Goal: Information Seeking & Learning: Learn about a topic

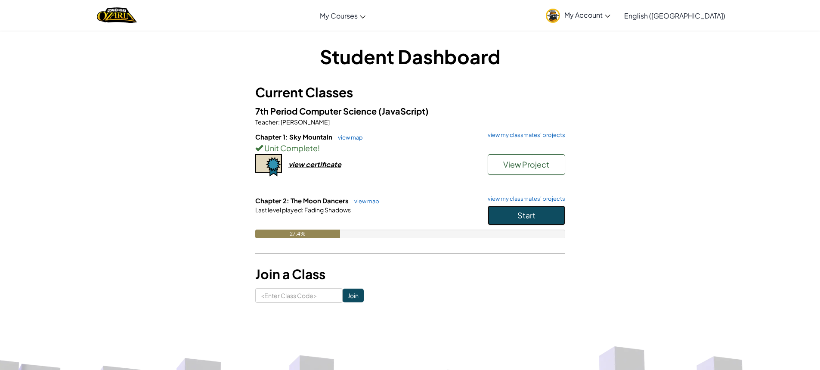
click at [543, 211] on button "Start" at bounding box center [527, 215] width 78 height 20
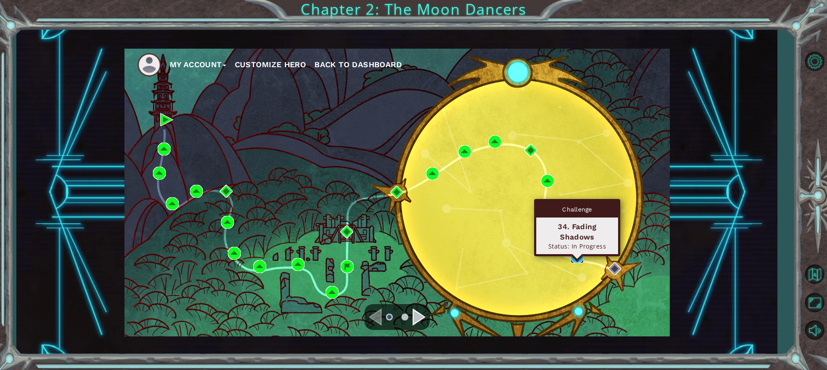
click at [573, 252] on img at bounding box center [577, 256] width 13 height 13
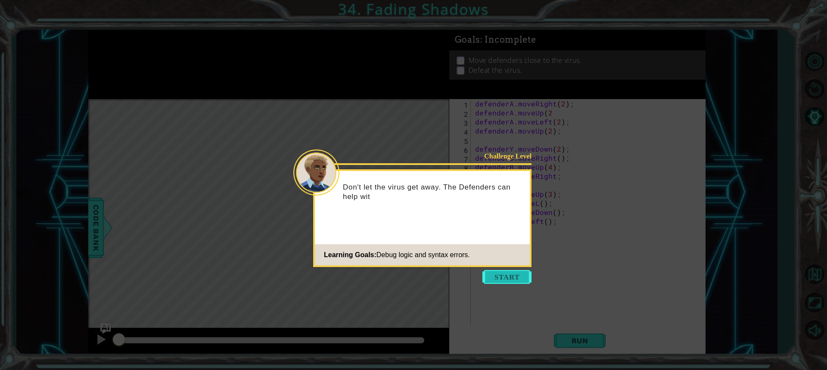
click at [528, 275] on button "Start" at bounding box center [506, 277] width 49 height 14
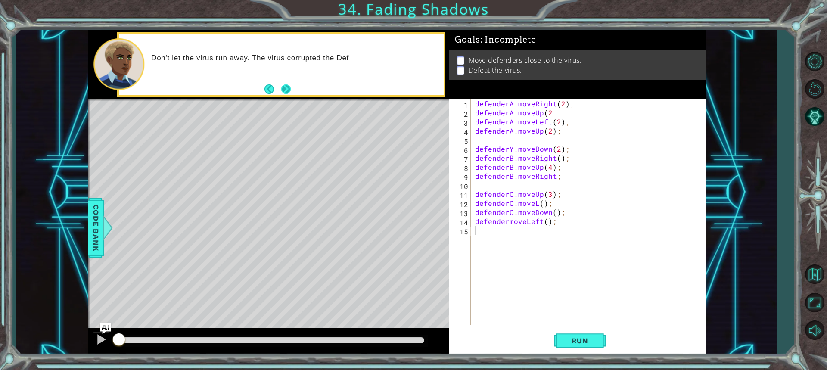
click at [286, 85] on button "Next" at bounding box center [285, 88] width 9 height 9
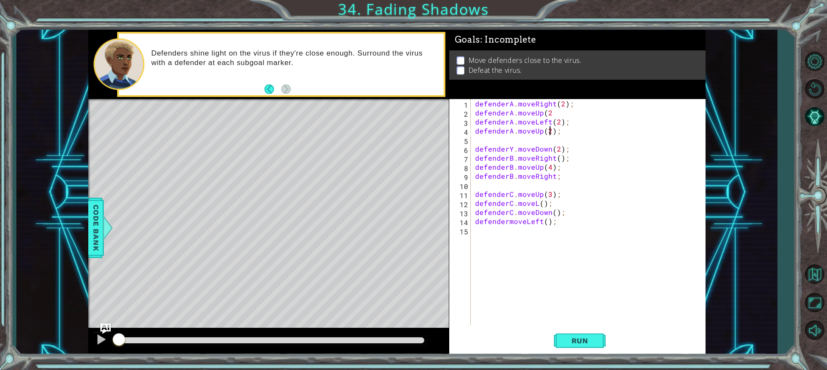
click at [549, 130] on div "defenderA . moveRight ( 2 ) ; defenderA . moveUp ( 2 defenderA . moveLeft ( 2 )…" at bounding box center [590, 221] width 234 height 244
click at [653, 196] on div "defenderA . moveRight ( 2 ) ; defenderA . moveUp ( 2 defenderA . moveLeft ( 2 )…" at bounding box center [590, 221] width 234 height 244
click at [511, 147] on div "defenderA . moveRight ( 2 ) ; defenderA . moveUp ( 2 defenderA . moveLeft ( 2 )…" at bounding box center [590, 221] width 234 height 244
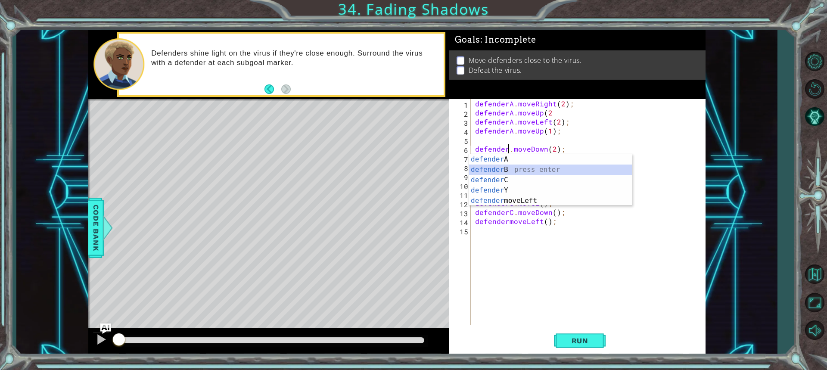
click at [603, 170] on div "defender A press enter defender B press enter defender C press enter defender Y…" at bounding box center [550, 190] width 163 height 72
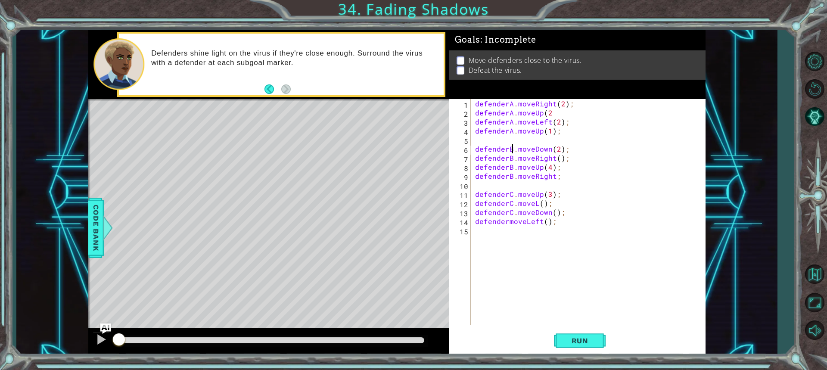
click at [556, 161] on div "defenderA . moveRight ( 2 ) ; defenderA . moveUp ( 2 defenderA . moveLeft ( 2 )…" at bounding box center [590, 221] width 234 height 244
click at [590, 195] on div "defenderA . moveRight ( 2 ) ; defenderA . moveUp ( 2 defenderA . moveLeft ( 2 )…" at bounding box center [590, 221] width 234 height 244
type textarea "defenderC.moveUp(3);"
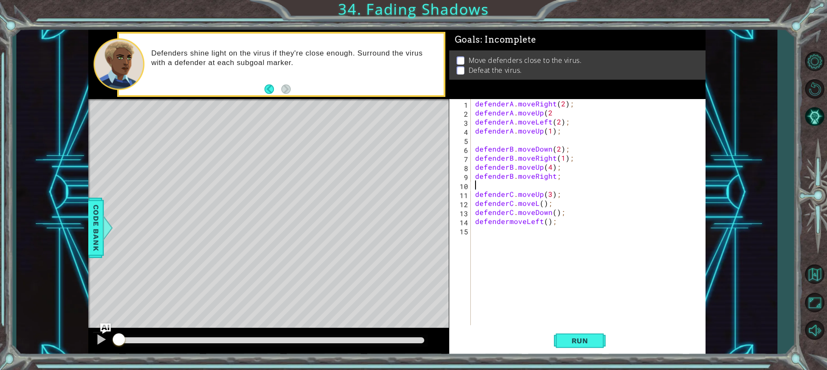
click at [559, 180] on div "defenderA . moveRight ( 2 ) ; defenderA . moveUp ( 2 defenderA . moveLeft ( 2 )…" at bounding box center [590, 221] width 234 height 244
click at [554, 176] on div "defenderA . moveRight ( 2 ) ; defenderA . moveUp ( 2 defenderA . moveLeft ( 2 )…" at bounding box center [590, 221] width 234 height 244
type textarea "defenderB.moveRight(1);"
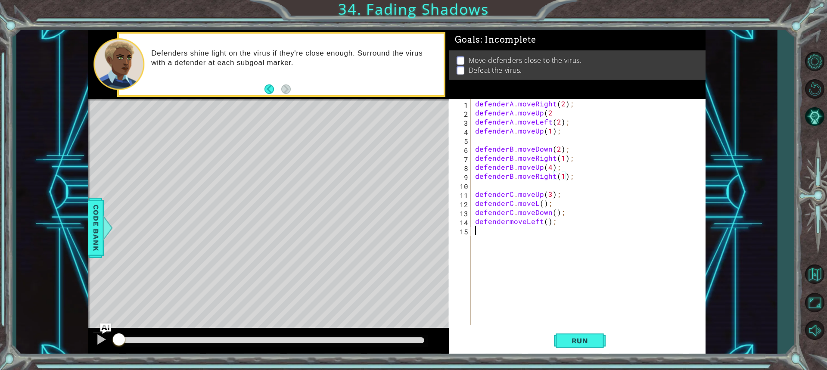
click at [609, 227] on div "defenderA . moveRight ( 2 ) ; defenderA . moveUp ( 2 defenderA . moveLeft ( 2 )…" at bounding box center [590, 221] width 234 height 244
click at [506, 220] on div "defenderA . moveRight ( 2 ) ; defenderA . moveUp ( 2 defenderA . moveLeft ( 2 )…" at bounding box center [590, 221] width 234 height 244
type textarea "defenderC.moveLeft();"
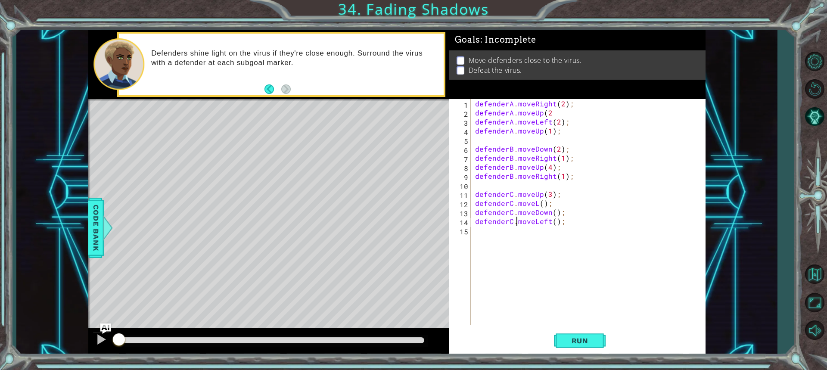
scroll to position [0, 3]
click at [633, 310] on div "defenderA . moveRight ( 2 ) ; defenderA . moveUp ( 2 defenderA . moveLeft ( 2 )…" at bounding box center [590, 221] width 234 height 244
click at [535, 202] on div "defenderA . moveRight ( 2 ) ; defenderA . moveUp ( 2 defenderA . moveLeft ( 2 )…" at bounding box center [590, 221] width 234 height 244
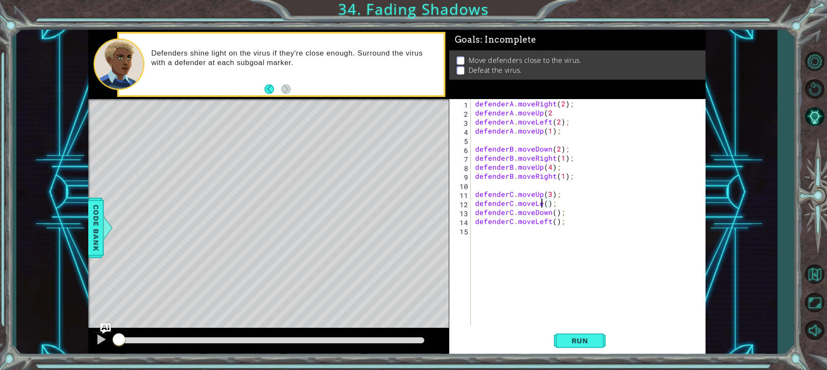
type textarea "defenderC.moveLeft();"
click at [698, 290] on div "defenderA . moveRight ( 2 ) ; defenderA . moveUp ( 2 defenderA . moveLeft ( 2 )…" at bounding box center [590, 221] width 234 height 244
click at [552, 201] on div "defenderA . moveRight ( 2 ) ; defenderA . moveUp ( 2 defenderA . moveLeft ( 2 )…" at bounding box center [590, 221] width 234 height 244
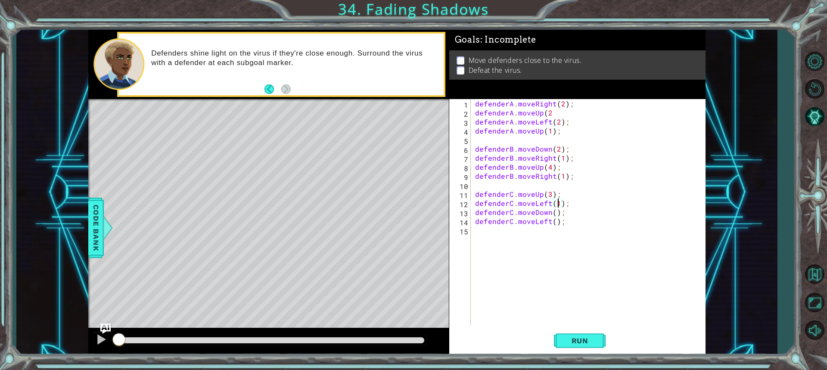
click at [554, 213] on div "defenderA . moveRight ( 2 ) ; defenderA . moveUp ( 2 defenderA . moveLeft ( 2 )…" at bounding box center [590, 221] width 234 height 244
click at [596, 335] on button "Run" at bounding box center [580, 340] width 52 height 25
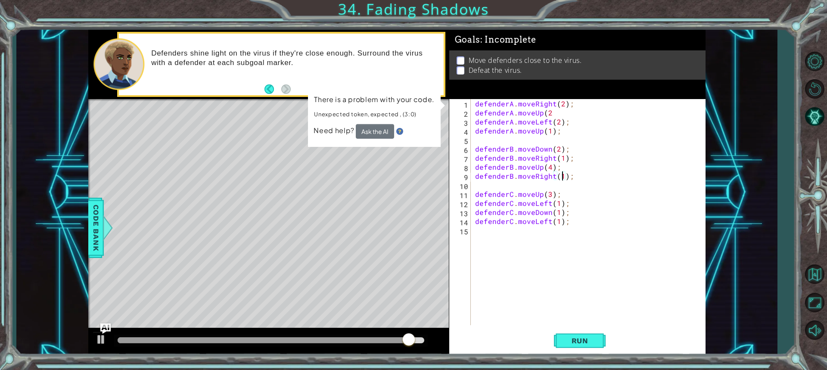
click at [561, 173] on div "defenderA . moveRight ( 2 ) ; defenderA . moveUp ( 2 defenderA . moveLeft ( 2 )…" at bounding box center [590, 221] width 234 height 244
click at [559, 167] on div "defenderA . moveRight ( 2 ) ; defenderA . moveUp ( 2 defenderA . moveLeft ( 2 )…" at bounding box center [590, 221] width 234 height 244
click at [370, 130] on button "Ask the AI" at bounding box center [375, 131] width 38 height 15
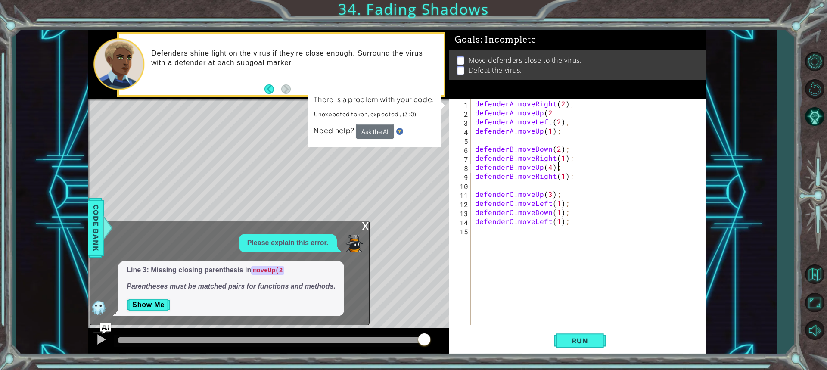
click at [556, 168] on div "defenderA . moveRight ( 2 ) ; defenderA . moveUp ( 2 defenderA . moveLeft ( 2 )…" at bounding box center [590, 221] width 234 height 244
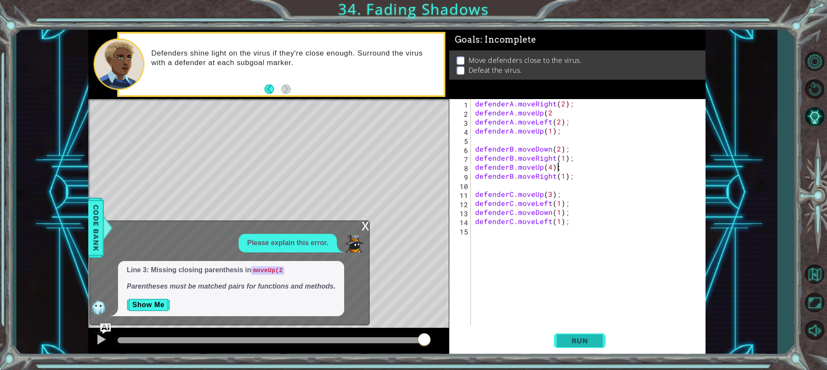
click at [590, 343] on span "Run" at bounding box center [580, 340] width 34 height 9
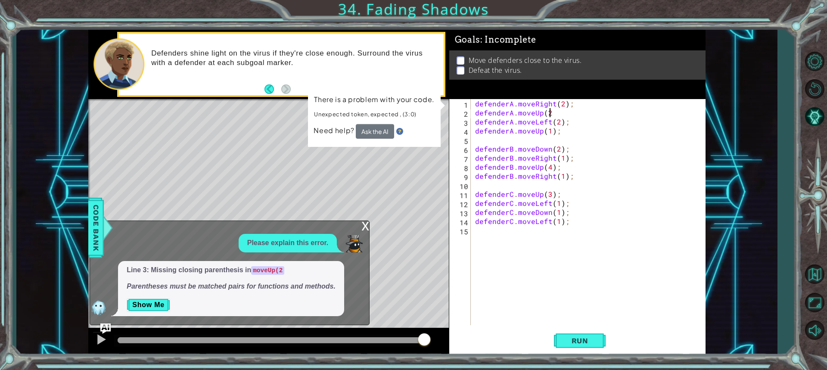
click at [553, 113] on div "defenderA . moveRight ( 2 ) ; defenderA . moveUp ( 2 defenderA . moveLeft ( 2 )…" at bounding box center [590, 221] width 234 height 244
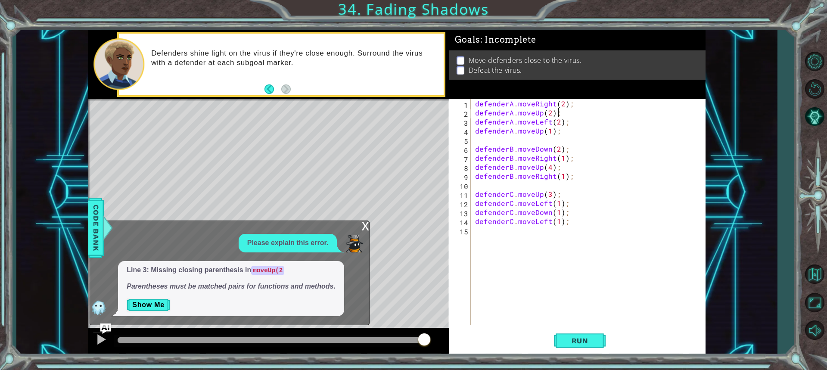
type textarea "defenderA.moveUp(2);"
click at [575, 336] on span "Run" at bounding box center [580, 340] width 34 height 9
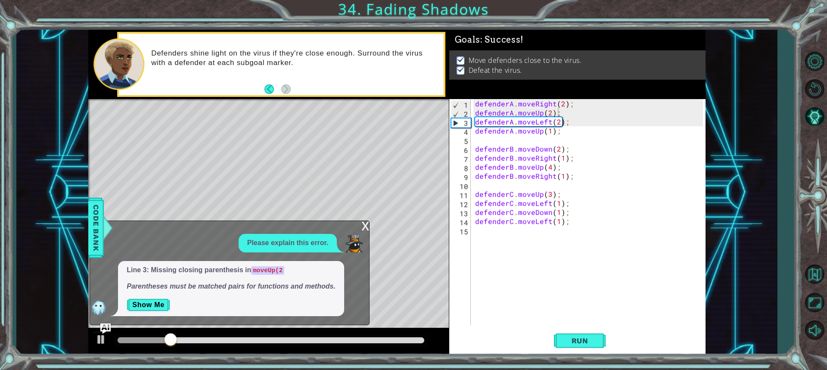
click at [363, 226] on div "x" at bounding box center [365, 225] width 8 height 9
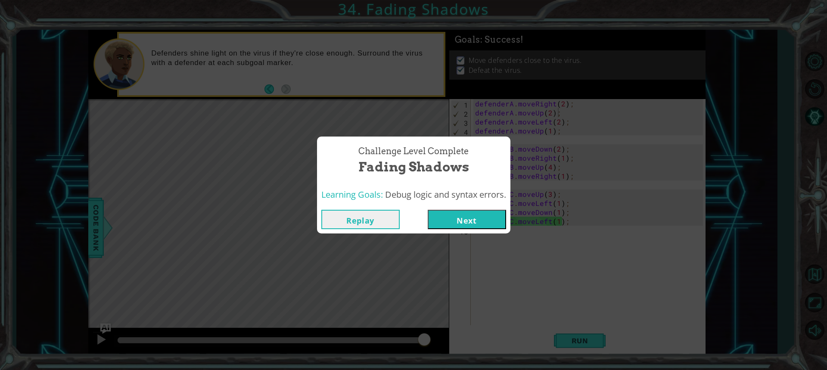
click at [474, 215] on button "Next" at bounding box center [467, 219] width 78 height 19
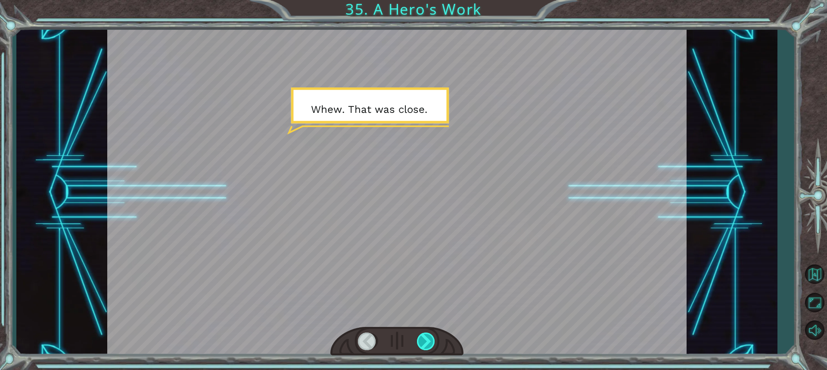
click at [425, 335] on div at bounding box center [426, 341] width 19 height 18
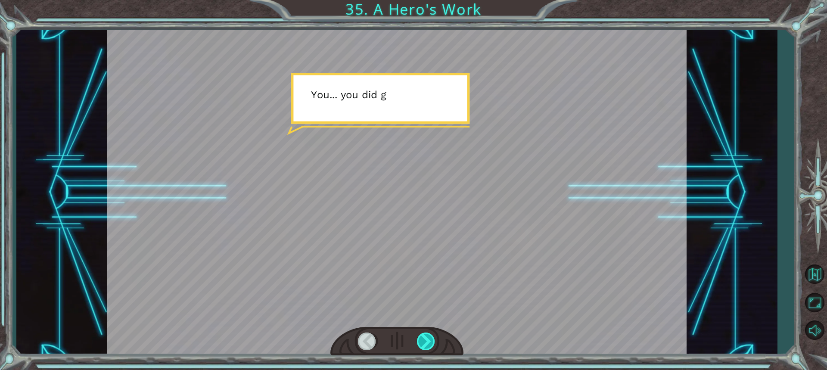
click at [425, 335] on div at bounding box center [426, 341] width 19 height 18
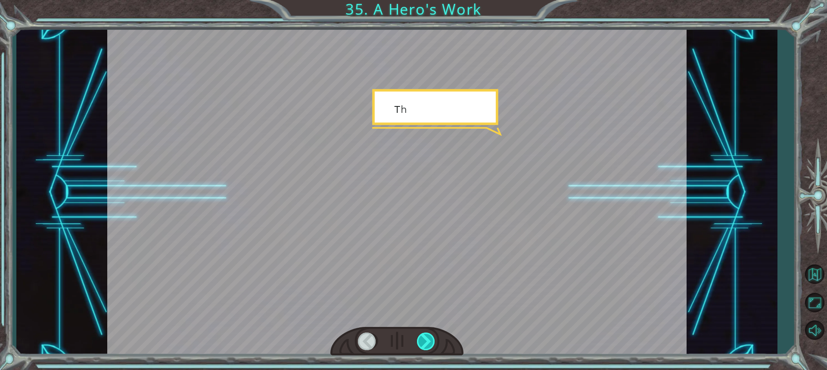
click at [425, 335] on div at bounding box center [426, 341] width 19 height 18
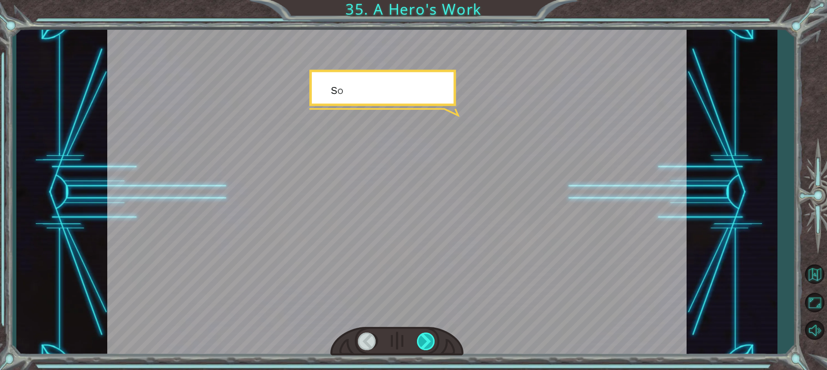
click at [425, 335] on div at bounding box center [426, 341] width 19 height 18
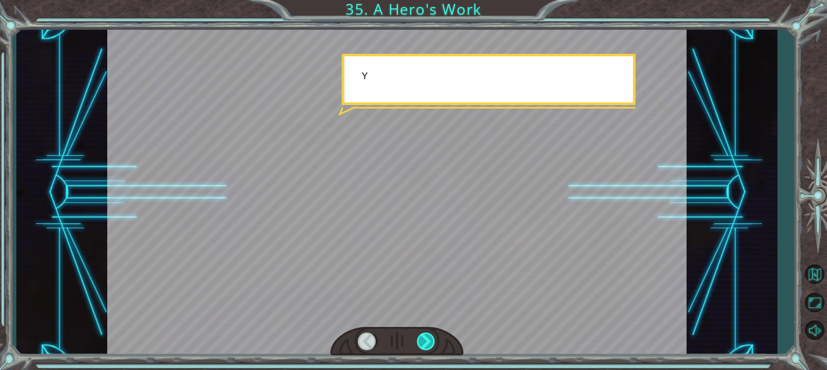
click at [425, 335] on div at bounding box center [426, 341] width 19 height 18
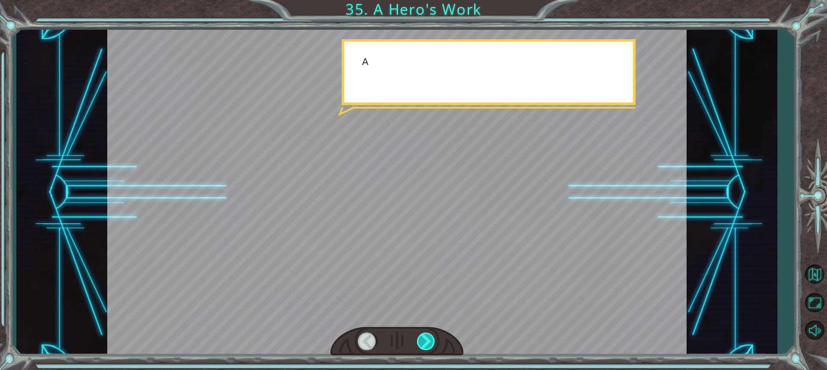
click at [425, 335] on div at bounding box center [426, 341] width 19 height 18
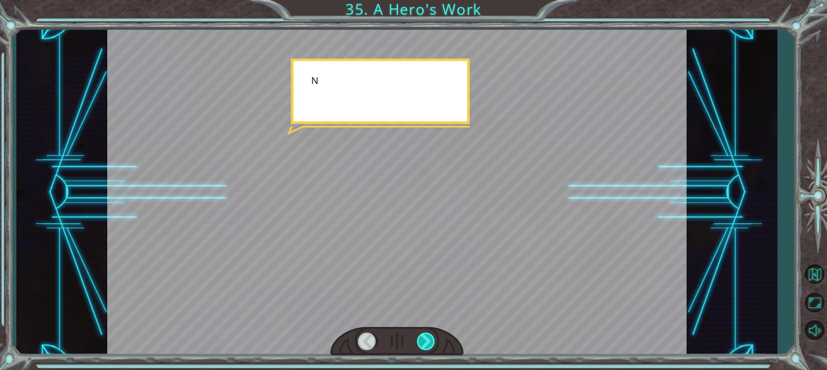
click at [425, 335] on div at bounding box center [426, 341] width 19 height 18
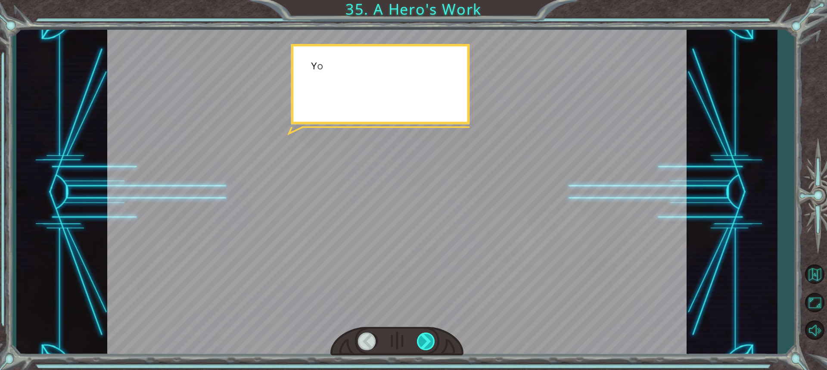
click at [425, 335] on div at bounding box center [426, 341] width 19 height 18
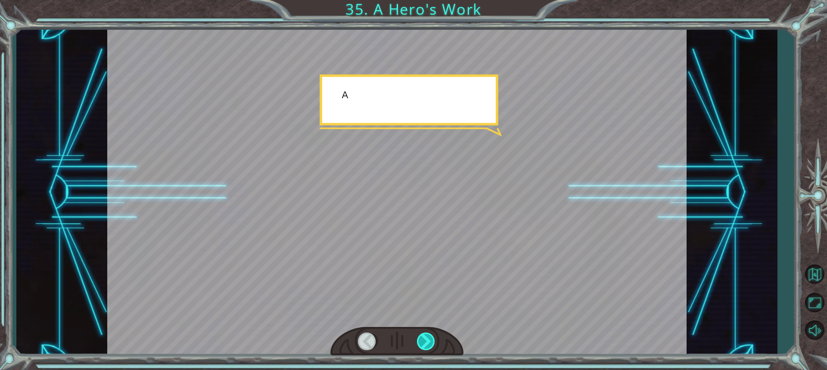
click at [425, 335] on div at bounding box center [426, 341] width 19 height 18
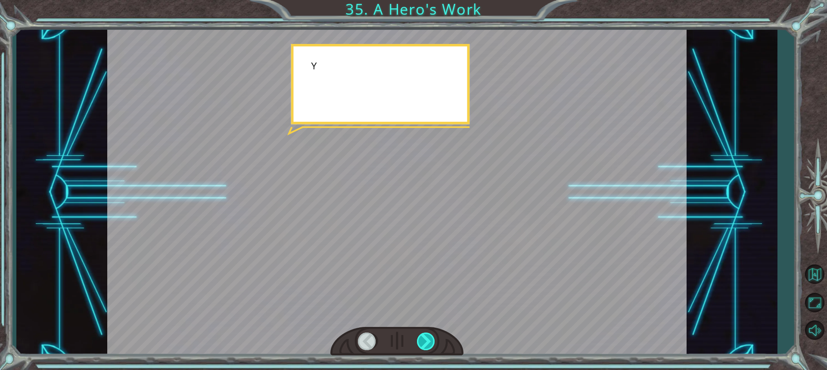
click at [425, 335] on div at bounding box center [426, 341] width 19 height 18
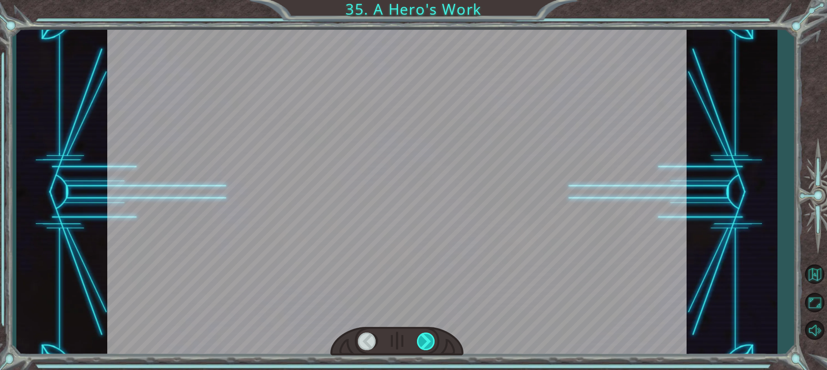
click at [425, 335] on div at bounding box center [426, 341] width 19 height 18
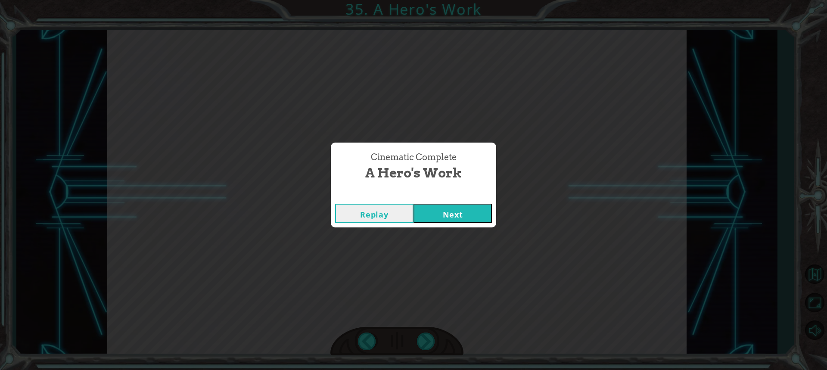
click at [453, 211] on button "Next" at bounding box center [452, 213] width 78 height 19
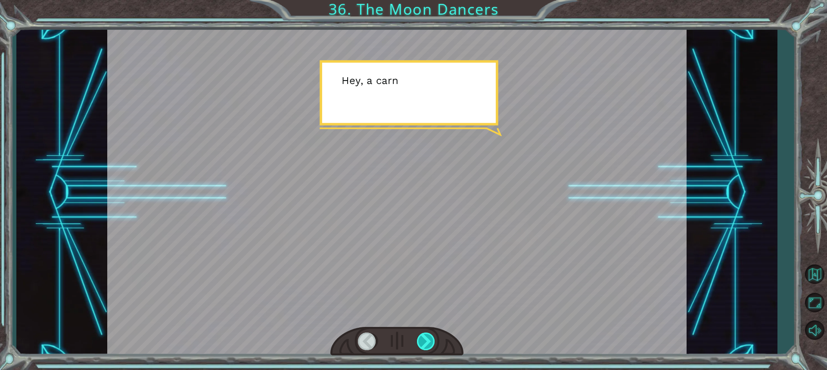
click at [435, 345] on div at bounding box center [426, 341] width 19 height 18
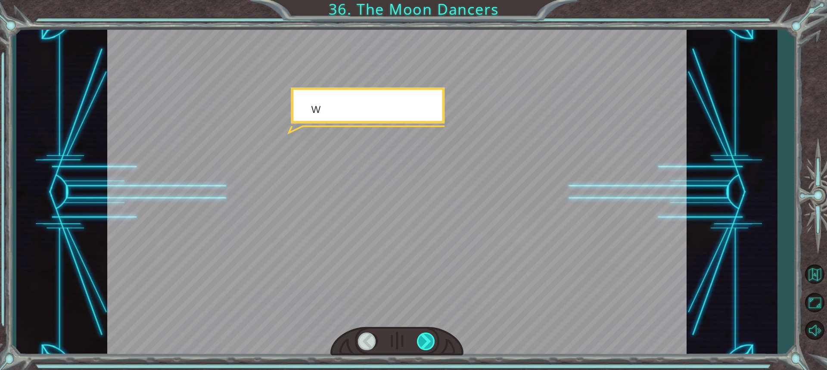
click at [435, 345] on div at bounding box center [426, 341] width 19 height 18
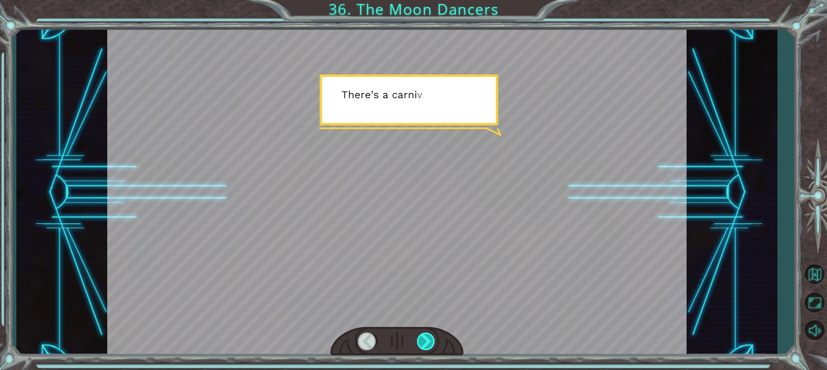
click at [427, 342] on div at bounding box center [426, 341] width 19 height 18
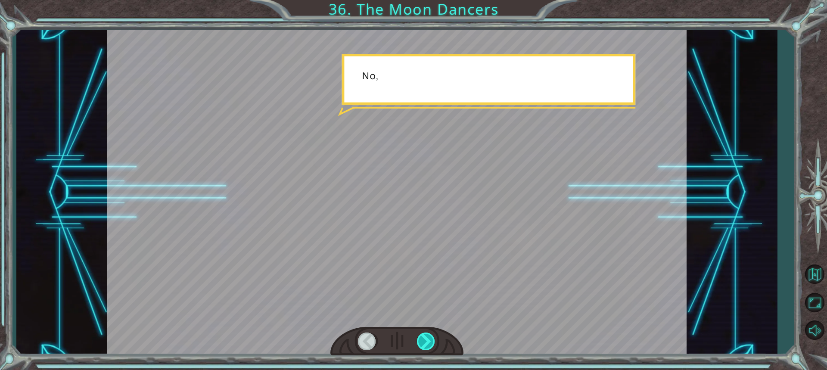
click at [427, 342] on div at bounding box center [426, 341] width 19 height 18
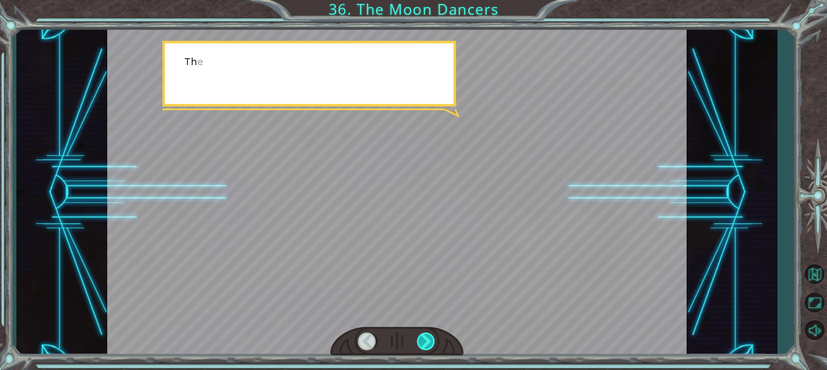
click at [427, 342] on div at bounding box center [426, 341] width 19 height 18
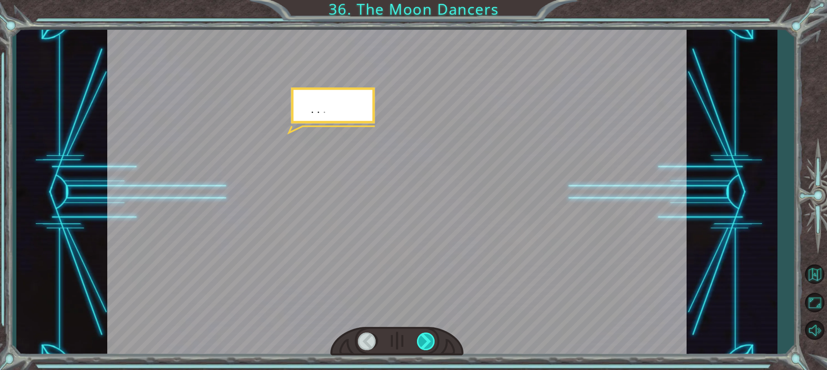
click at [427, 342] on div at bounding box center [426, 341] width 19 height 18
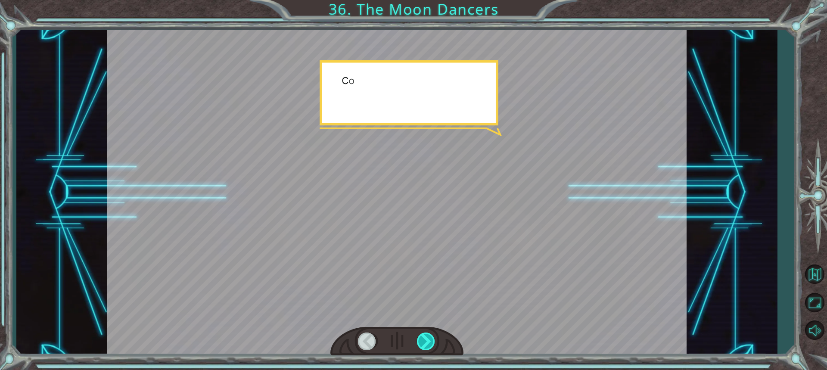
click at [427, 342] on div at bounding box center [426, 341] width 19 height 18
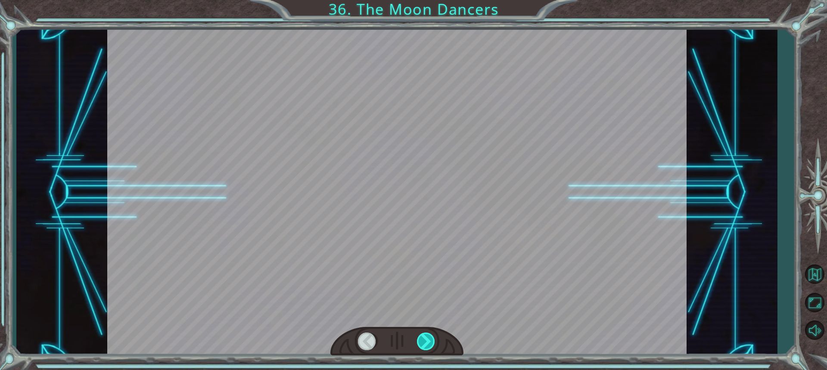
click at [427, 342] on div at bounding box center [426, 341] width 19 height 18
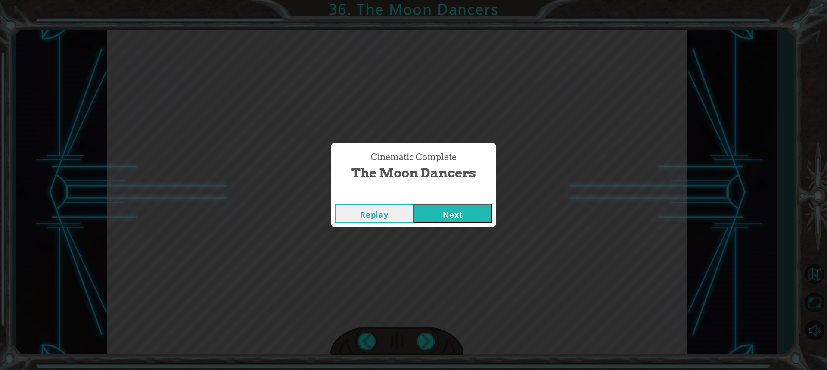
click at [437, 208] on button "Next" at bounding box center [452, 213] width 78 height 19
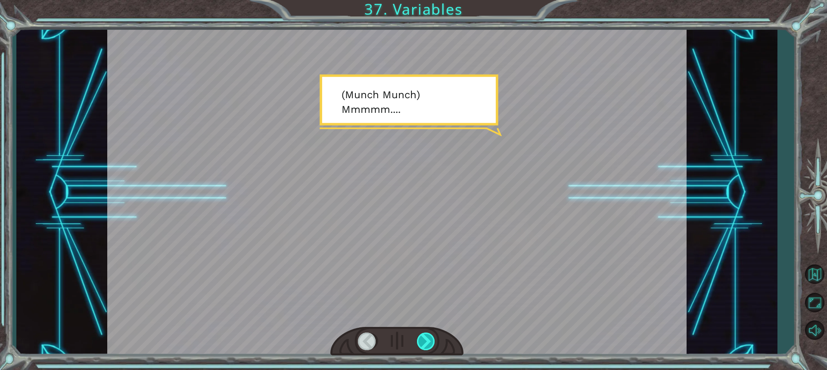
click at [428, 345] on div at bounding box center [426, 341] width 19 height 18
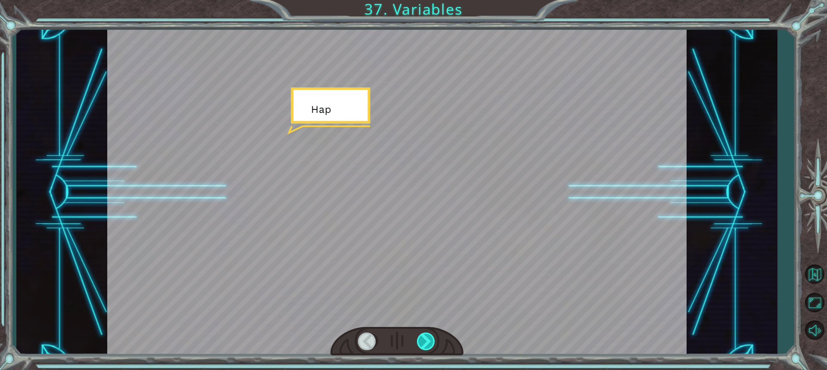
click at [428, 345] on div at bounding box center [426, 341] width 19 height 18
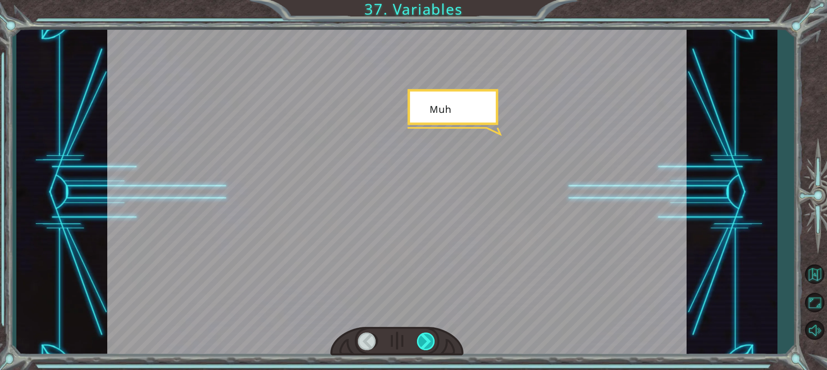
click at [428, 345] on div at bounding box center [426, 341] width 19 height 18
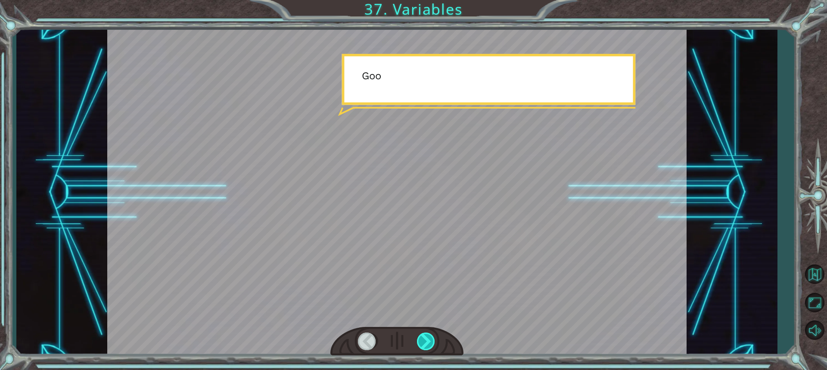
click at [428, 345] on div at bounding box center [426, 341] width 19 height 18
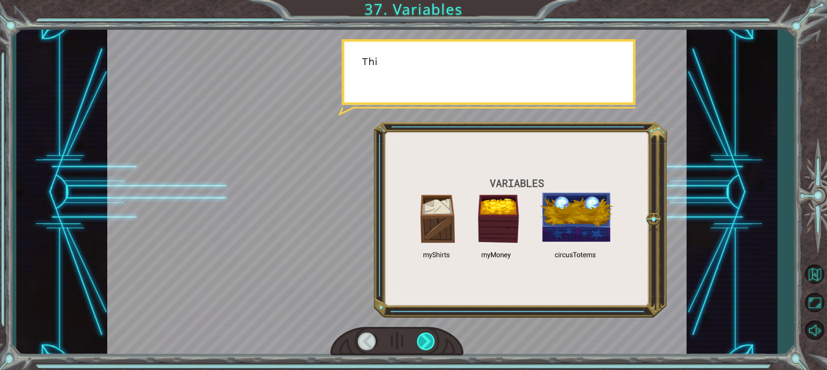
click at [428, 345] on div at bounding box center [426, 341] width 19 height 18
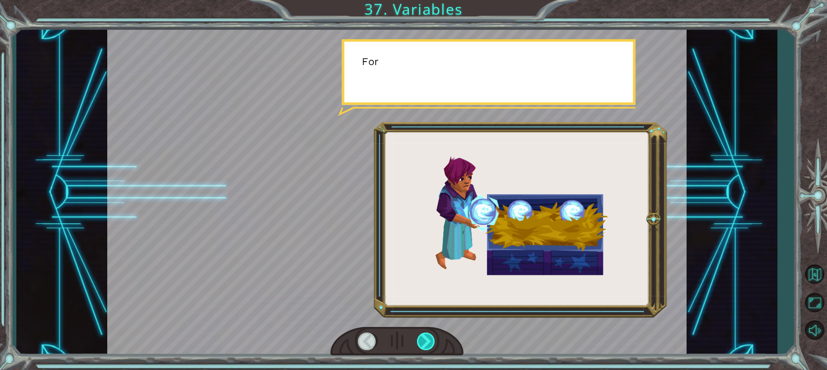
click at [428, 345] on div at bounding box center [426, 341] width 19 height 18
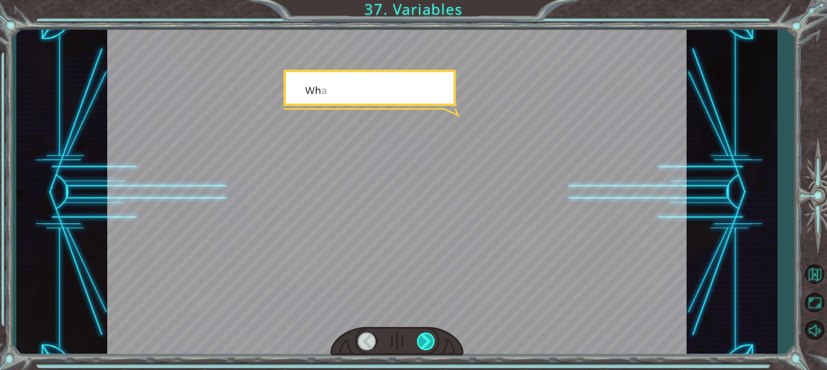
click at [428, 345] on div at bounding box center [426, 341] width 19 height 18
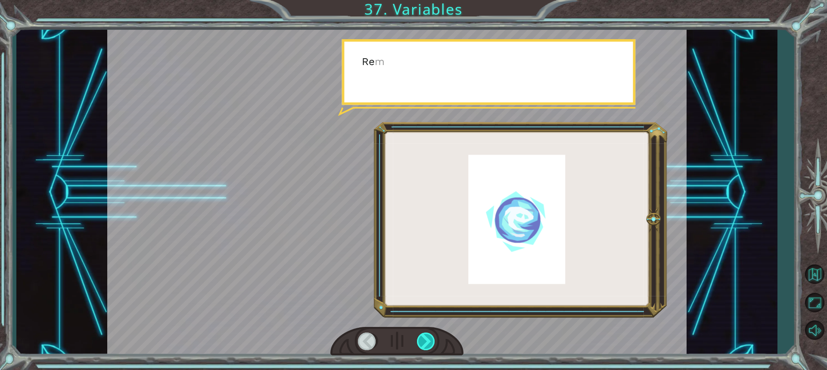
click at [428, 345] on div at bounding box center [426, 341] width 19 height 18
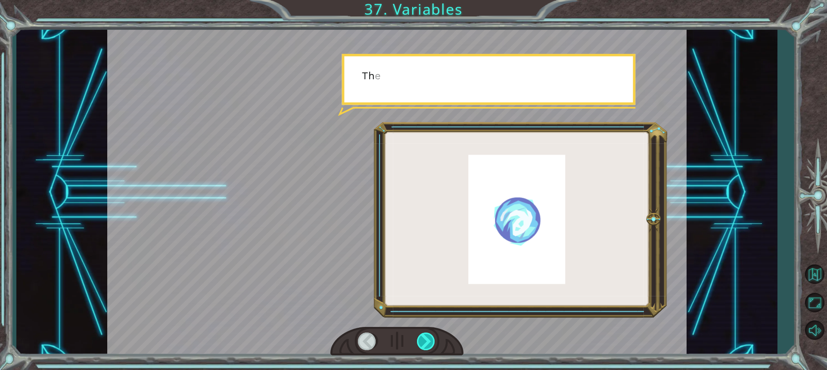
click at [428, 345] on div at bounding box center [426, 341] width 19 height 18
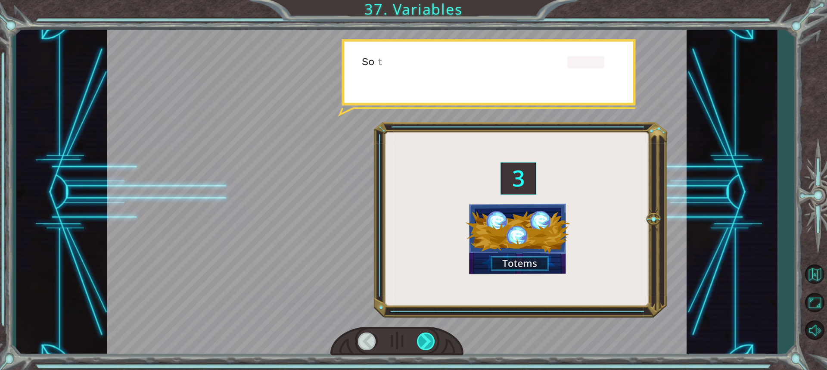
click at [428, 345] on div at bounding box center [426, 341] width 19 height 18
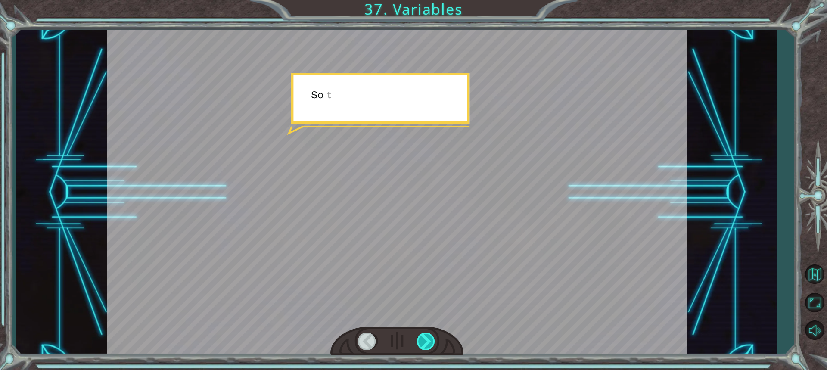
click at [428, 345] on div at bounding box center [426, 341] width 19 height 18
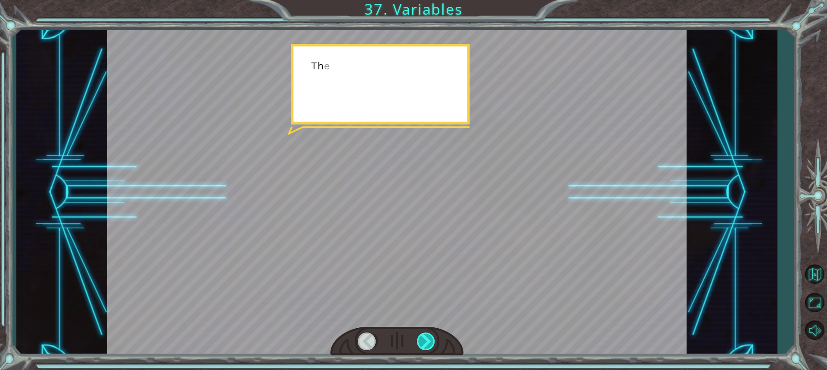
click at [428, 345] on div at bounding box center [426, 341] width 19 height 18
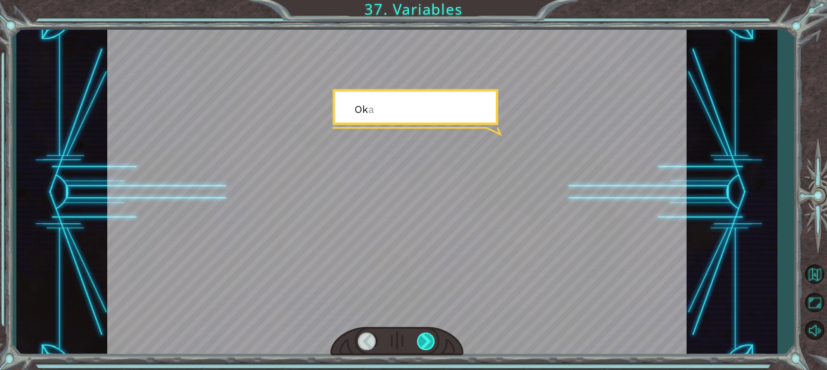
click at [428, 345] on div at bounding box center [426, 341] width 19 height 18
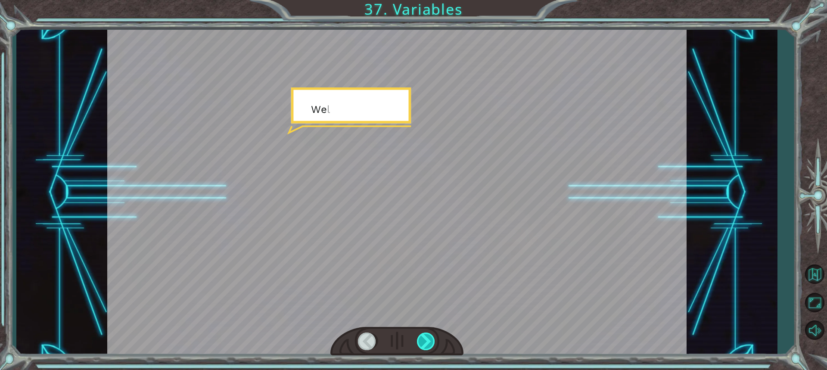
click at [428, 345] on div at bounding box center [426, 341] width 19 height 18
click at [428, 0] on div "( M u n c h M u n c h ) M m m m m . . . . H a p p y ? M u h - h u h . G o o d .…" at bounding box center [413, 0] width 827 height 0
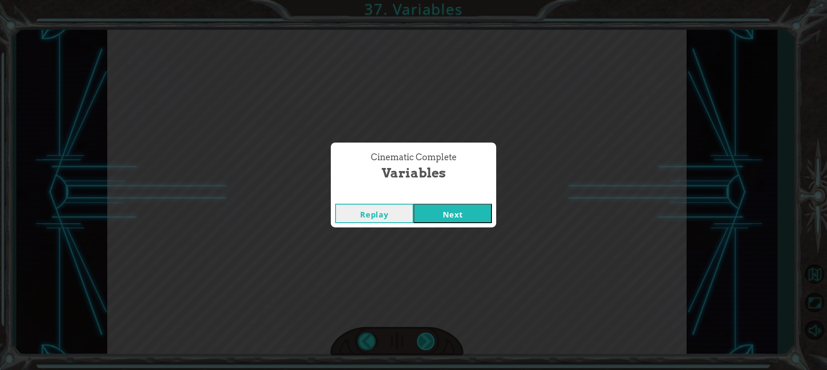
click at [428, 345] on div "Cinematic Complete Variables Replay Next" at bounding box center [413, 185] width 827 height 370
click at [428, 213] on button "Next" at bounding box center [452, 213] width 78 height 19
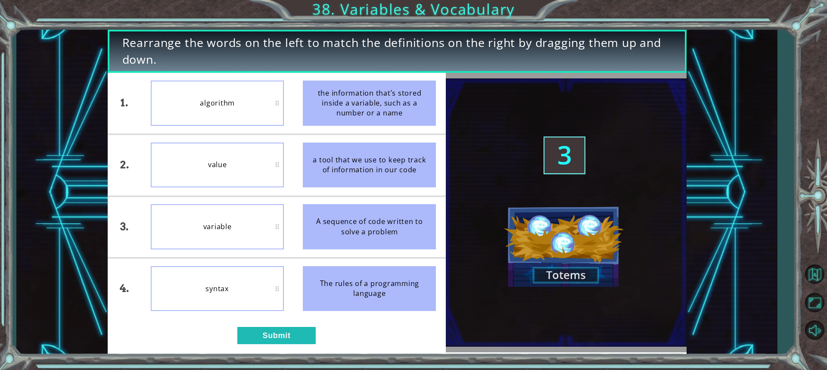
click at [236, 164] on div "value" at bounding box center [217, 165] width 133 height 45
drag, startPoint x: 320, startPoint y: 155, endPoint x: 314, endPoint y: 159, distance: 6.8
click at [314, 159] on div "a tool that we use to keep track of information in our code" at bounding box center [369, 165] width 133 height 45
click at [278, 287] on div "syntax" at bounding box center [217, 288] width 133 height 45
click at [277, 102] on div "value" at bounding box center [217, 103] width 133 height 45
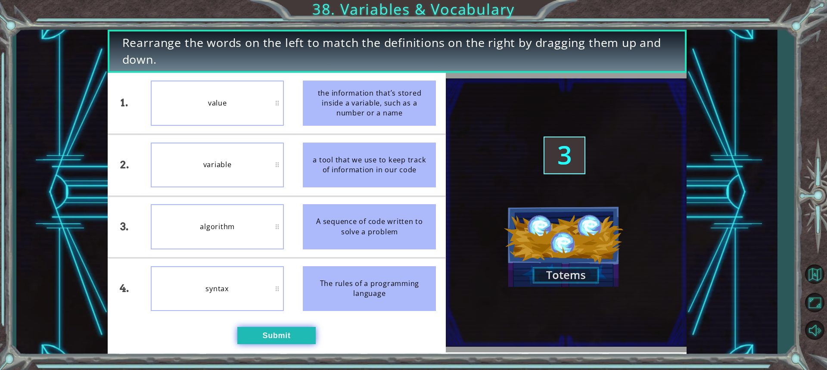
click at [301, 331] on button "Submit" at bounding box center [276, 335] width 78 height 17
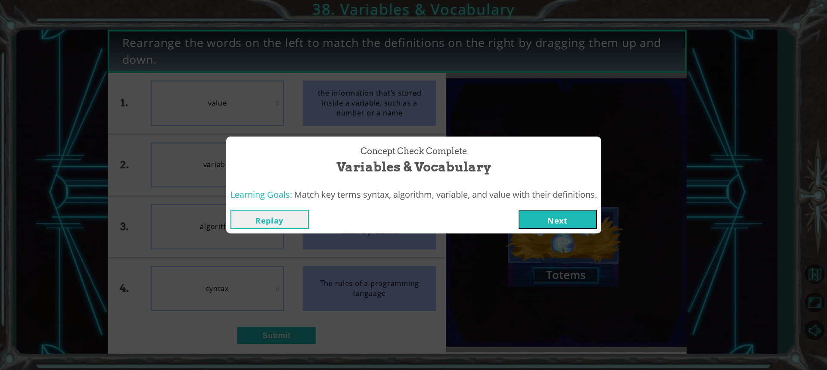
click at [550, 217] on button "Next" at bounding box center [557, 219] width 78 height 19
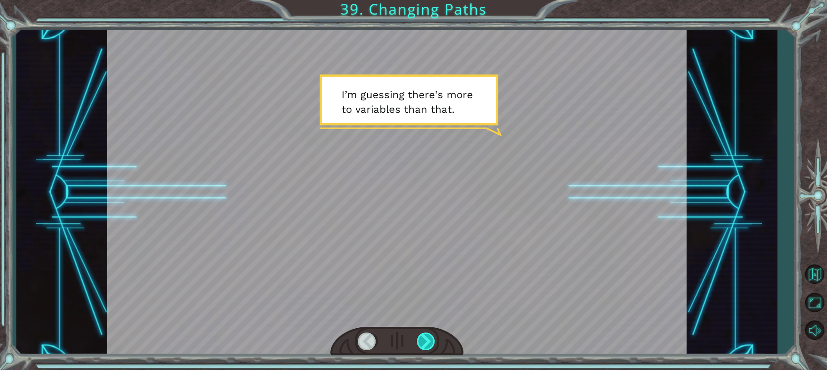
click at [425, 345] on div at bounding box center [426, 341] width 19 height 18
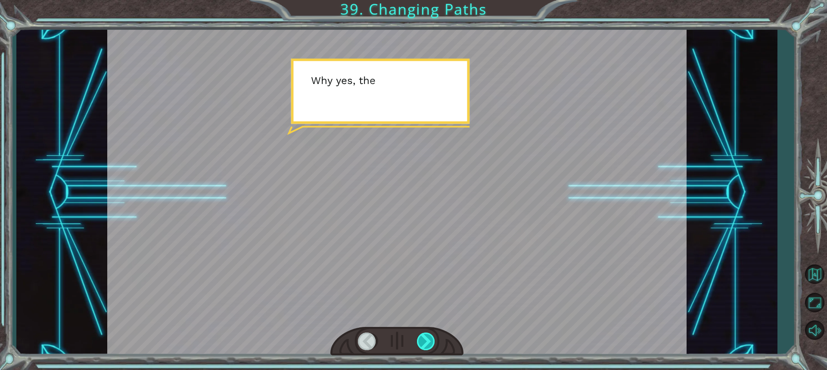
click at [425, 345] on div at bounding box center [426, 341] width 19 height 18
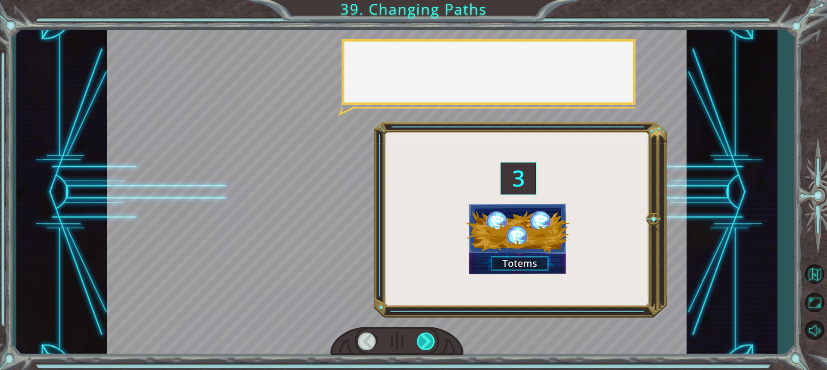
click at [425, 345] on div at bounding box center [426, 341] width 19 height 18
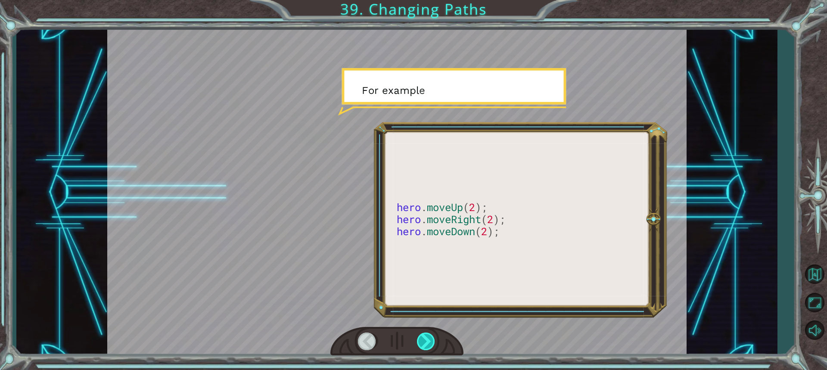
click at [425, 345] on div at bounding box center [426, 341] width 19 height 18
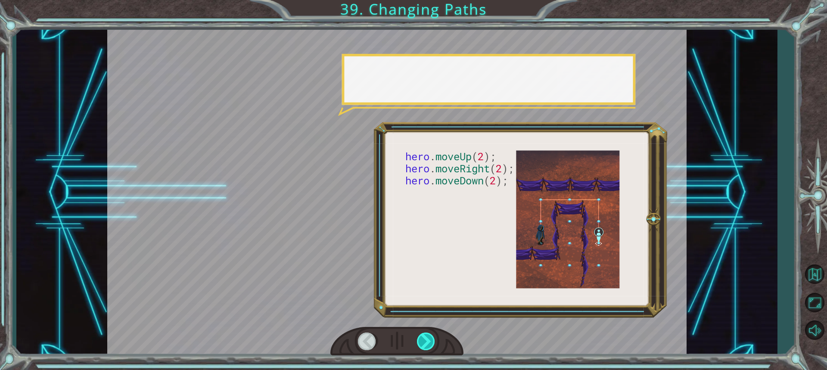
click at [425, 345] on div at bounding box center [426, 341] width 19 height 18
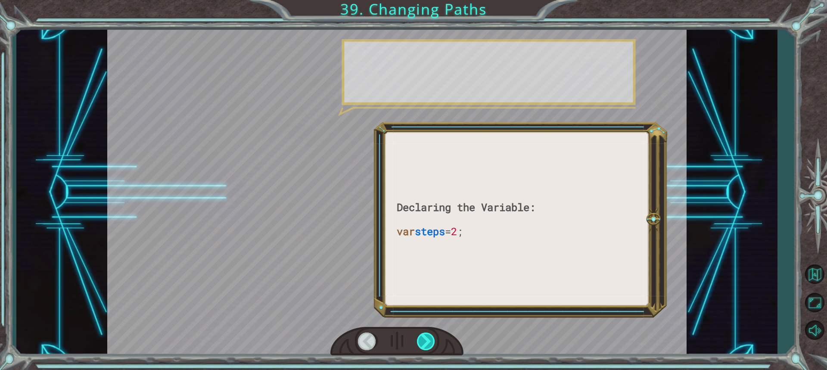
click at [425, 345] on div at bounding box center [426, 341] width 19 height 18
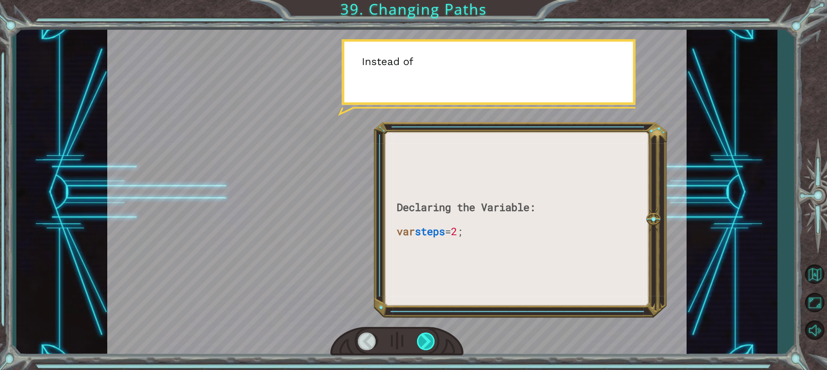
click at [425, 345] on div at bounding box center [426, 341] width 19 height 18
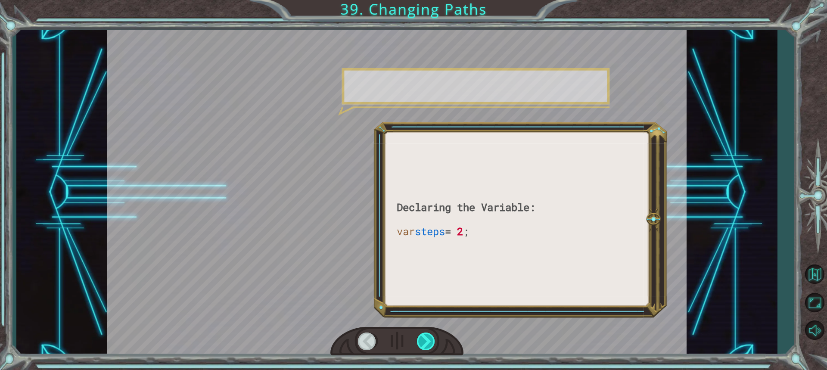
click at [425, 345] on div at bounding box center [426, 341] width 19 height 18
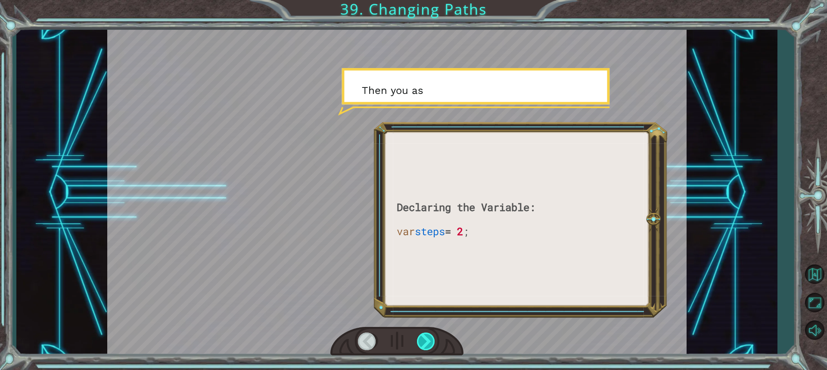
click at [425, 345] on div at bounding box center [426, 341] width 19 height 18
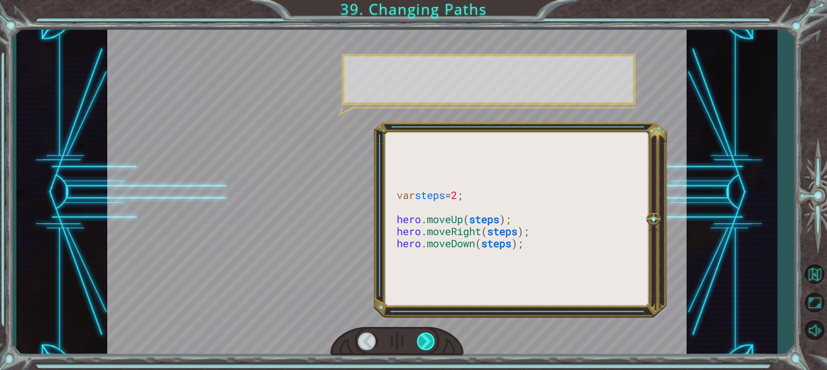
click at [425, 345] on div at bounding box center [426, 341] width 19 height 18
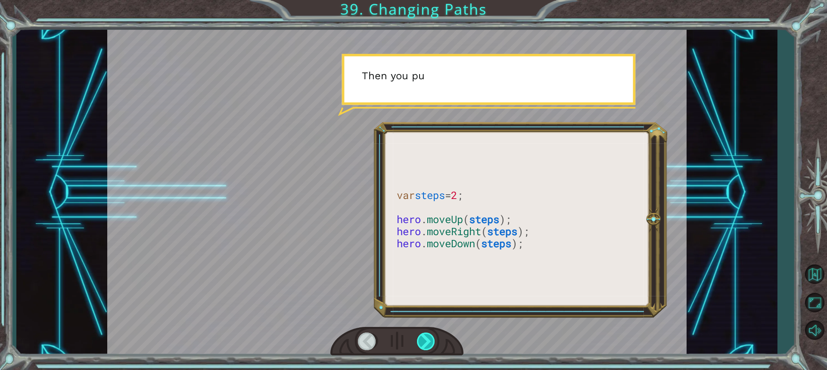
click at [425, 345] on div at bounding box center [426, 341] width 19 height 18
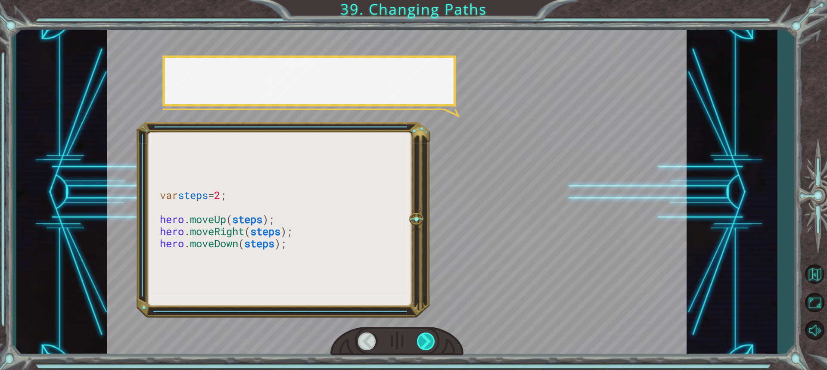
click at [425, 345] on div at bounding box center [426, 341] width 19 height 18
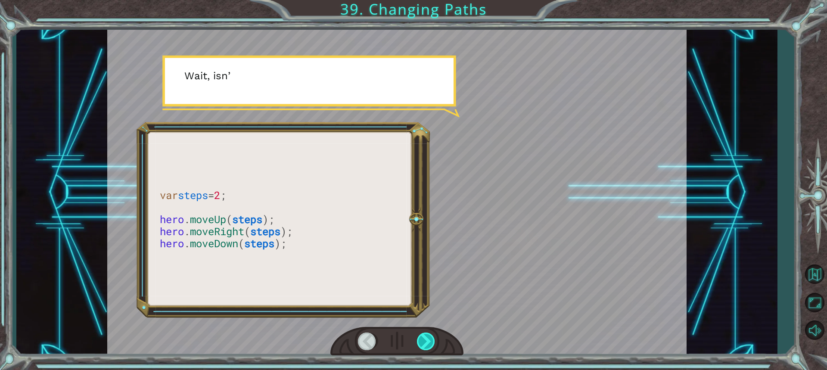
click at [425, 345] on div at bounding box center [426, 341] width 19 height 18
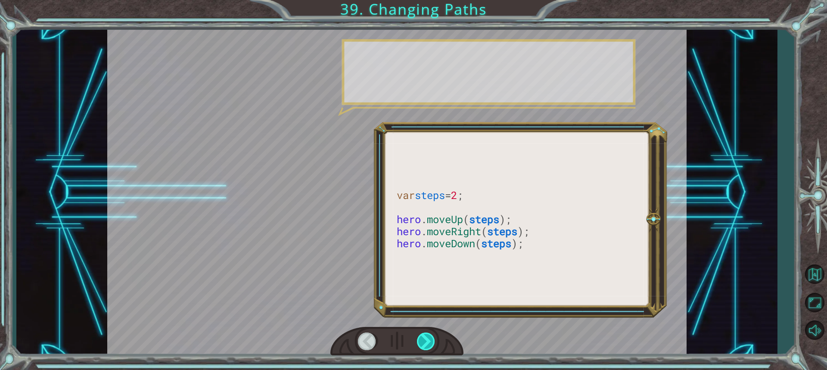
click at [425, 345] on div at bounding box center [426, 341] width 19 height 18
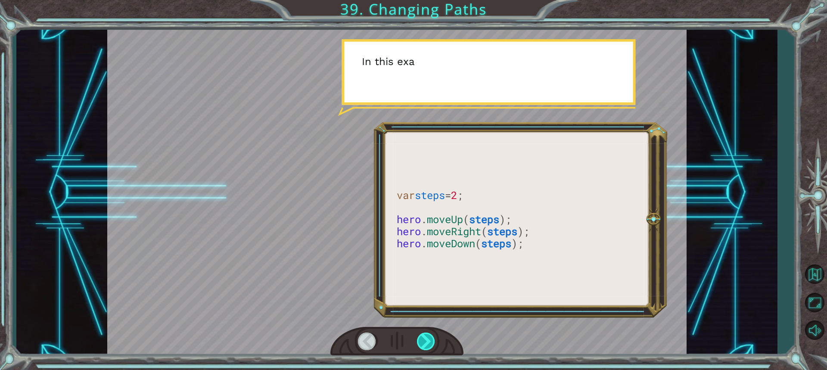
click at [425, 345] on div at bounding box center [426, 341] width 19 height 18
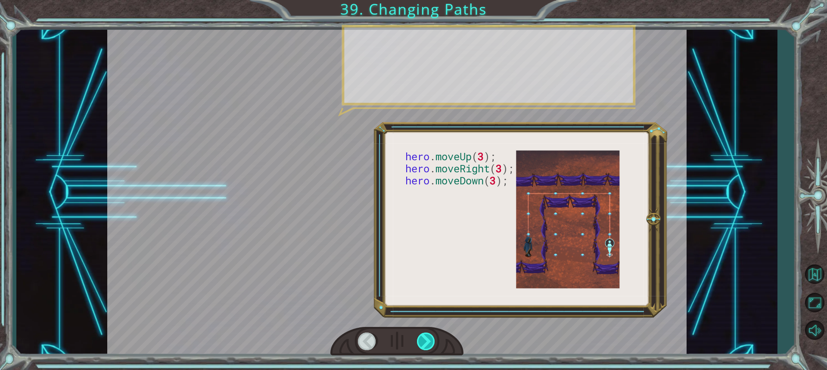
click at [425, 345] on div at bounding box center [426, 341] width 19 height 18
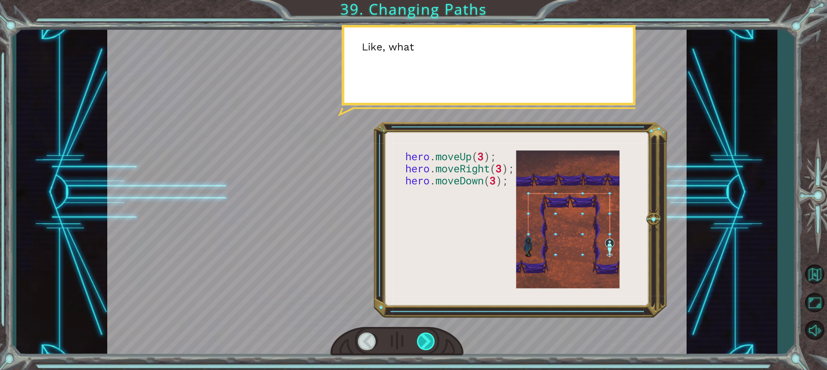
click at [425, 345] on div at bounding box center [426, 341] width 19 height 18
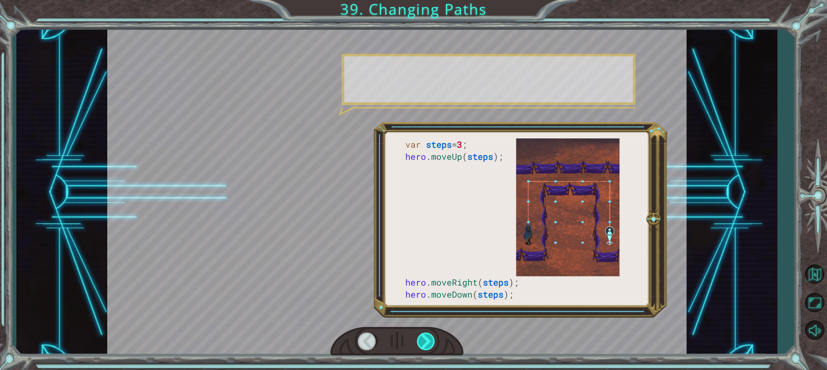
click at [425, 345] on div at bounding box center [426, 341] width 19 height 18
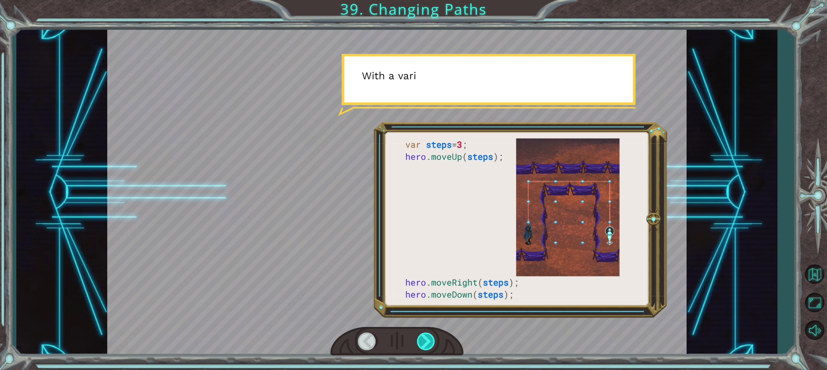
click at [425, 345] on div at bounding box center [426, 341] width 19 height 18
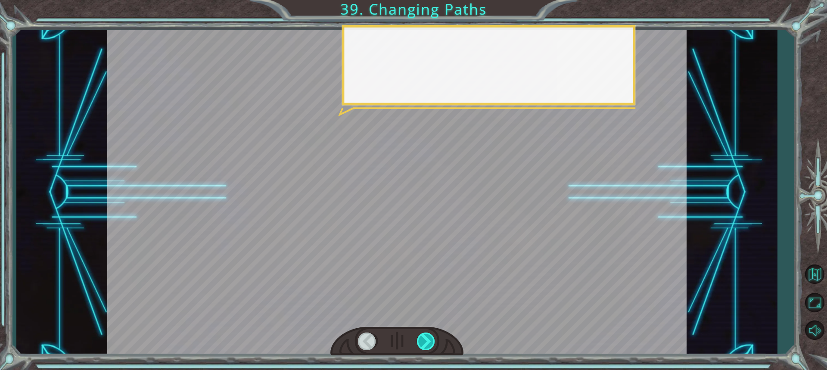
click at [425, 345] on div at bounding box center [426, 341] width 19 height 18
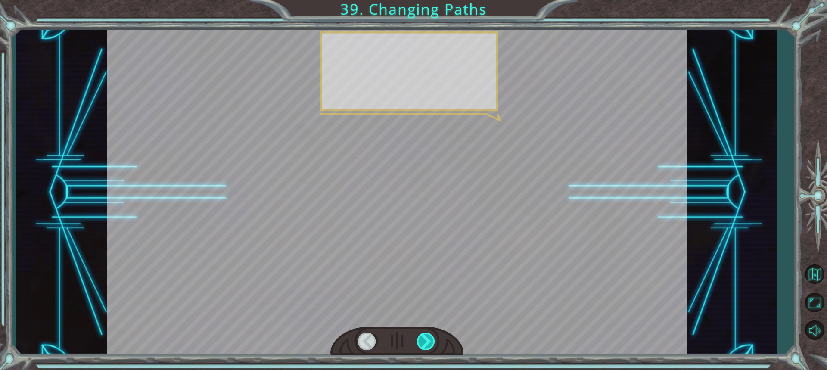
click at [425, 345] on div at bounding box center [426, 341] width 19 height 18
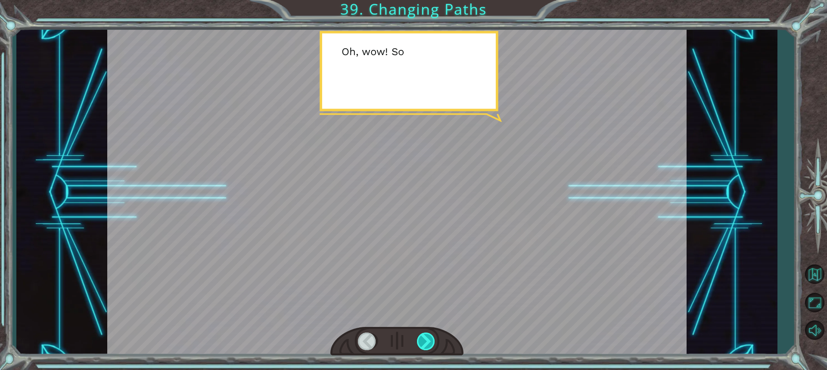
click at [425, 345] on div at bounding box center [426, 341] width 19 height 18
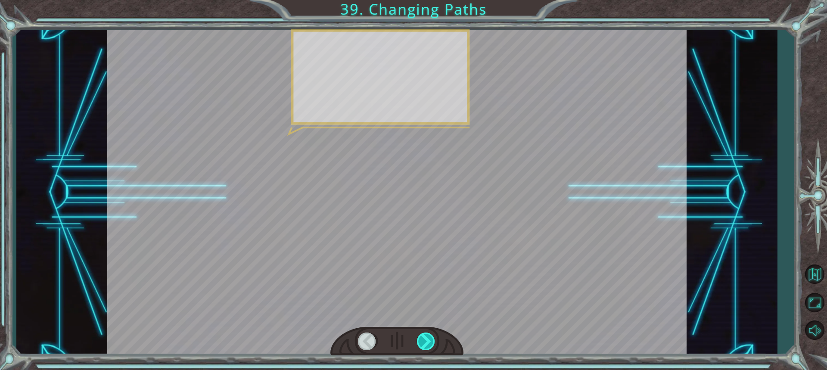
click at [425, 345] on div at bounding box center [426, 341] width 19 height 18
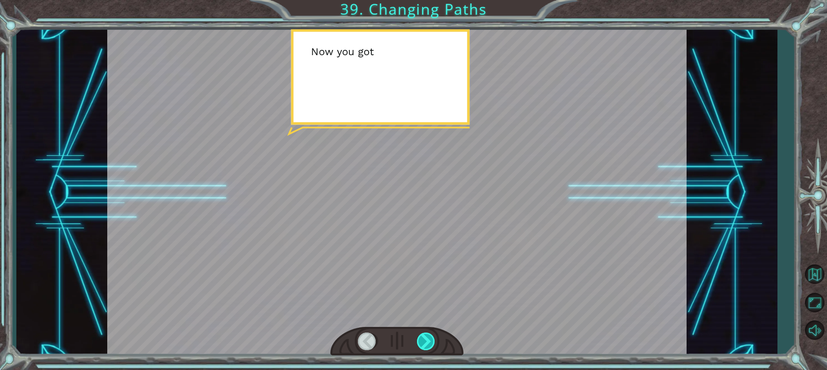
click at [425, 345] on div at bounding box center [426, 341] width 19 height 18
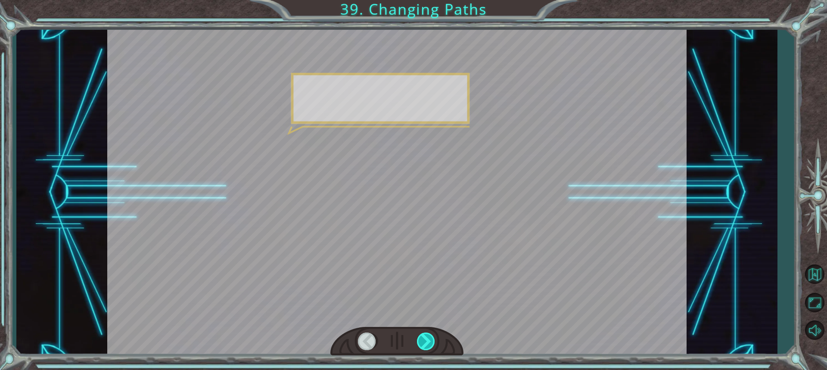
click at [425, 345] on div at bounding box center [426, 341] width 19 height 18
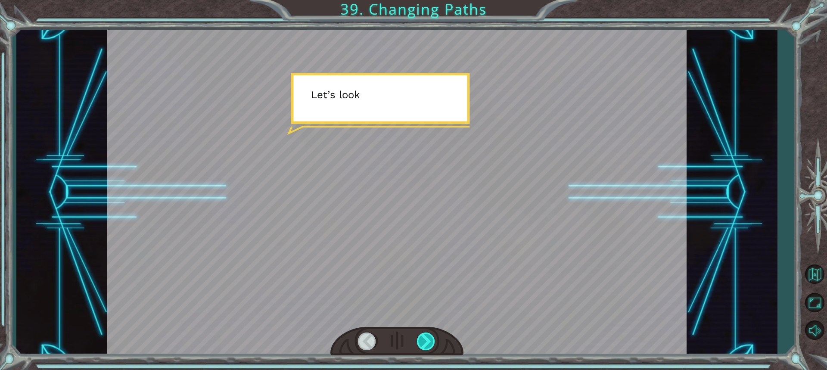
click at [425, 345] on div at bounding box center [426, 341] width 19 height 18
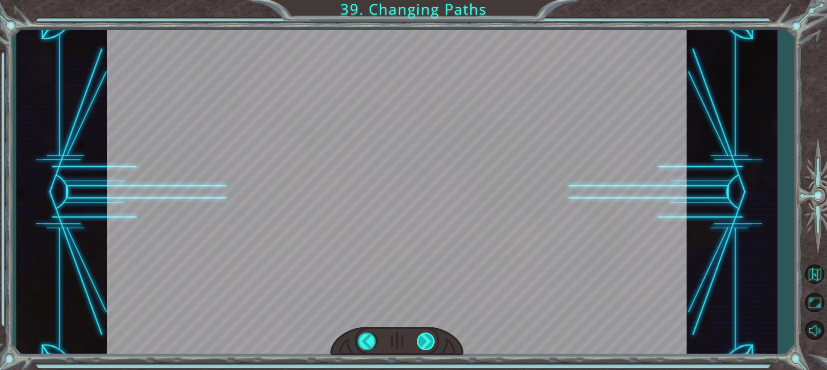
click at [425, 0] on div "var steps = 3 ; hero . moveUp ( steps ); hero . moveRight ( steps ); hero . mov…" at bounding box center [413, 0] width 827 height 0
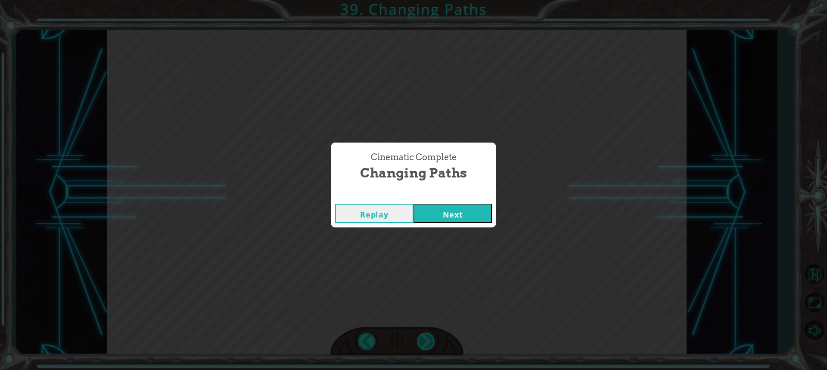
click at [425, 345] on div "Cinematic Complete Changing Paths Replay Next" at bounding box center [413, 185] width 827 height 370
click at [430, 214] on button "Next" at bounding box center [452, 213] width 78 height 19
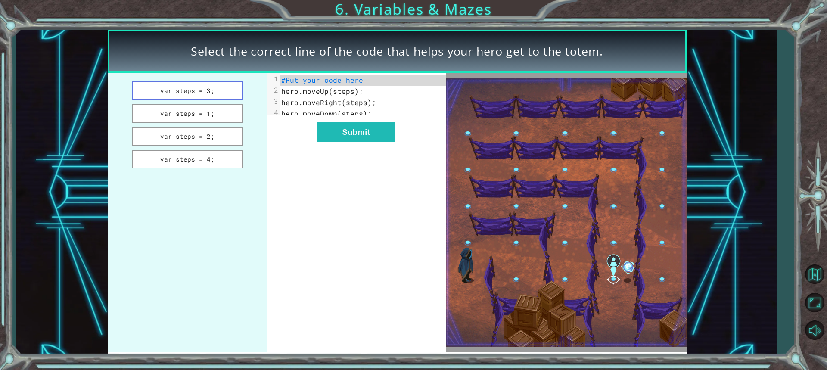
click at [156, 88] on button "var steps = 3;" at bounding box center [187, 90] width 111 height 19
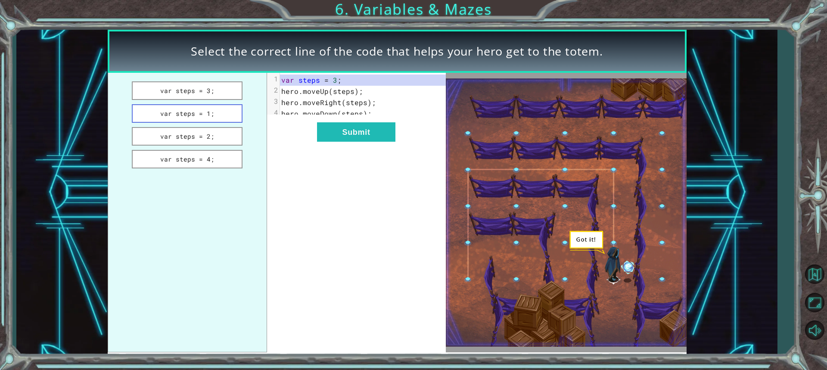
click at [174, 111] on button "var steps = 1;" at bounding box center [187, 113] width 111 height 19
click at [188, 135] on button "var steps = 2;" at bounding box center [187, 136] width 111 height 19
click at [198, 154] on button "var steps = 4;" at bounding box center [187, 159] width 111 height 19
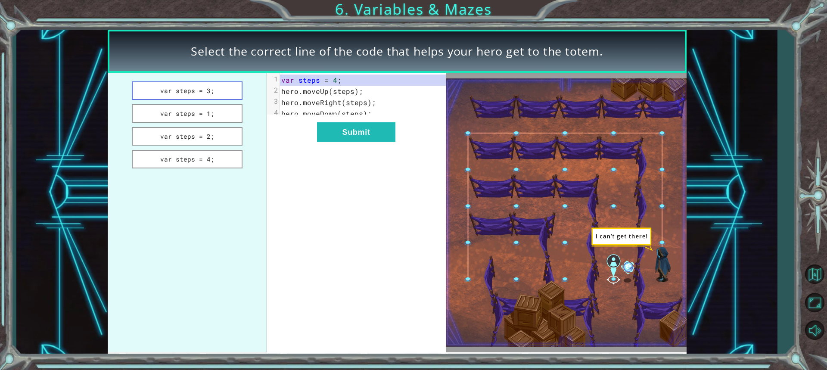
click at [195, 87] on button "var steps = 3;" at bounding box center [187, 90] width 111 height 19
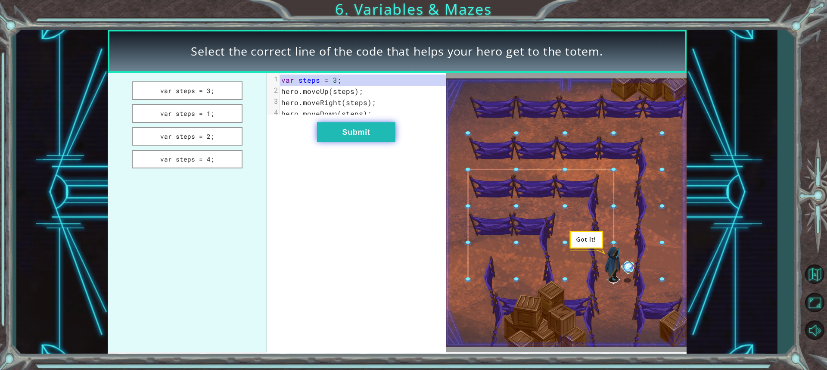
click at [342, 142] on button "Submit" at bounding box center [356, 131] width 78 height 19
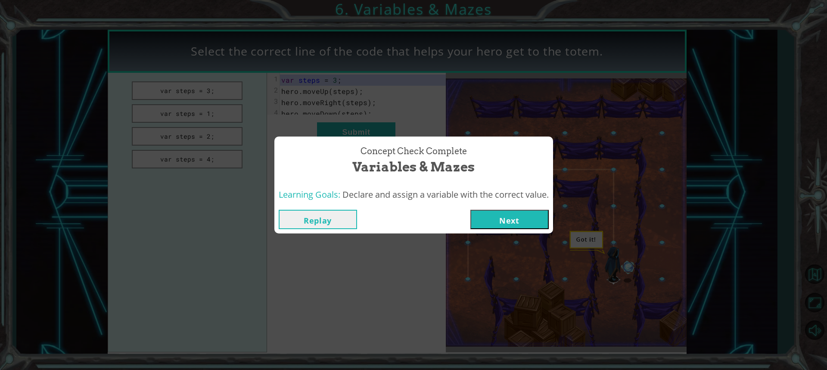
click at [517, 219] on button "Next" at bounding box center [509, 219] width 78 height 19
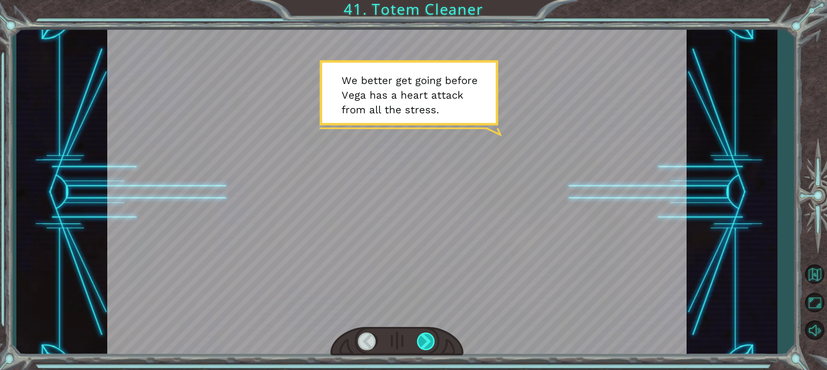
click at [425, 340] on div at bounding box center [426, 341] width 19 height 18
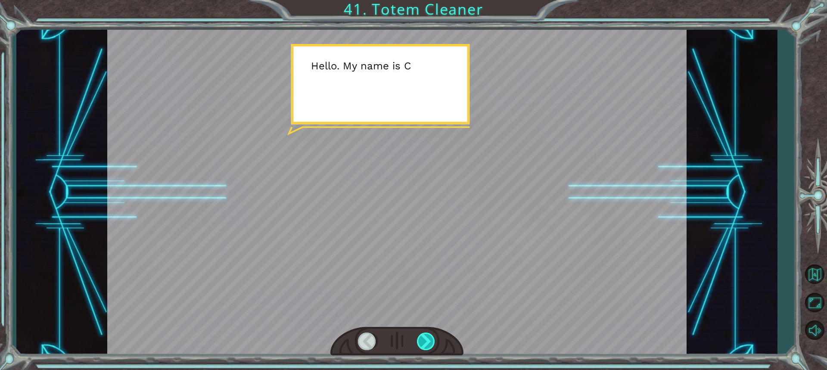
click at [425, 340] on div at bounding box center [426, 341] width 19 height 18
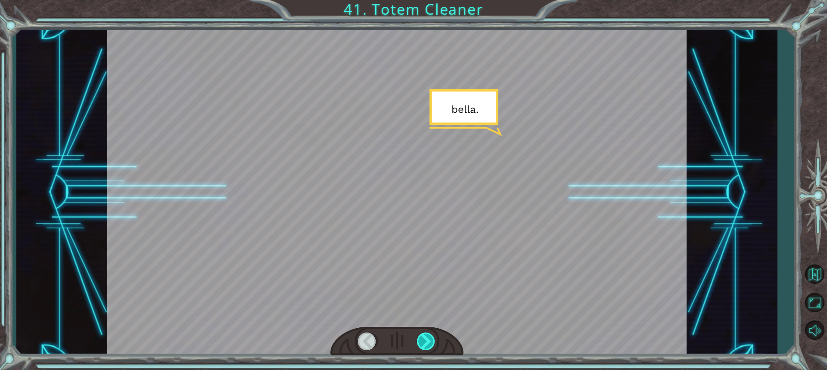
click at [425, 340] on div at bounding box center [426, 341] width 19 height 18
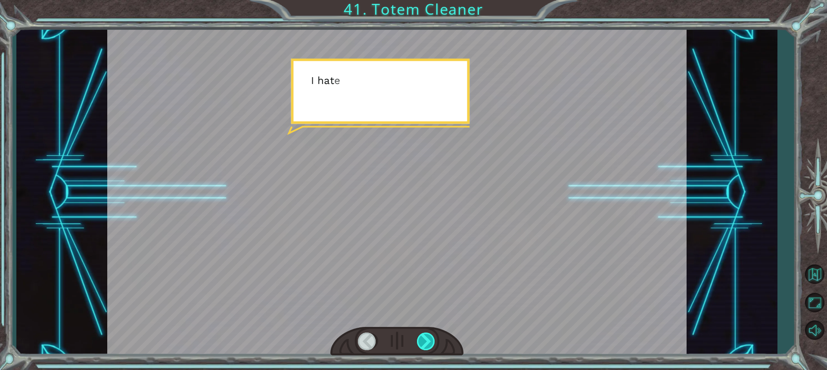
click at [425, 340] on div at bounding box center [426, 341] width 19 height 18
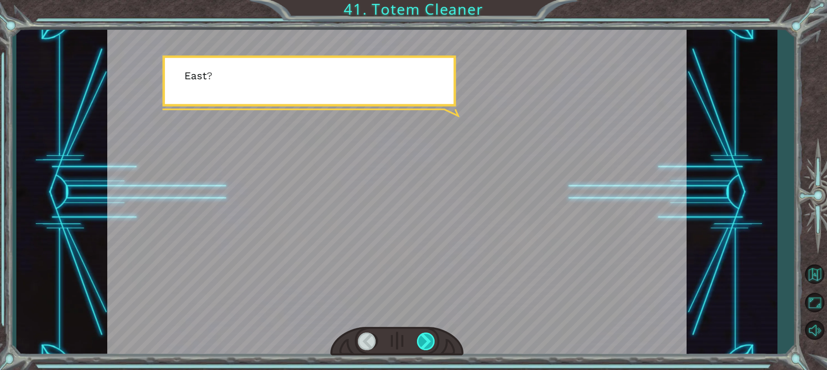
click at [425, 340] on div at bounding box center [426, 341] width 19 height 18
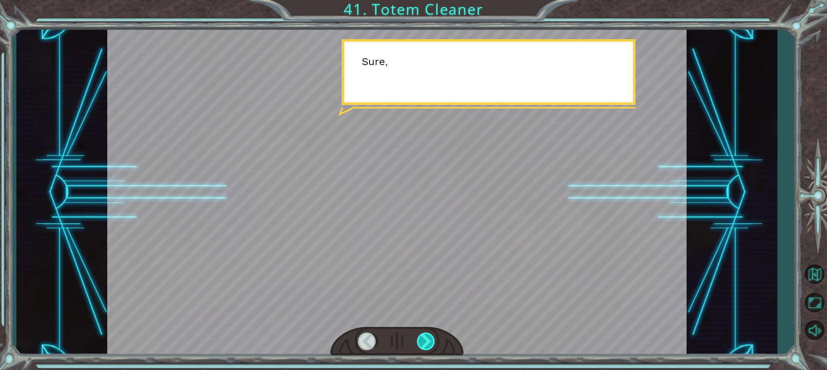
click at [425, 340] on div at bounding box center [426, 341] width 19 height 18
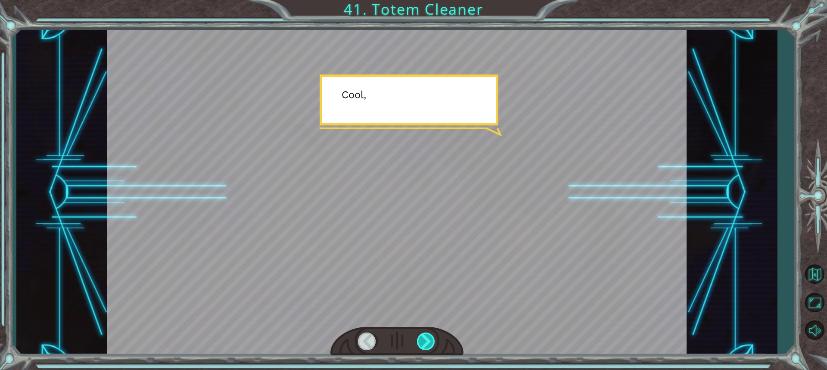
click at [425, 340] on div at bounding box center [426, 341] width 19 height 18
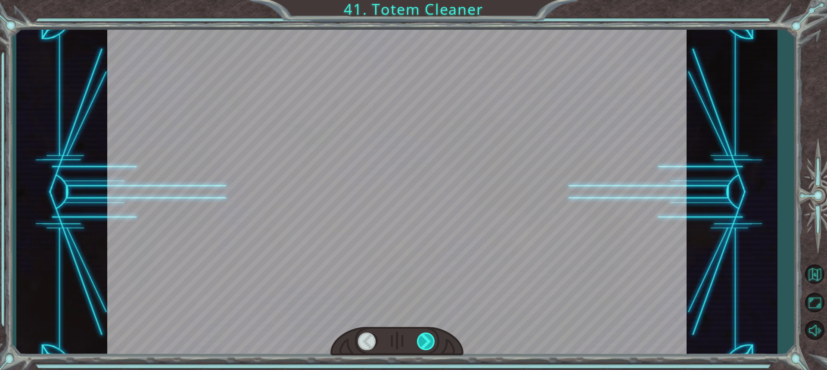
click at [425, 340] on div at bounding box center [426, 341] width 19 height 18
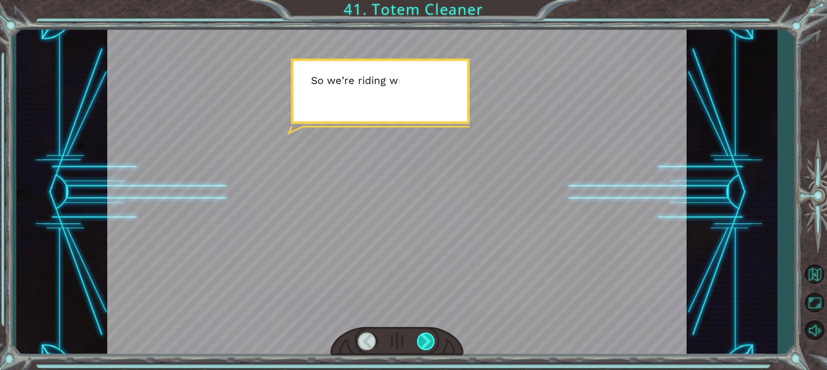
click at [425, 340] on div at bounding box center [426, 341] width 19 height 18
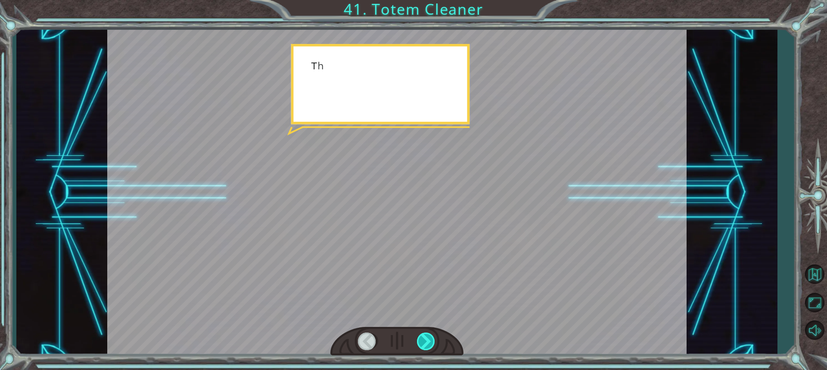
click at [425, 340] on div at bounding box center [426, 341] width 19 height 18
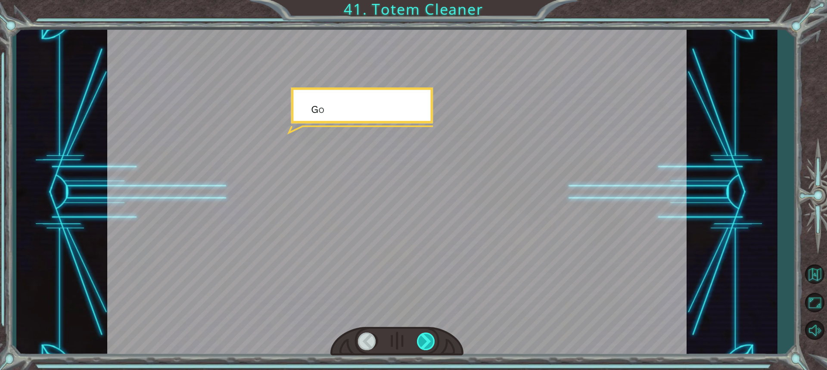
click at [425, 340] on div at bounding box center [426, 341] width 19 height 18
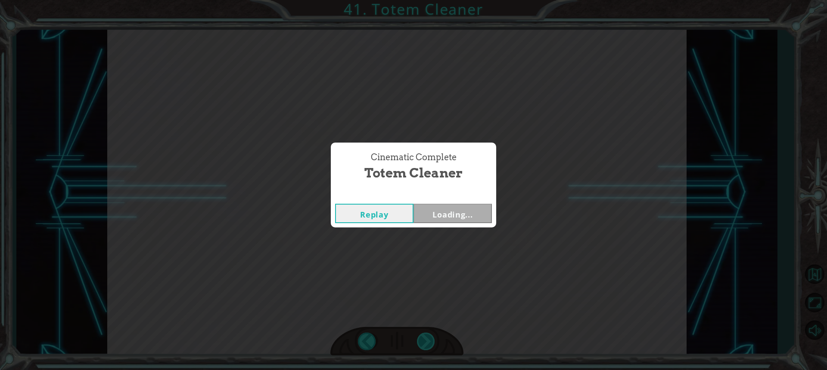
click at [425, 340] on div "Cinematic Complete Totem Cleaner Replay Loading..." at bounding box center [413, 185] width 827 height 370
click at [425, 340] on div "Cinematic Complete Totem Cleaner Replay Next" at bounding box center [413, 185] width 827 height 370
click at [472, 209] on button "Next" at bounding box center [452, 213] width 78 height 19
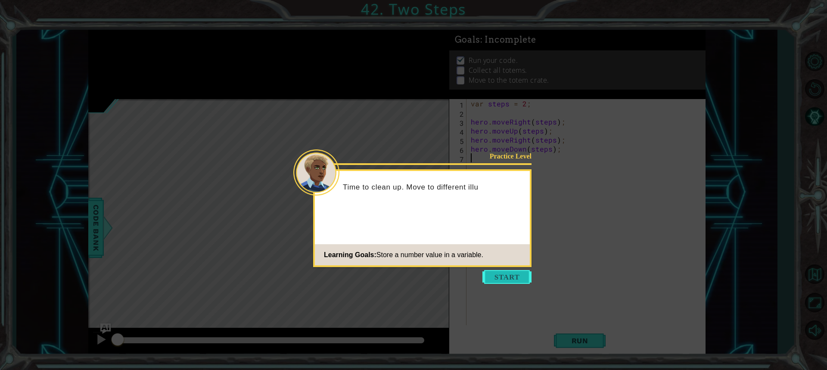
click at [500, 273] on button "Start" at bounding box center [506, 277] width 49 height 14
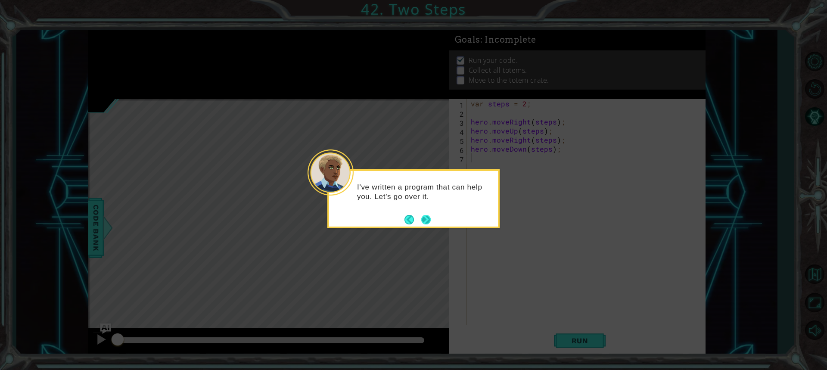
click at [426, 217] on button "Next" at bounding box center [425, 219] width 9 height 9
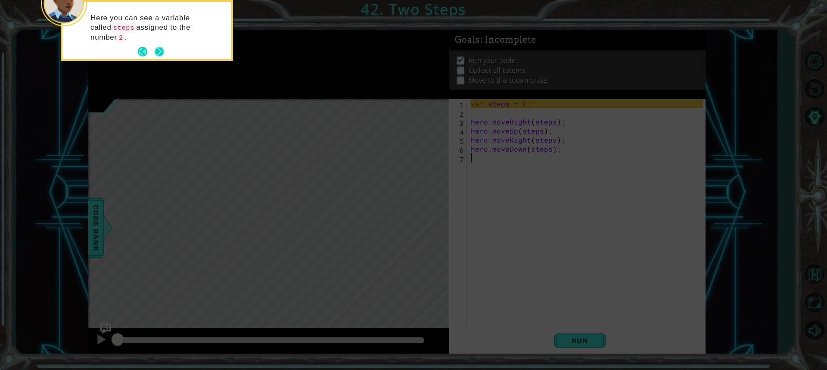
click at [155, 49] on button "Next" at bounding box center [159, 51] width 9 height 9
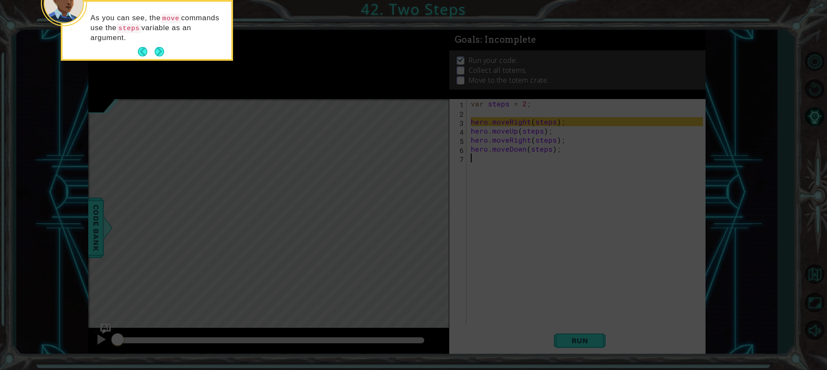
click at [153, 49] on footer at bounding box center [151, 51] width 26 height 13
click at [159, 47] on button "Next" at bounding box center [159, 51] width 9 height 9
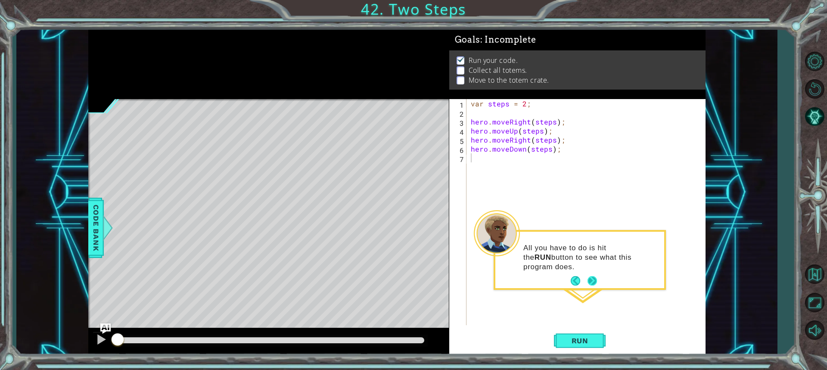
click at [593, 277] on button "Next" at bounding box center [591, 280] width 9 height 9
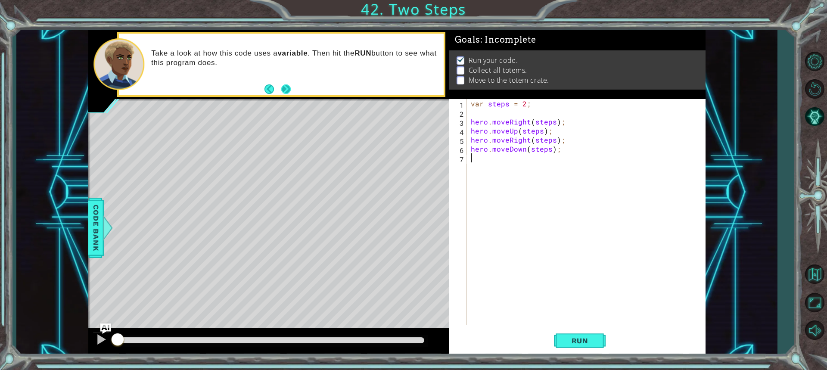
click at [289, 85] on button "Next" at bounding box center [285, 88] width 9 height 9
click at [587, 338] on span "Run" at bounding box center [580, 340] width 34 height 9
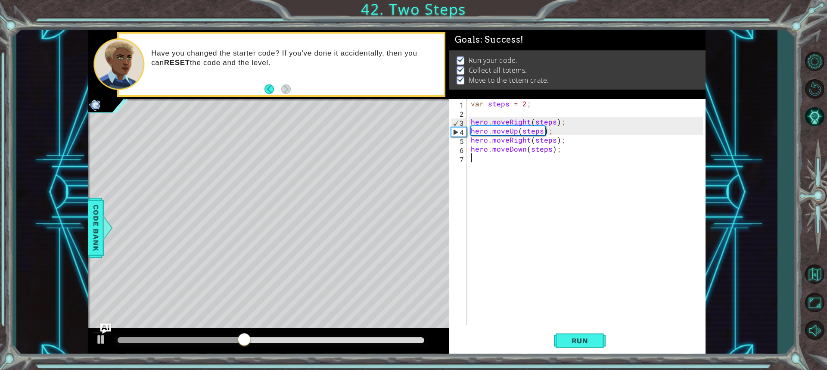
click at [470, 112] on div "var steps = 2 ; hero . moveRight ( steps ) ; hero . moveUp ( steps ) ; hero . m…" at bounding box center [588, 221] width 238 height 244
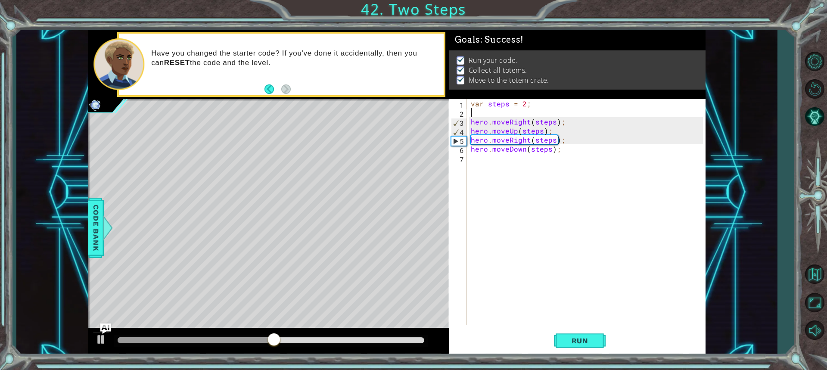
type textarea "var steps = 2;"
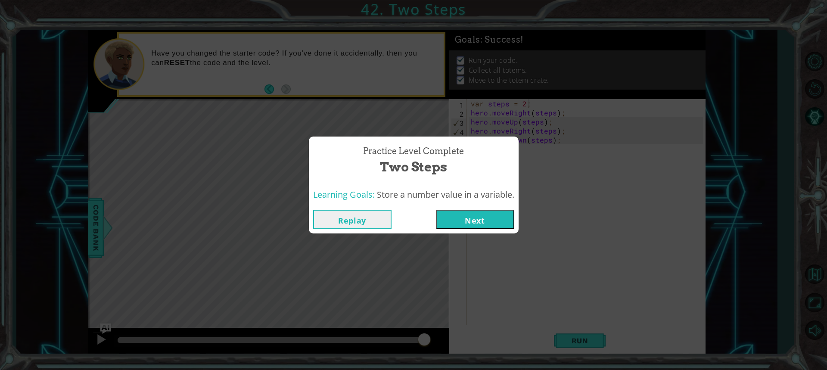
click at [502, 221] on button "Next" at bounding box center [475, 219] width 78 height 19
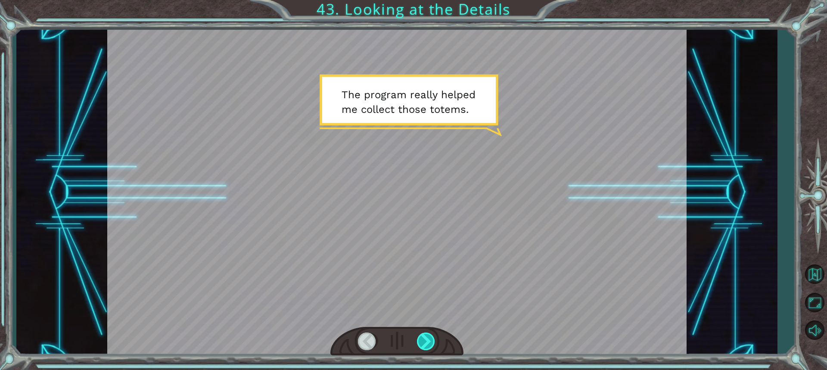
click at [427, 336] on div at bounding box center [426, 341] width 19 height 18
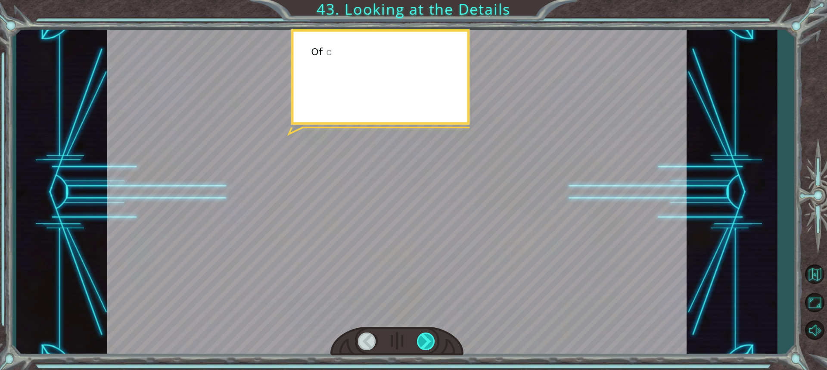
click at [427, 336] on div at bounding box center [426, 341] width 19 height 18
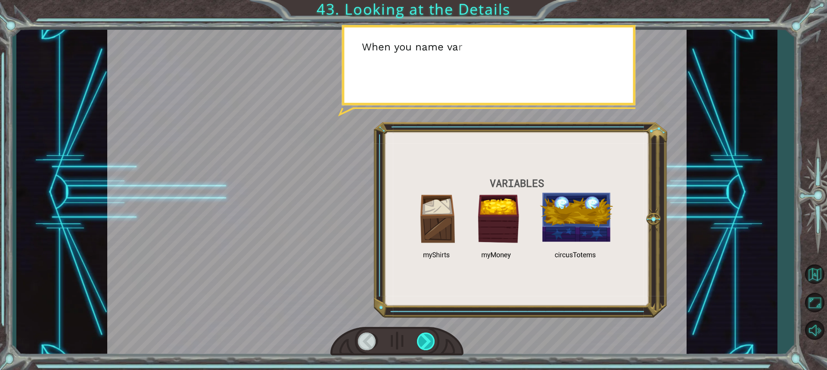
click at [427, 336] on div at bounding box center [426, 341] width 19 height 18
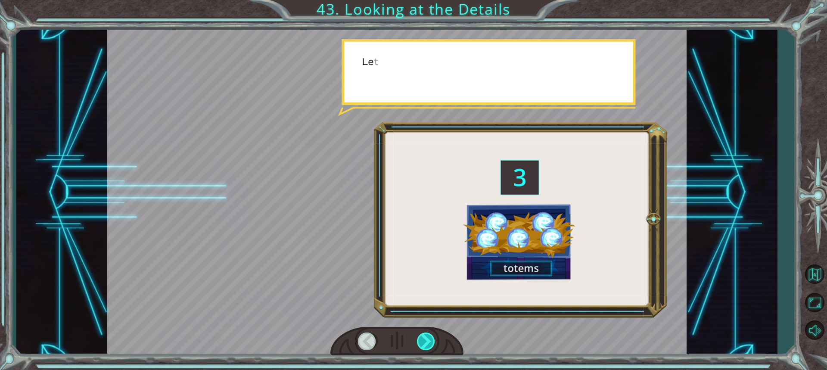
click at [427, 336] on div at bounding box center [426, 341] width 19 height 18
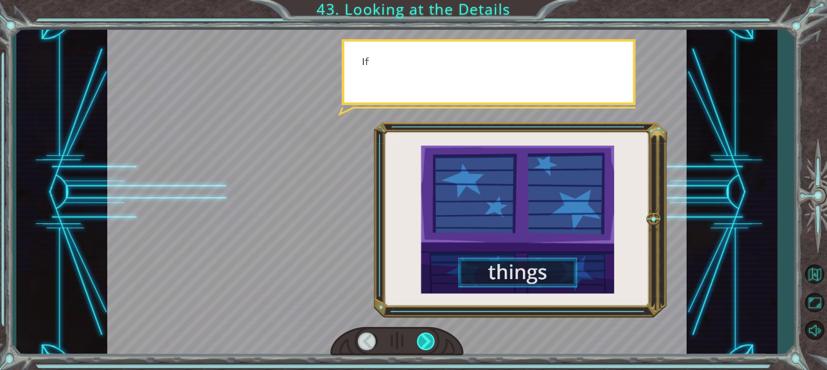
click at [427, 336] on div at bounding box center [426, 341] width 19 height 18
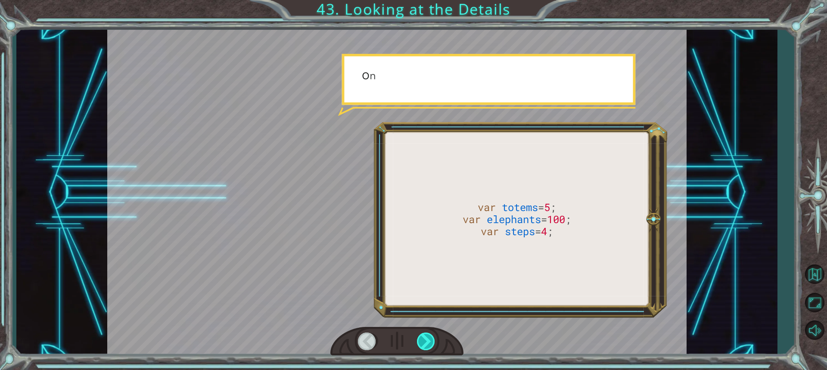
click at [427, 336] on div at bounding box center [426, 341] width 19 height 18
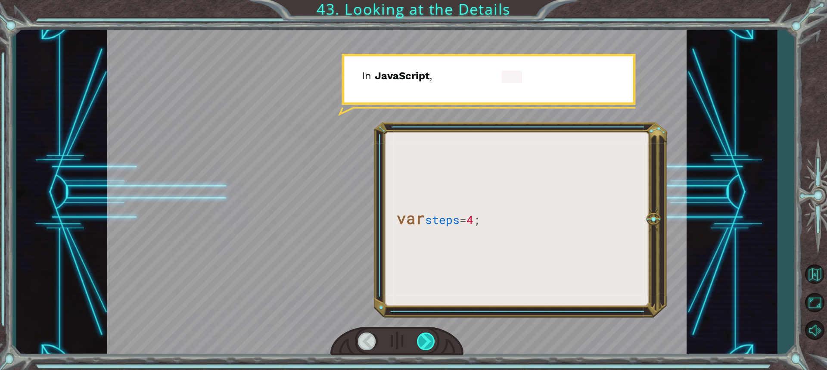
click at [427, 336] on div at bounding box center [426, 341] width 19 height 18
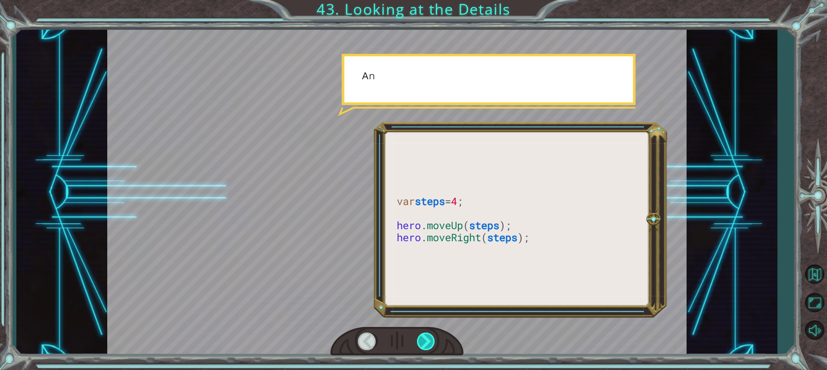
click at [427, 336] on div at bounding box center [426, 341] width 19 height 18
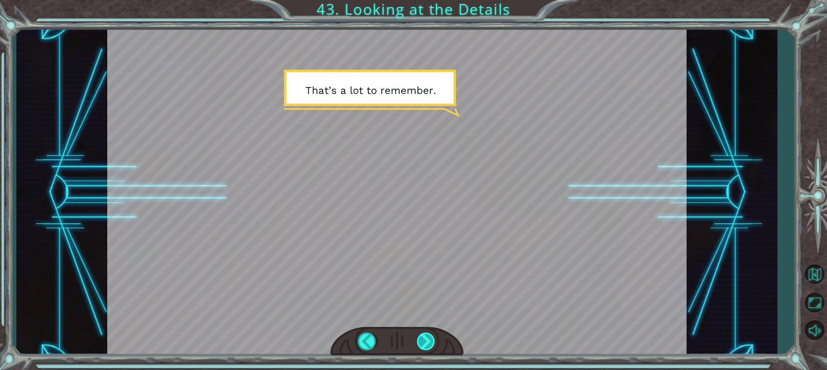
click at [427, 336] on div at bounding box center [426, 341] width 19 height 18
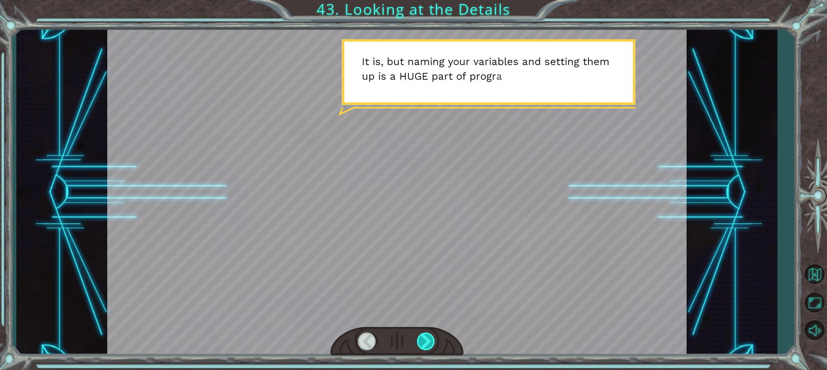
click at [427, 336] on div at bounding box center [426, 341] width 19 height 18
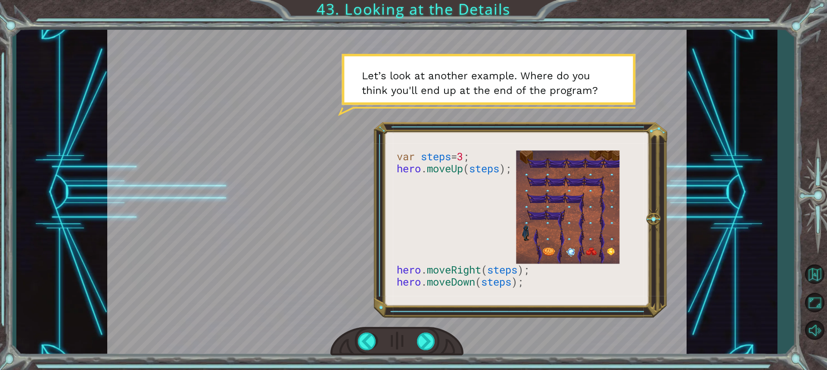
click at [422, 329] on div at bounding box center [396, 341] width 133 height 29
click at [424, 339] on div at bounding box center [426, 341] width 19 height 18
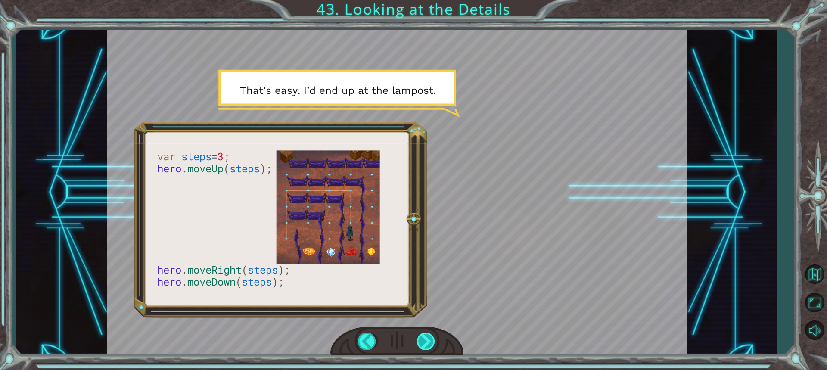
click at [422, 346] on div at bounding box center [426, 341] width 19 height 18
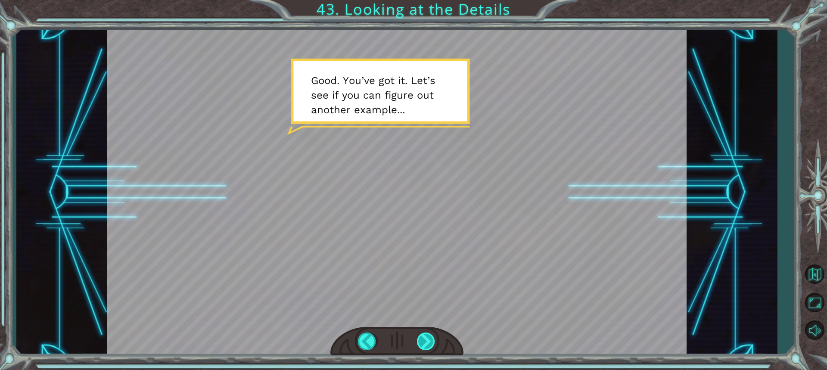
click at [427, 341] on div at bounding box center [426, 341] width 19 height 18
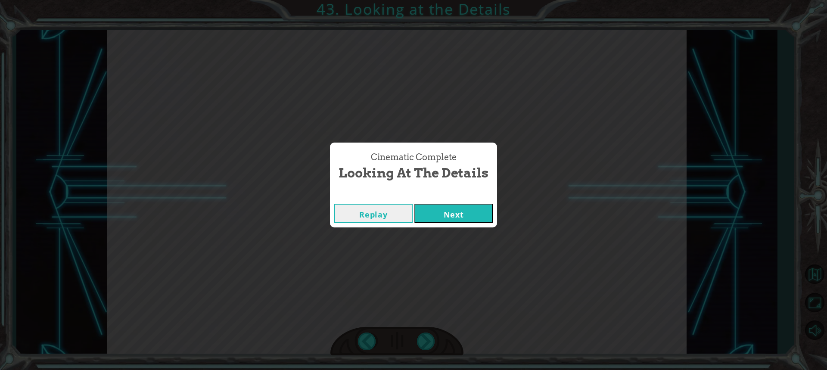
click at [445, 214] on button "Next" at bounding box center [453, 213] width 78 height 19
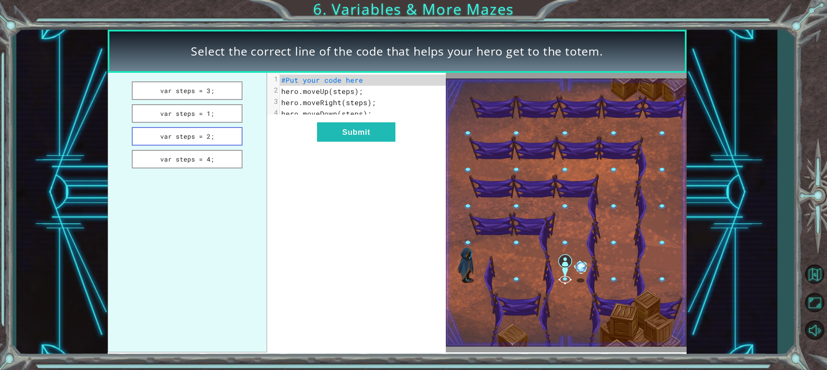
click at [223, 137] on button "var steps = 2;" at bounding box center [187, 136] width 111 height 19
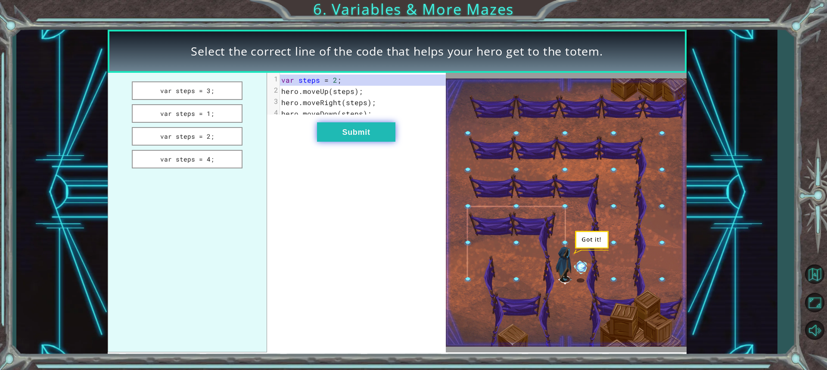
click at [338, 133] on button "Submit" at bounding box center [356, 131] width 78 height 19
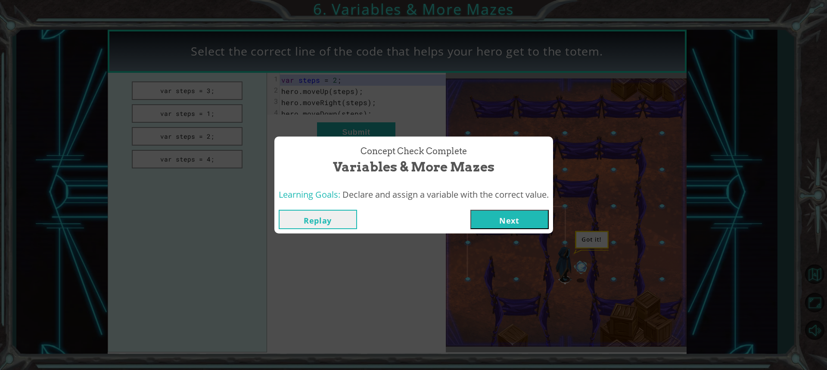
click at [512, 214] on button "Next" at bounding box center [509, 219] width 78 height 19
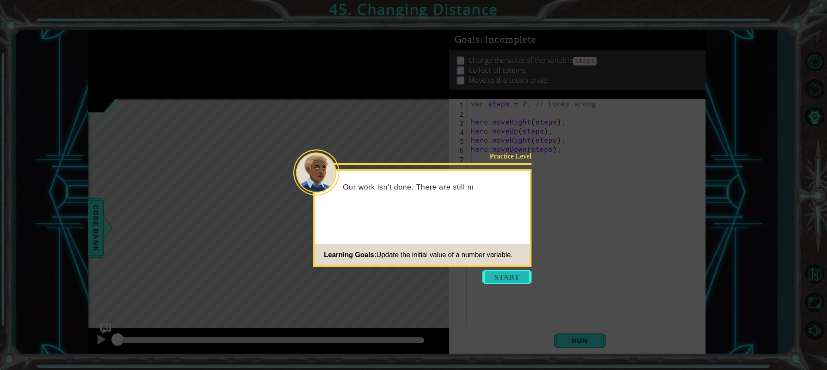
click at [494, 272] on button "Start" at bounding box center [506, 277] width 49 height 14
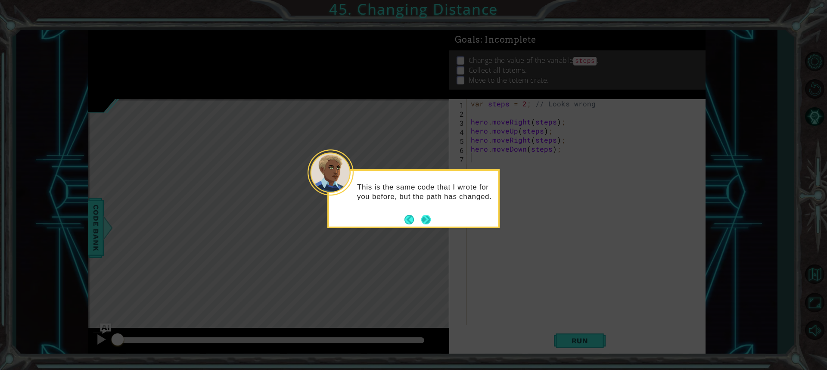
click at [425, 215] on button "Next" at bounding box center [425, 219] width 9 height 9
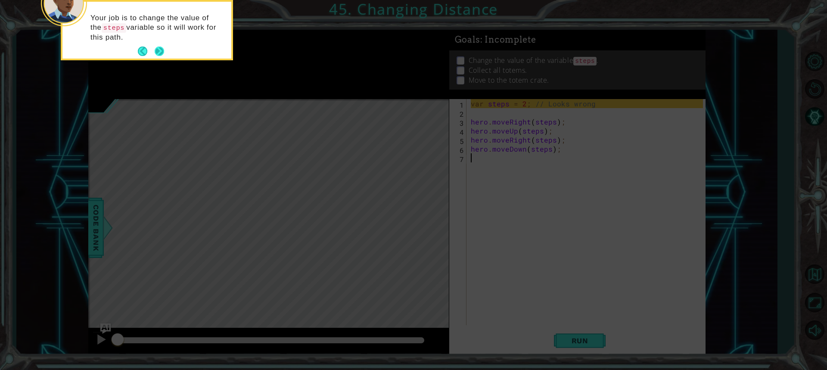
click at [156, 48] on button "Next" at bounding box center [159, 51] width 9 height 9
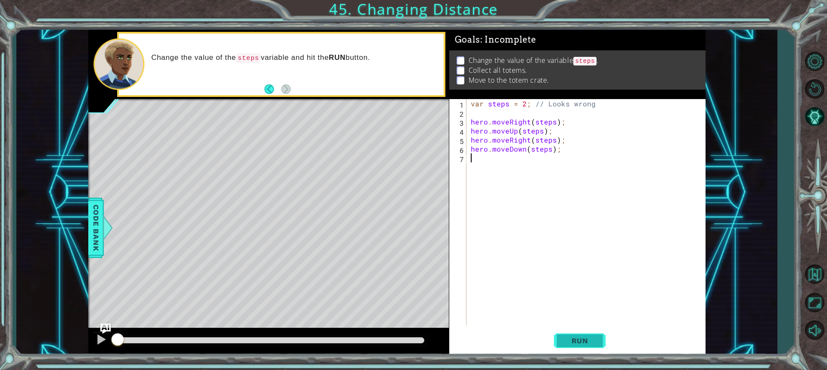
click at [574, 345] on span "Run" at bounding box center [580, 340] width 34 height 9
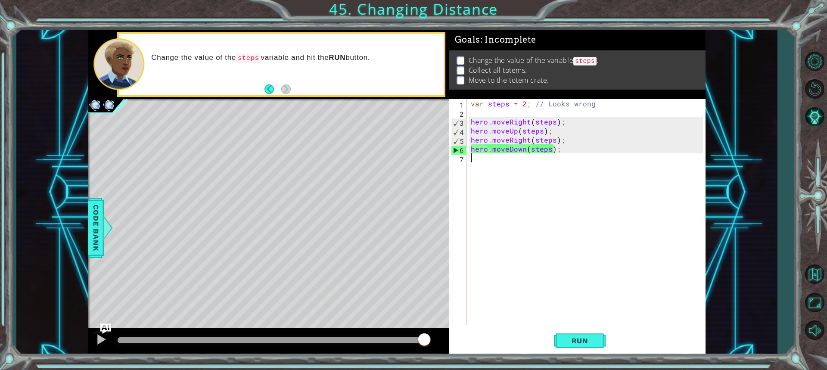
click at [150, 233] on div "Level Map" at bounding box center [287, 226] width 398 height 254
click at [523, 104] on div "var steps = 2 ; // Looks wrong hero . moveRight ( steps ) ; hero . moveUp ( ste…" at bounding box center [588, 221] width 238 height 244
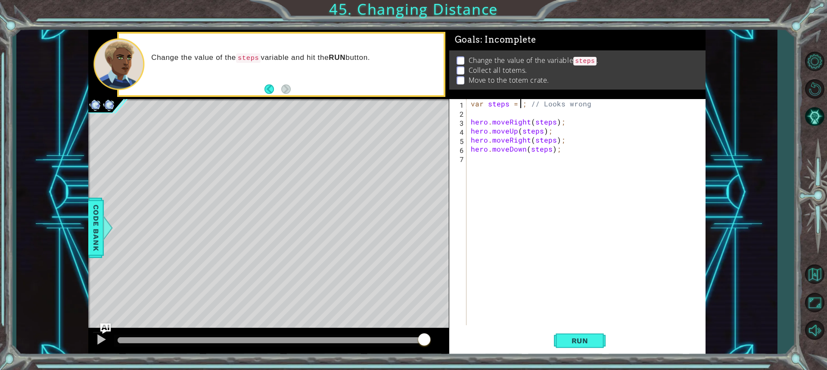
scroll to position [0, 3]
type textarea "var steps = 3; // Looks wrong"
click at [594, 335] on button "Run" at bounding box center [580, 340] width 52 height 25
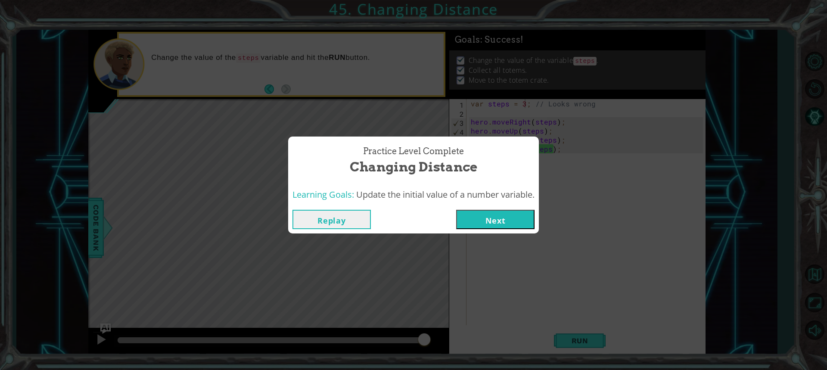
click at [489, 214] on button "Next" at bounding box center [495, 219] width 78 height 19
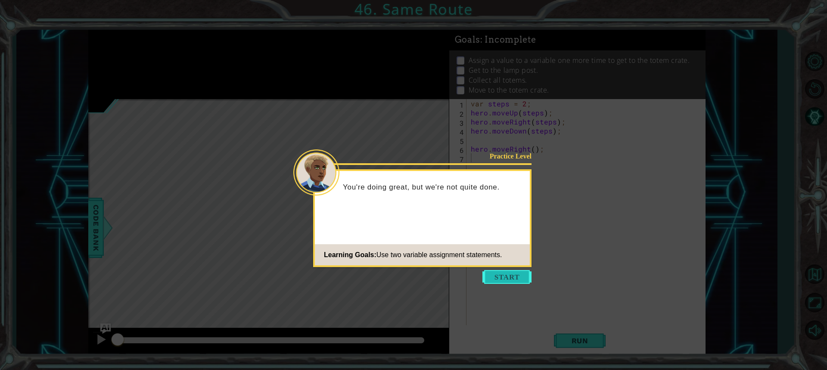
click at [513, 277] on button "Start" at bounding box center [506, 277] width 49 height 14
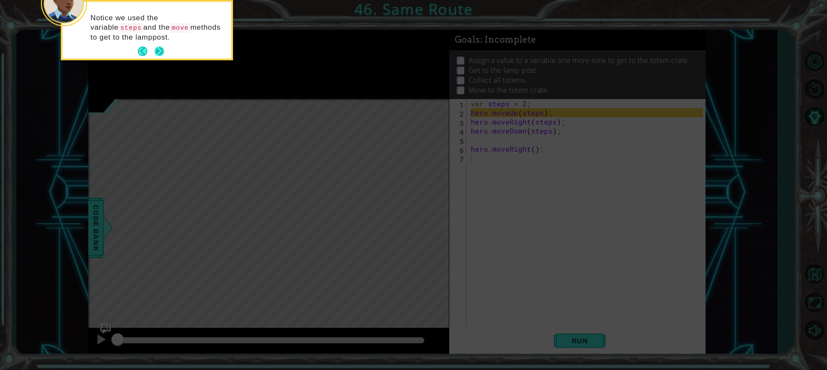
click at [158, 50] on button "Next" at bounding box center [159, 51] width 9 height 9
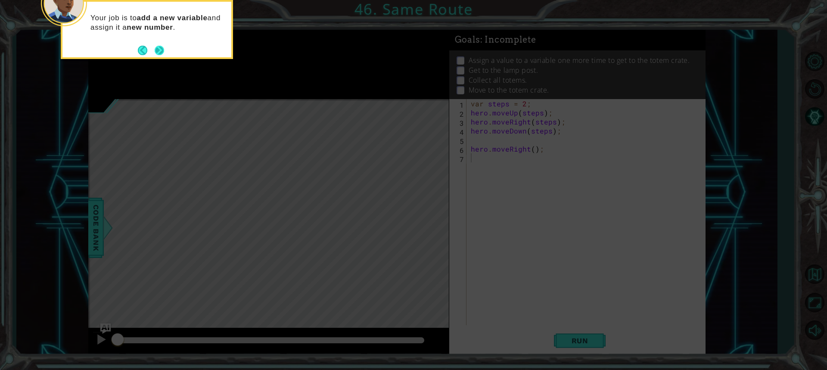
click at [157, 54] on button "Next" at bounding box center [159, 50] width 9 height 9
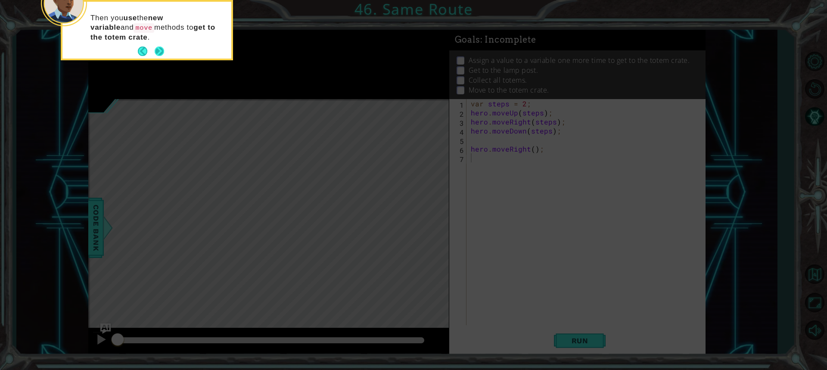
click at [159, 49] on button "Next" at bounding box center [159, 51] width 9 height 9
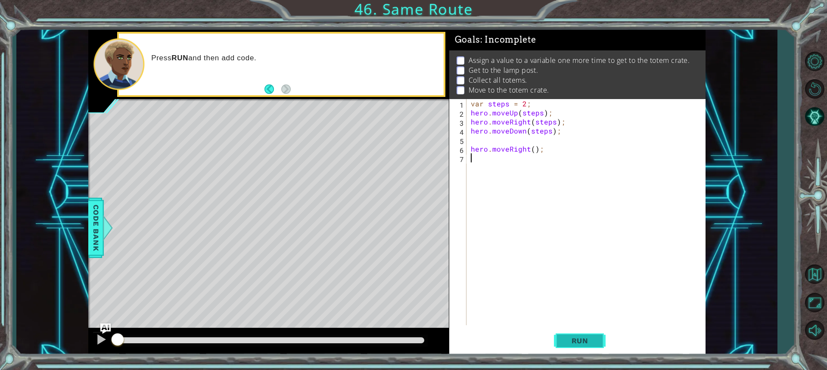
click at [577, 341] on span "Run" at bounding box center [580, 340] width 34 height 9
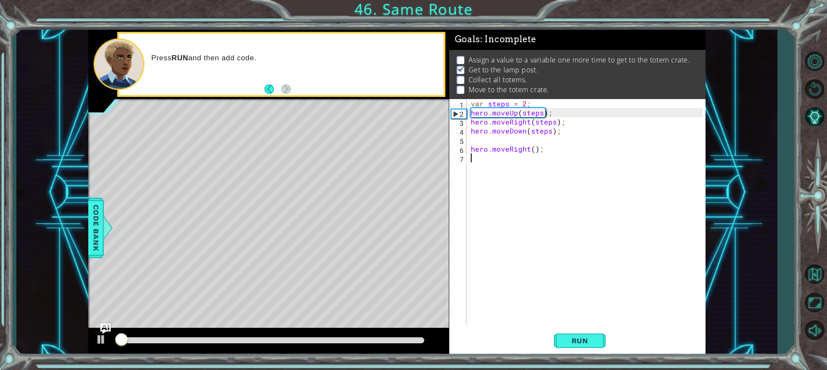
scroll to position [6, 0]
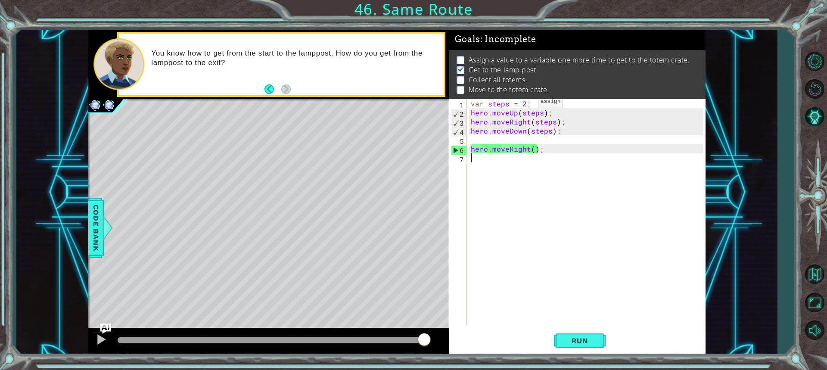
click at [523, 104] on div "var steps = 2 ; hero . moveUp ( steps ) ; hero . moveRight ( steps ) ; hero . m…" at bounding box center [588, 221] width 238 height 244
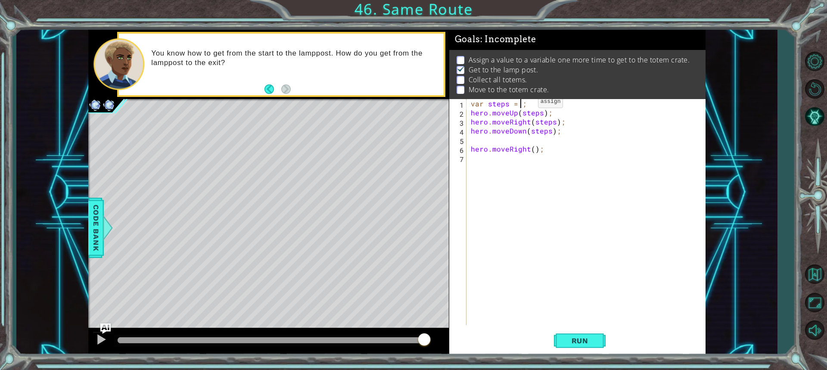
type textarea "var steps = 2;"
click at [613, 170] on div "var steps = 2 ; hero . moveUp ( steps ) ; hero . moveRight ( steps ) ; hero . m…" at bounding box center [588, 221] width 238 height 244
click at [533, 149] on div "var steps = 2 ; hero . moveUp ( steps ) ; hero . moveRight ( steps ) ; hero . m…" at bounding box center [588, 221] width 238 height 244
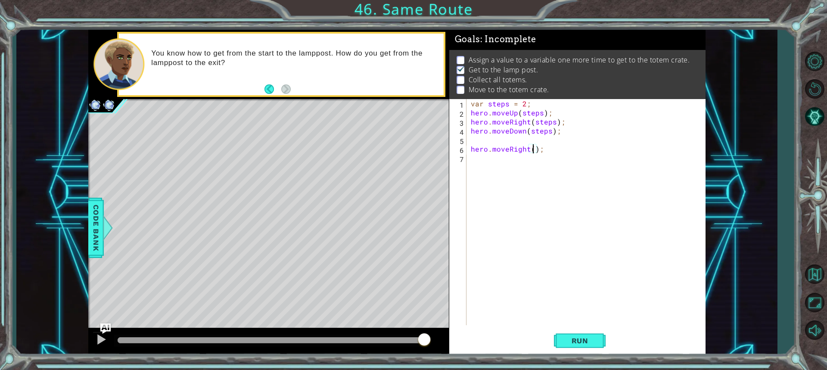
scroll to position [0, 4]
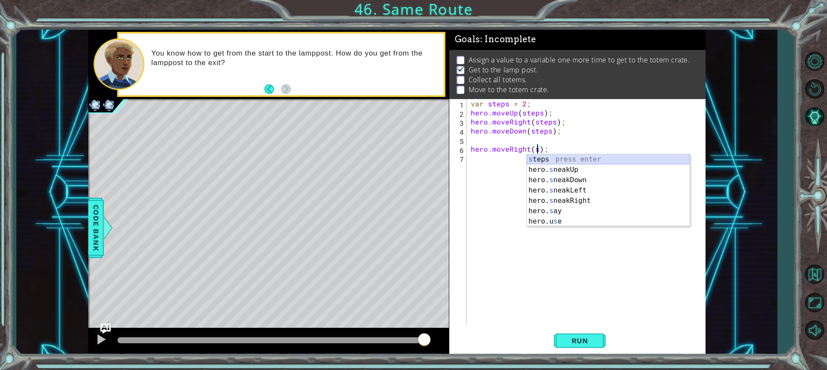
click at [553, 157] on div "s teps press enter hero. s neakUp press enter hero. s neakDown press enter hero…" at bounding box center [608, 200] width 163 height 93
type textarea "hero.moveRight(steps);"
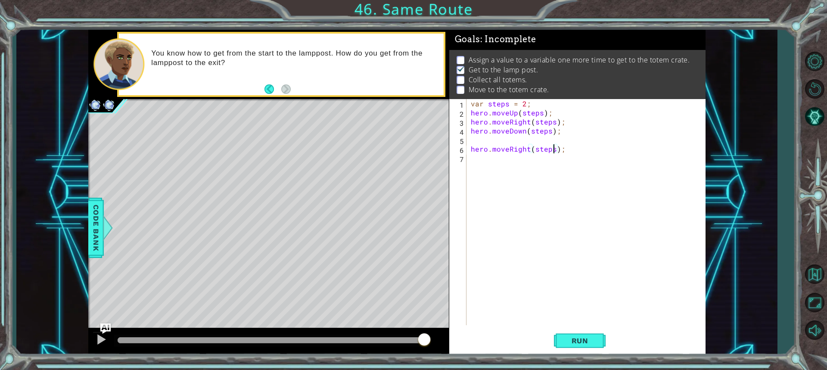
click at [528, 140] on div "var steps = 2 ; hero . moveUp ( steps ) ; hero . moveRight ( steps ) ; hero . m…" at bounding box center [588, 221] width 238 height 244
drag, startPoint x: 562, startPoint y: 151, endPoint x: 463, endPoint y: 151, distance: 99.0
click at [463, 151] on div "var steps = 2; 1 2 3 4 5 6 7 var steps = 2 ; hero . moveUp ( steps ) ; hero . m…" at bounding box center [576, 212] width 254 height 226
click at [532, 139] on div "var steps = 2 ; hero . moveUp ( steps ) ; hero . moveRight ( steps ) ; hero . m…" at bounding box center [588, 221] width 238 height 244
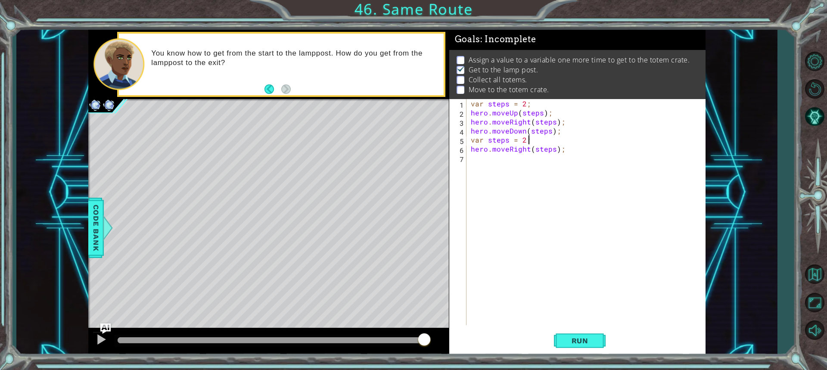
paste textarea "hero.moveRight(steps);"
click at [526, 141] on div "var steps = 2 ; hero . moveUp ( steps ) ; hero . moveRight ( steps ) ; hero . m…" at bounding box center [588, 221] width 238 height 244
type textarea "var steps = ;hero.moveRight(steps);"
drag, startPoint x: 524, startPoint y: 140, endPoint x: 471, endPoint y: 141, distance: 53.0
click at [471, 141] on div "var steps = 2 ; hero . moveUp ( steps ) ; hero . moveRight ( steps ) ; hero . m…" at bounding box center [588, 221] width 238 height 244
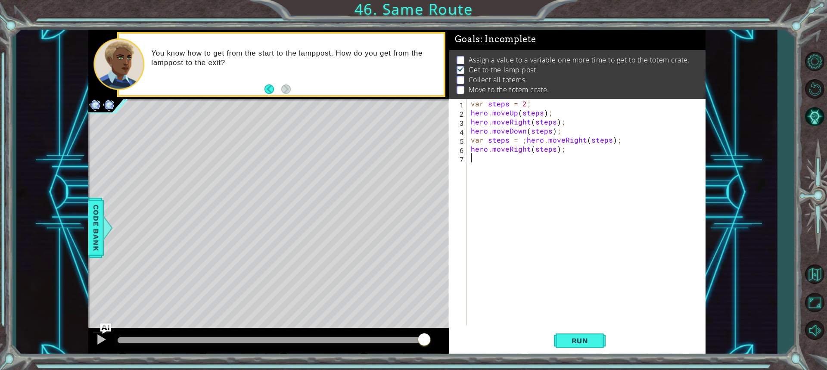
click at [487, 160] on div "var steps = 2 ; hero . moveUp ( steps ) ; hero . moveRight ( steps ) ; hero . m…" at bounding box center [588, 221] width 238 height 244
paste textarea "var steps = ;"
click at [517, 160] on div "var steps = 2 ; hero . moveUp ( steps ) ; hero . moveRight ( steps ) ; hero . m…" at bounding box center [588, 221] width 238 height 244
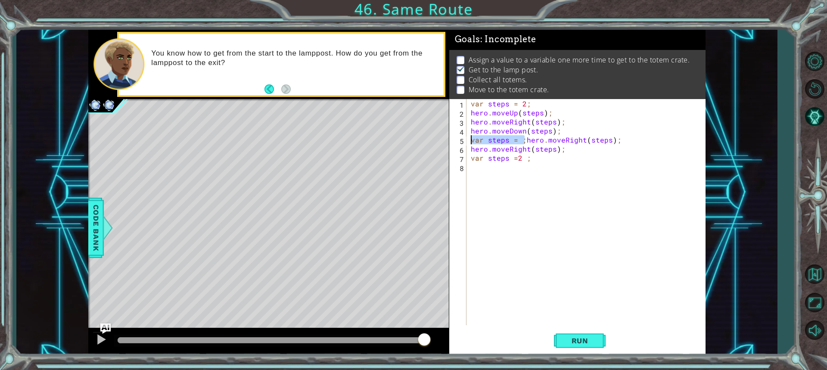
drag, startPoint x: 524, startPoint y: 140, endPoint x: 458, endPoint y: 139, distance: 65.5
click at [458, 139] on div "var steps =2 ; 1 2 3 4 5 6 7 8 var steps = 2 ; hero . moveUp ( steps ) ; hero .…" at bounding box center [576, 212] width 254 height 226
click at [521, 158] on div "var steps = 2 ; hero . moveUp ( steps ) ; hero . moveRight ( steps ) ; hero . m…" at bounding box center [588, 221] width 238 height 244
type textarea "var steps =3 ;"
click at [469, 171] on div "var steps = 2 ; hero . moveUp ( steps ) ; hero . moveRight ( steps ) ; hero . m…" at bounding box center [588, 221] width 238 height 244
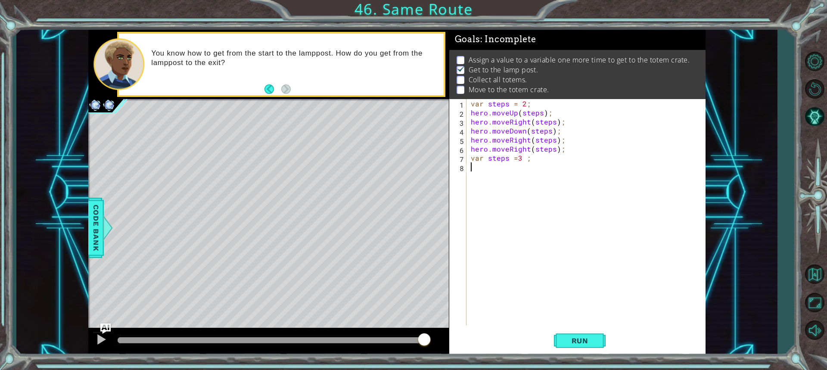
scroll to position [0, 0]
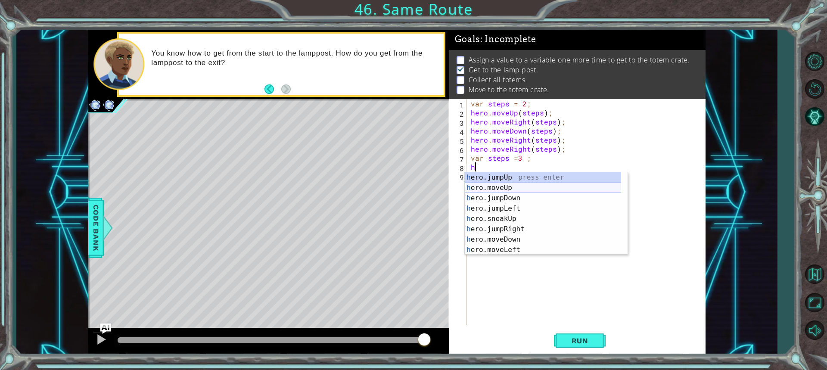
click at [515, 183] on div "h ero.jumpUp press enter h ero.moveUp press enter h ero.jumpDown press enter h …" at bounding box center [543, 223] width 156 height 103
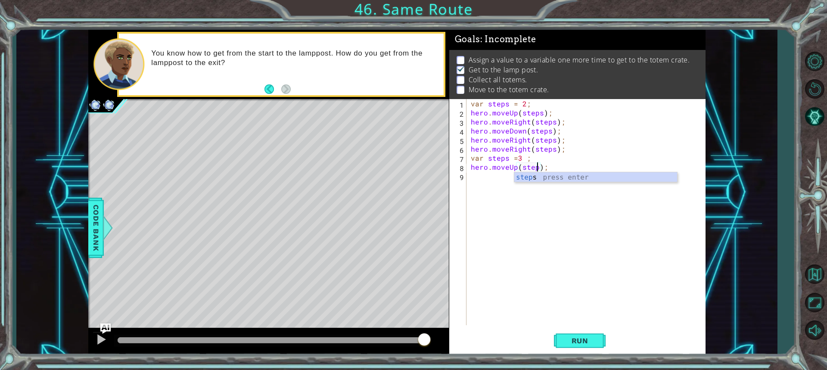
type textarea "hero.moveUp(steps);"
click at [497, 179] on div "var steps = 2 ; hero . moveUp ( steps ) ; hero . moveRight ( steps ) ; hero . m…" at bounding box center [588, 221] width 238 height 244
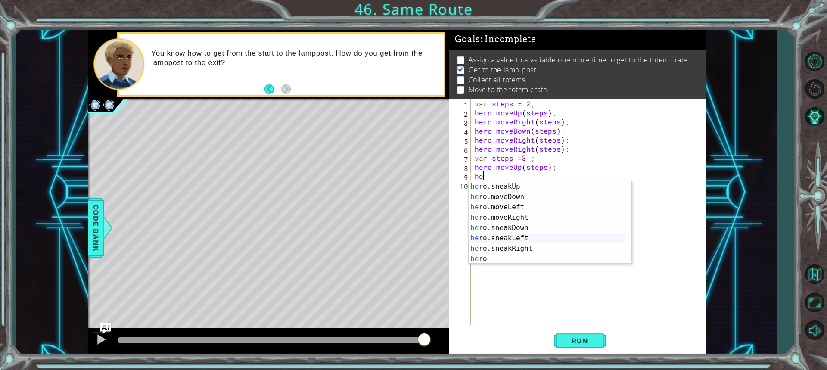
scroll to position [72, 0]
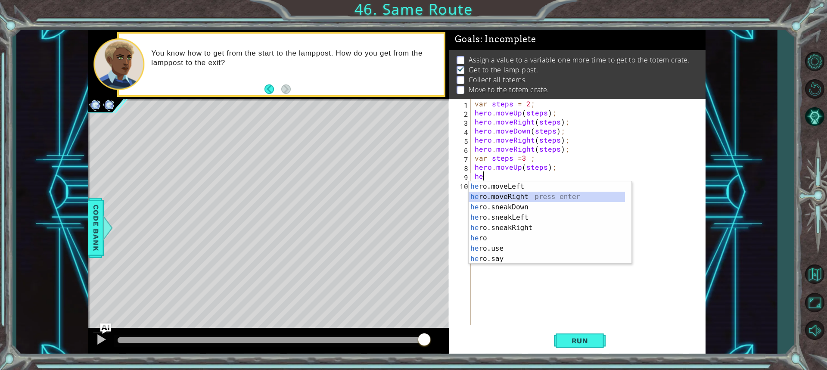
click at [514, 197] on div "he ro.moveLeft press enter he ro.moveRight press enter he ro.sneakDown press en…" at bounding box center [547, 232] width 156 height 103
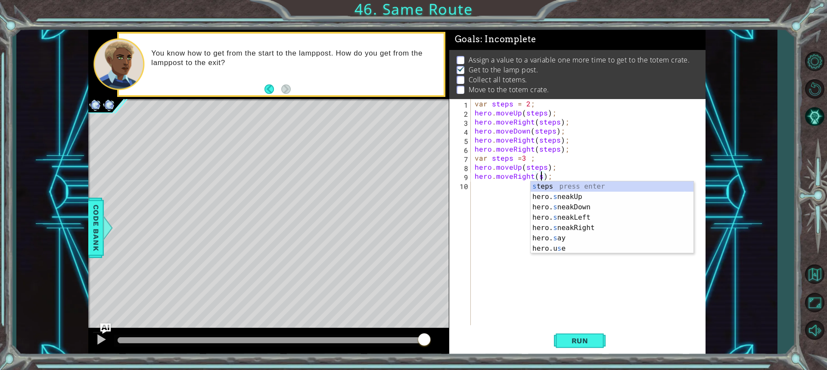
scroll to position [0, 4]
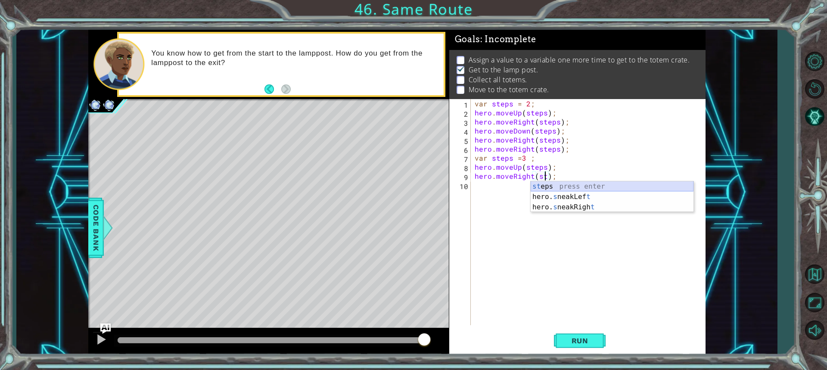
click at [602, 184] on div "st eps press enter hero. s neakLef t press enter hero. s neakRigh t press enter" at bounding box center [612, 207] width 163 height 52
type textarea "hero.moveRight(steps);"
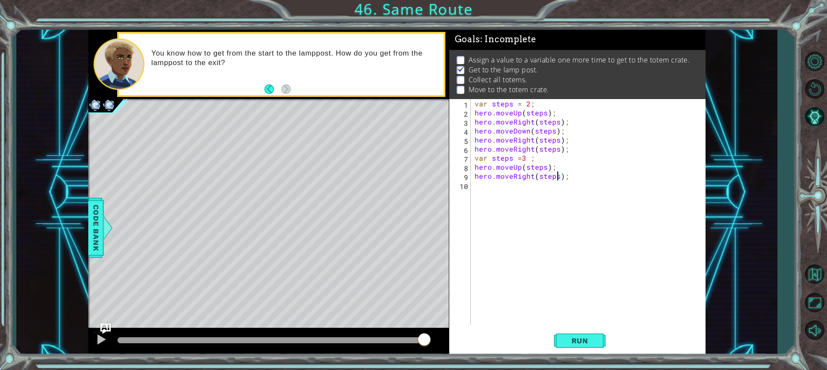
click at [496, 184] on div "var steps = 2 ; hero . moveUp ( steps ) ; hero . moveRight ( steps ) ; hero . m…" at bounding box center [590, 221] width 234 height 244
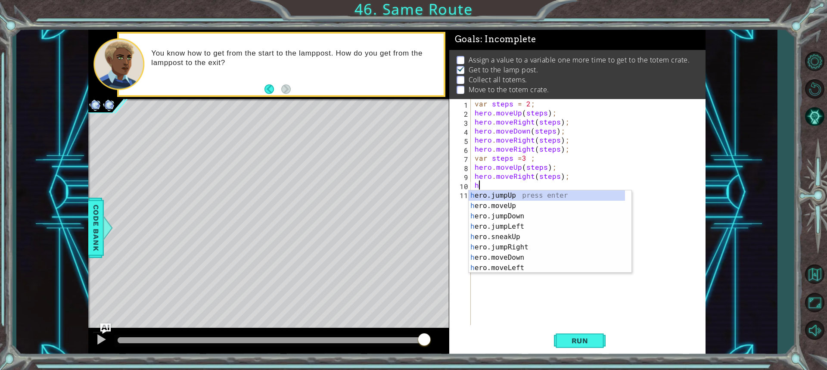
scroll to position [0, 0]
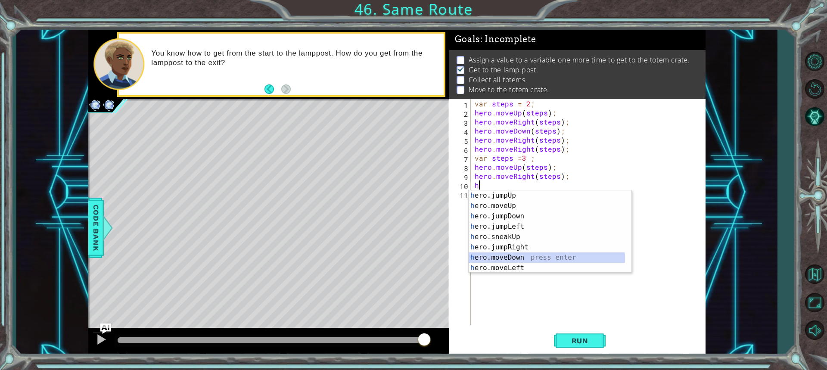
click at [519, 255] on div "h ero.jumpUp press enter h ero.moveUp press enter h ero.jumpDown press enter h …" at bounding box center [547, 241] width 156 height 103
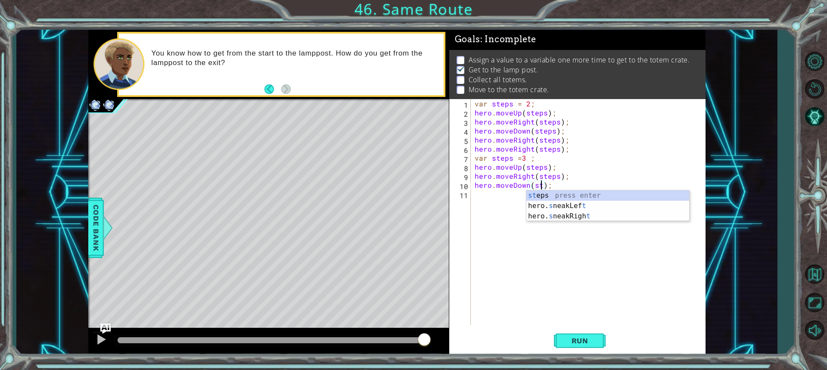
scroll to position [0, 4]
type textarea "hero.moveDown(steps);"
click at [565, 242] on div "var steps = 2 ; hero . moveUp ( steps ) ; hero . moveRight ( steps ) ; hero . m…" at bounding box center [590, 221] width 234 height 244
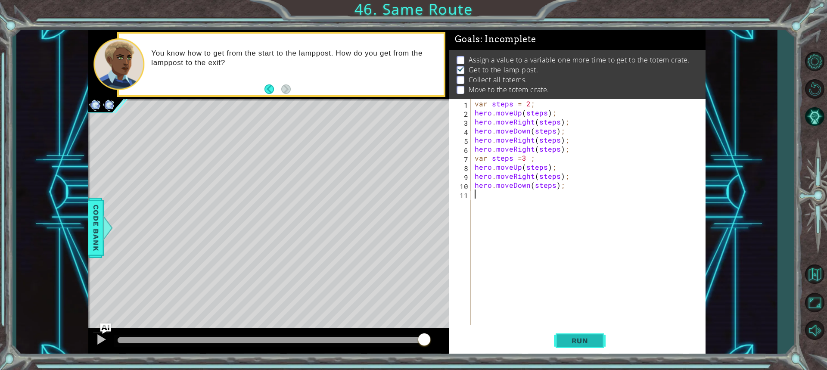
click at [572, 339] on span "Run" at bounding box center [580, 340] width 34 height 9
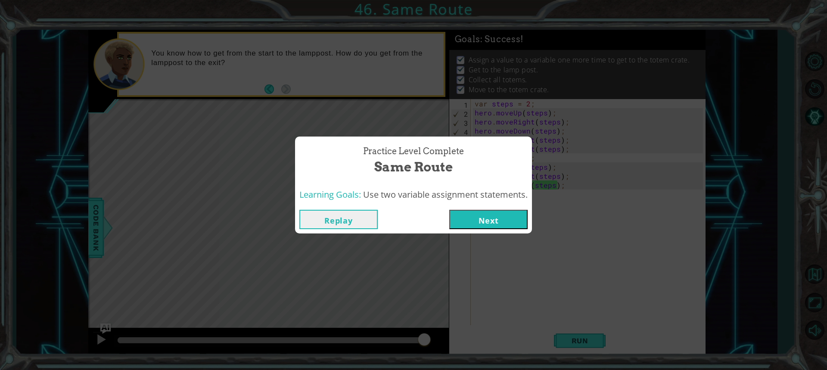
click at [506, 212] on button "Next" at bounding box center [488, 219] width 78 height 19
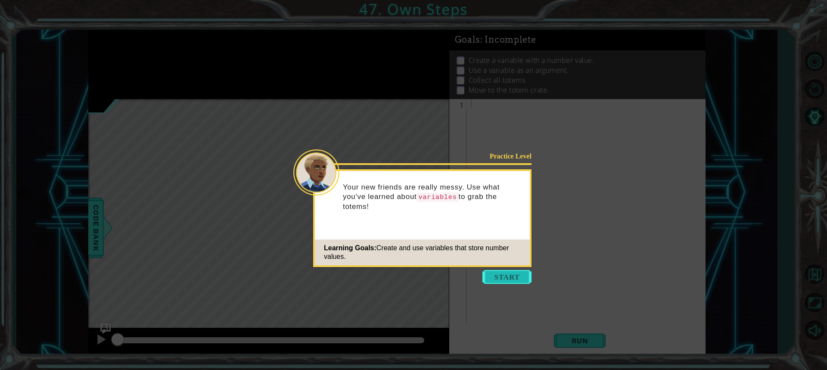
click at [518, 272] on button "Start" at bounding box center [506, 277] width 49 height 14
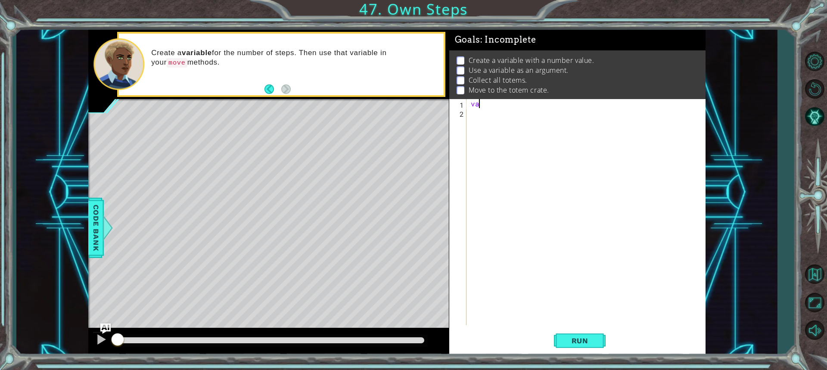
type textarea "v"
type textarea "var"
click at [276, 94] on footer at bounding box center [277, 89] width 26 height 13
click at [273, 91] on button "Back" at bounding box center [272, 88] width 17 height 9
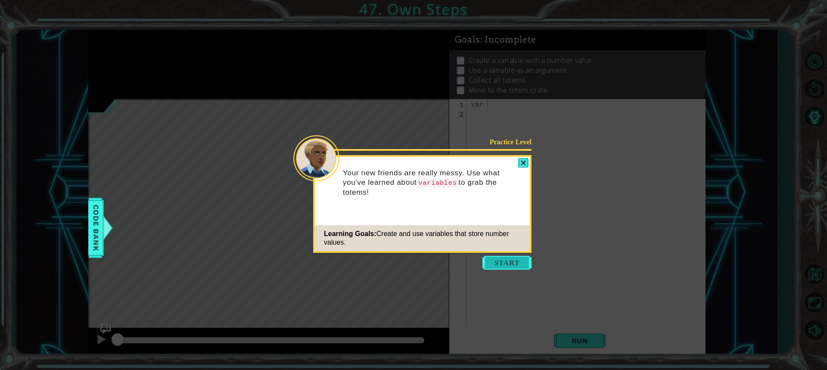
click at [503, 258] on button "Start" at bounding box center [506, 263] width 49 height 14
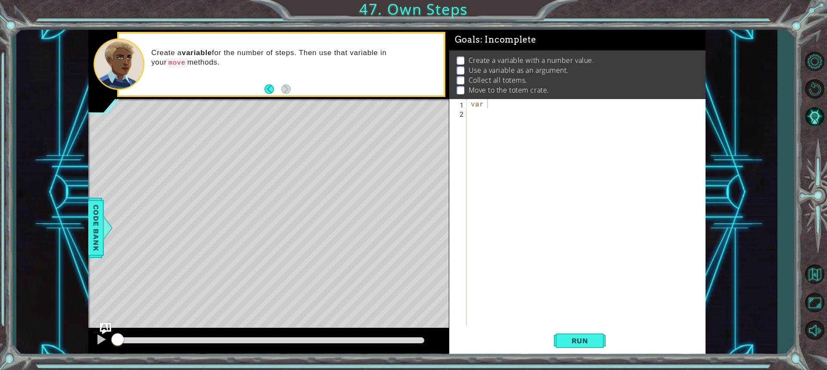
click at [107, 323] on img "Ask AI" at bounding box center [105, 328] width 11 height 11
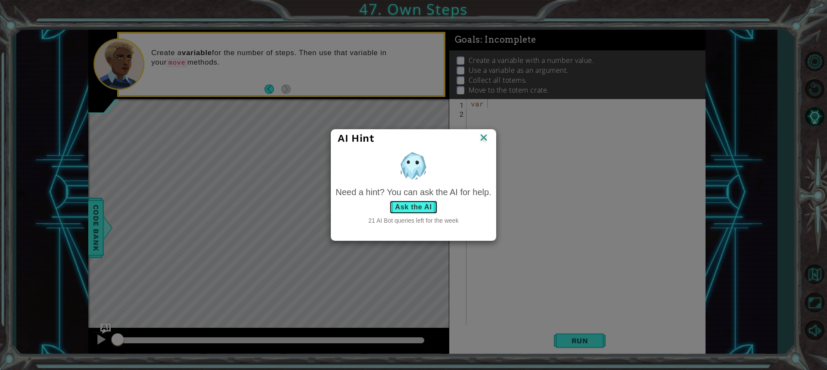
click at [394, 206] on button "Ask the AI" at bounding box center [413, 207] width 48 height 14
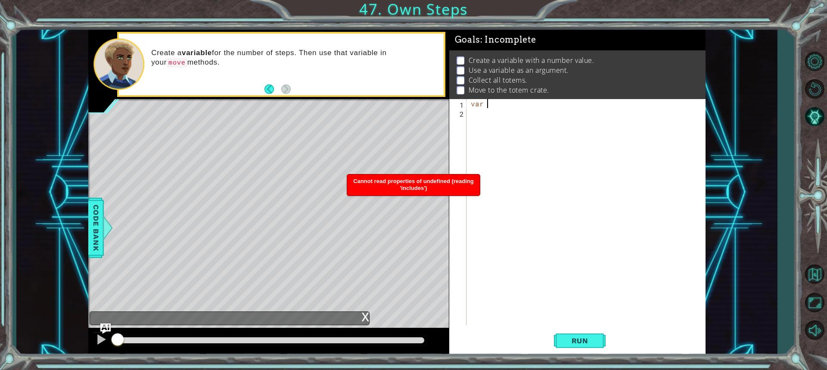
click at [381, 211] on div "Level Map" at bounding box center [287, 226] width 398 height 254
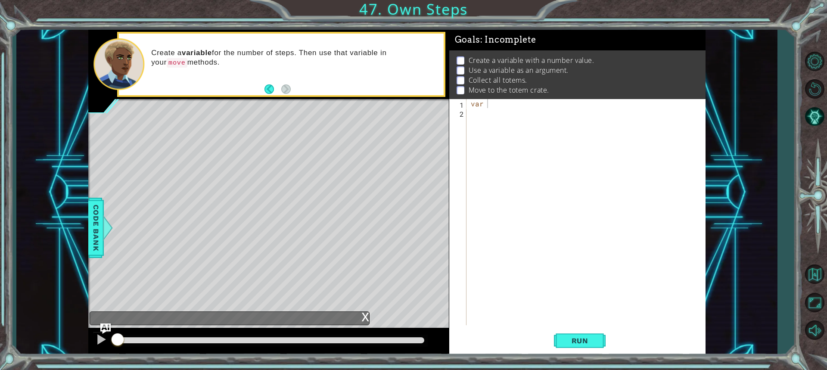
click at [575, 137] on div "var" at bounding box center [588, 221] width 238 height 244
click at [511, 102] on div "var" at bounding box center [588, 221] width 238 height 244
type textarea "var step (3);"
click at [519, 121] on div "var step ( 3 ) ;" at bounding box center [588, 221] width 238 height 244
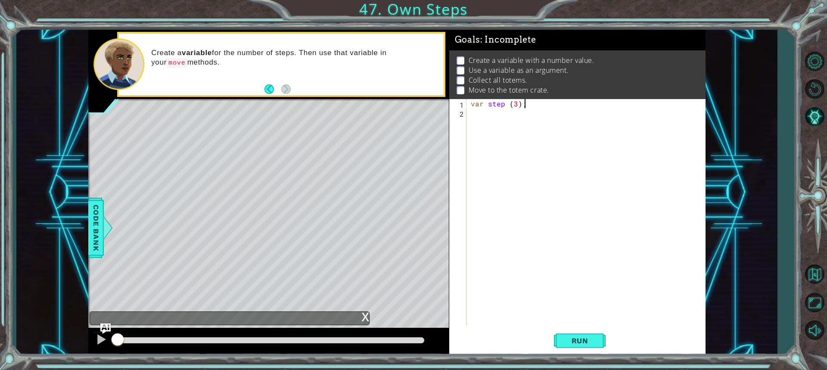
scroll to position [0, 0]
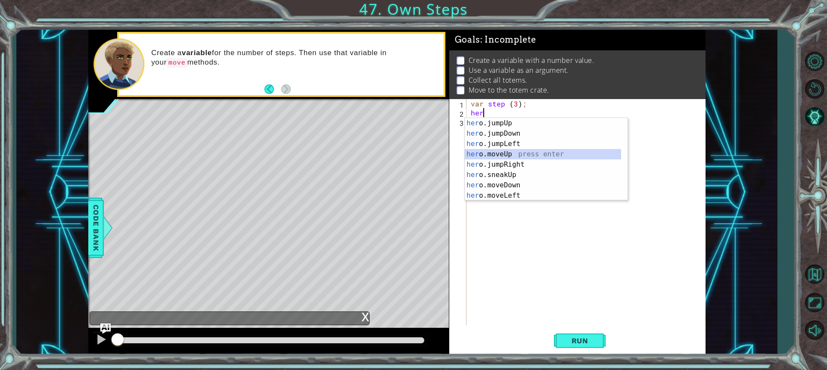
click at [506, 155] on div "her o.jumpUp press enter her o.jumpDown press enter her o.jumpLeft press enter …" at bounding box center [543, 169] width 156 height 103
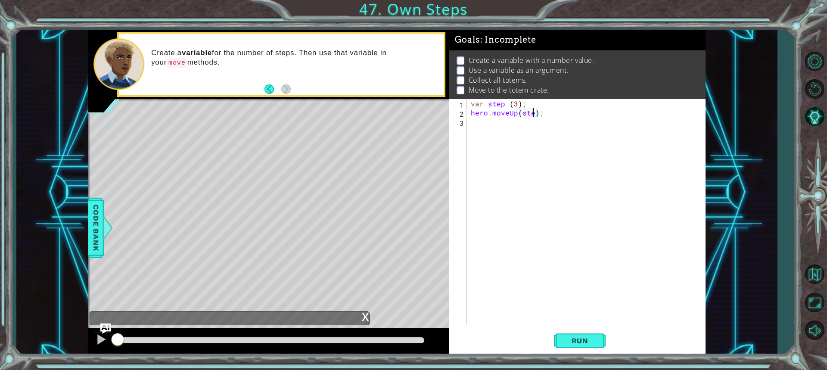
scroll to position [0, 4]
type textarea "hero.moveUp(steps);"
click at [489, 125] on div "var step ( 3 ) ; hero . moveUp ( steps ) ;" at bounding box center [588, 221] width 238 height 244
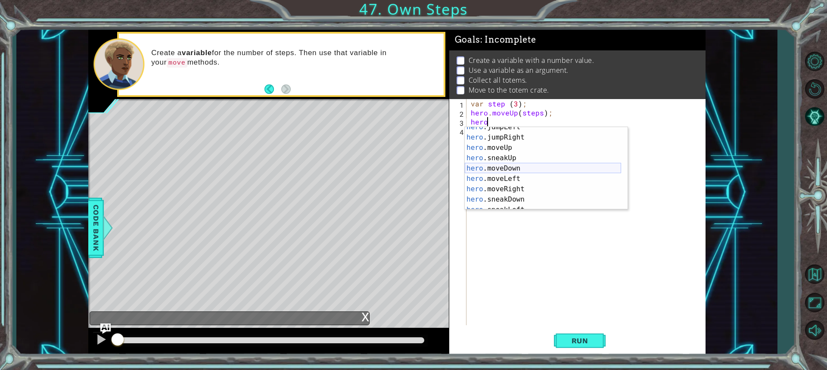
scroll to position [26, 0]
click at [571, 186] on div "hero .jumpLeft press enter hero .jumpRight press enter hero .moveUp press enter…" at bounding box center [543, 173] width 156 height 103
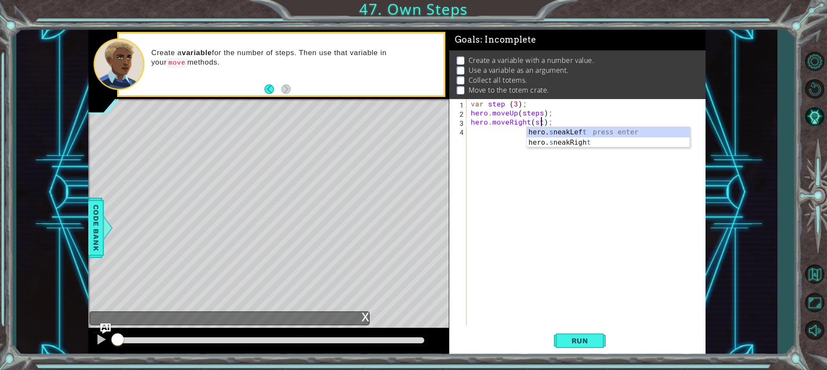
type textarea "hero.moveRight(step);"
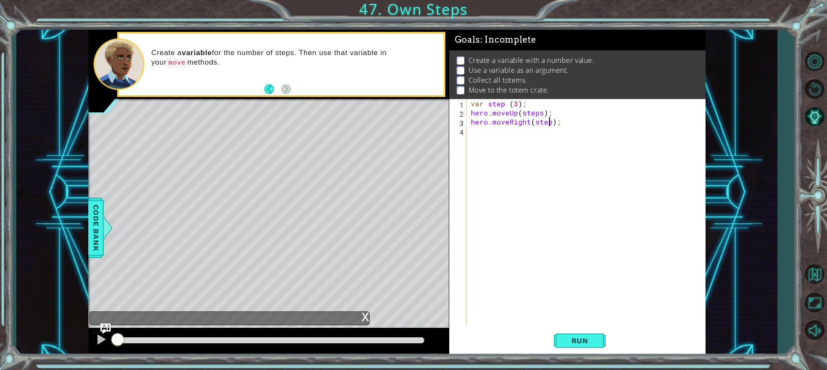
scroll to position [0, 5]
click at [528, 138] on div "var step ( 3 ) ; hero . moveUp ( steps ) ; hero . moveRight ( step ) ;" at bounding box center [588, 221] width 238 height 244
click at [549, 124] on div "var step ( 3 ) ; hero . moveUp ( steps ) ; hero . moveRight ( step ) ;" at bounding box center [588, 221] width 238 height 244
type textarea "hero.moveRight(steps);"
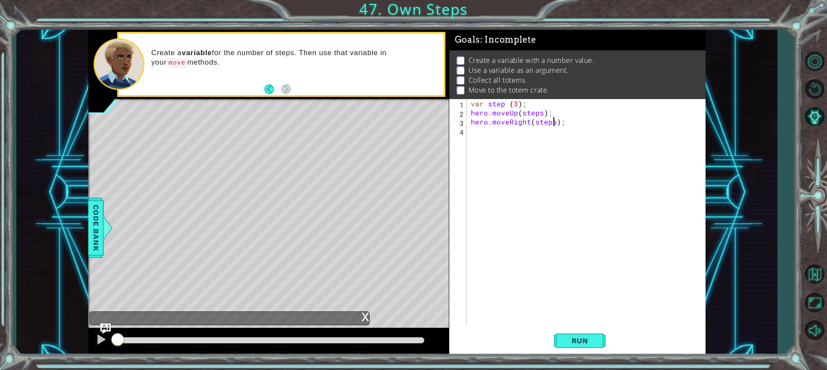
scroll to position [0, 5]
click at [505, 143] on div "var step ( 3 ) ; hero . moveUp ( steps ) ; hero . moveRight ( steps ) ;" at bounding box center [588, 221] width 238 height 244
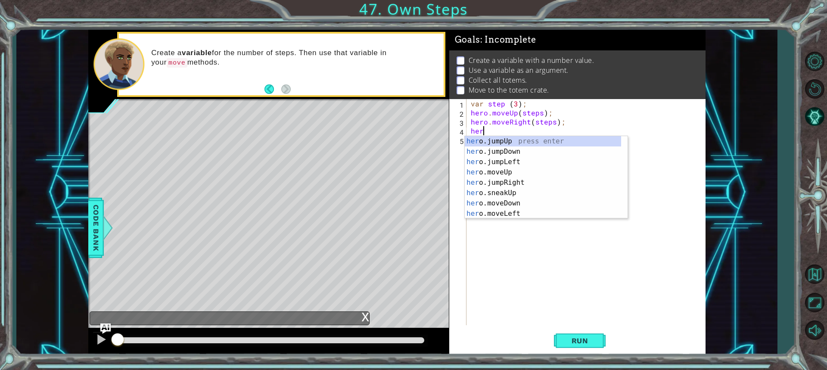
scroll to position [0, 0]
click at [520, 201] on div "hero .jumpUp press enter hero .jumpDown press enter hero .jumpLeft press enter …" at bounding box center [543, 187] width 156 height 103
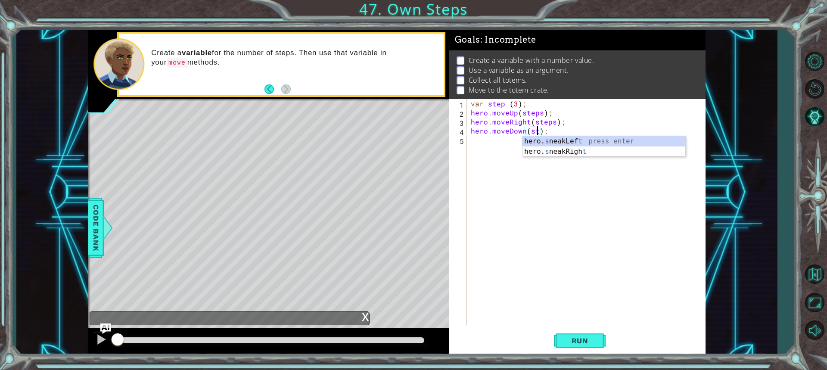
scroll to position [0, 4]
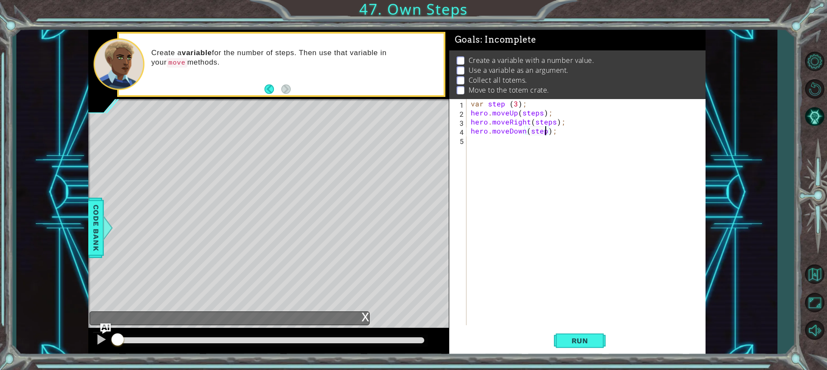
type textarea "hero.moveDown(steps);"
click at [484, 141] on div "var step ( 3 ) ; hero . moveUp ( steps ) ; hero . moveRight ( steps ) ; hero . …" at bounding box center [588, 221] width 238 height 244
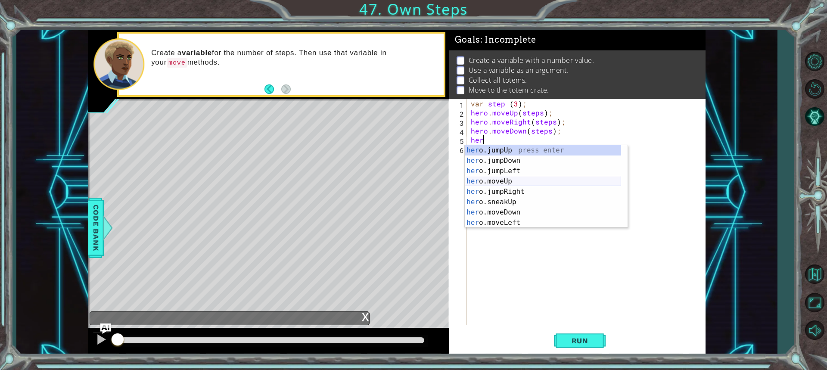
scroll to position [26, 0]
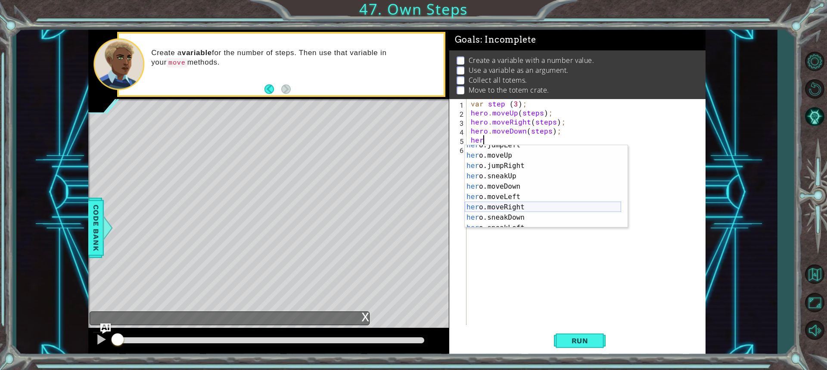
click at [511, 205] on div "her o.jumpLeft press enter her o.moveUp press enter her o.jumpRight press enter…" at bounding box center [543, 191] width 156 height 103
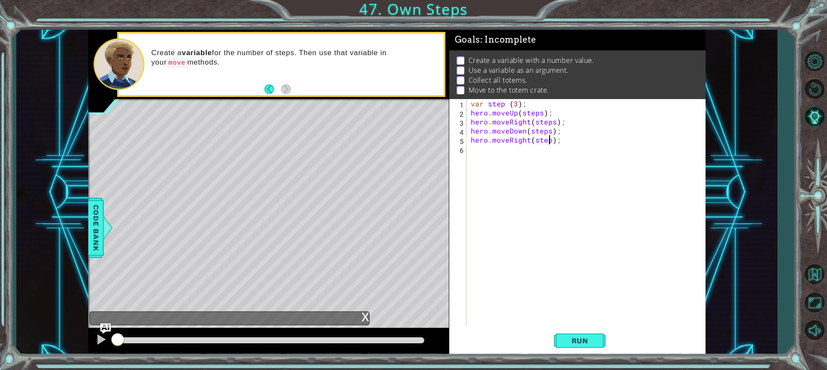
type textarea "hero.moveRight(steps);"
click at [548, 175] on div "var step ( 3 ) ; hero . moveUp ( steps ) ; hero . moveRight ( steps ) ; hero . …" at bounding box center [588, 221] width 238 height 244
click at [583, 332] on button "Run" at bounding box center [580, 340] width 52 height 25
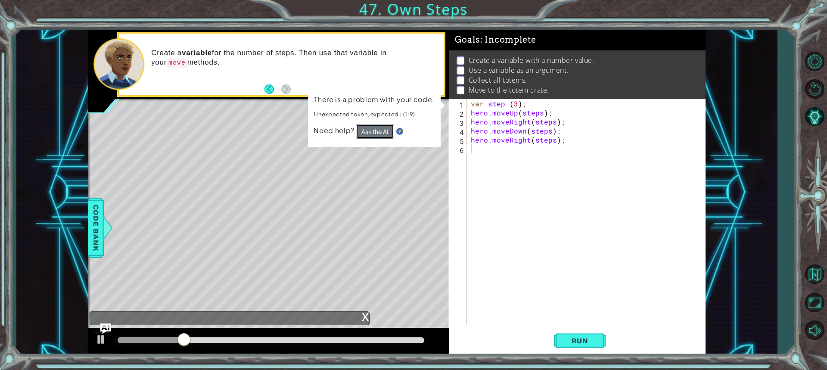
click at [375, 128] on button "Ask the AI" at bounding box center [375, 131] width 38 height 15
click at [503, 104] on div "var step ( 3 ) ; hero . moveUp ( steps ) ; hero . moveRight ( steps ) ; hero . …" at bounding box center [588, 221] width 238 height 244
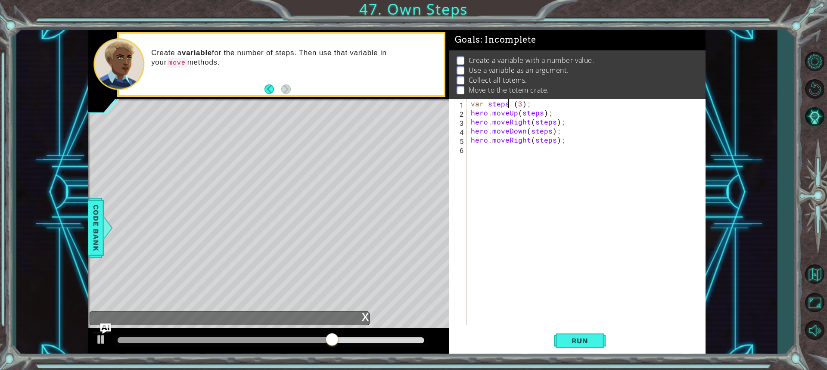
scroll to position [0, 2]
click at [593, 332] on button "Run" at bounding box center [580, 340] width 52 height 25
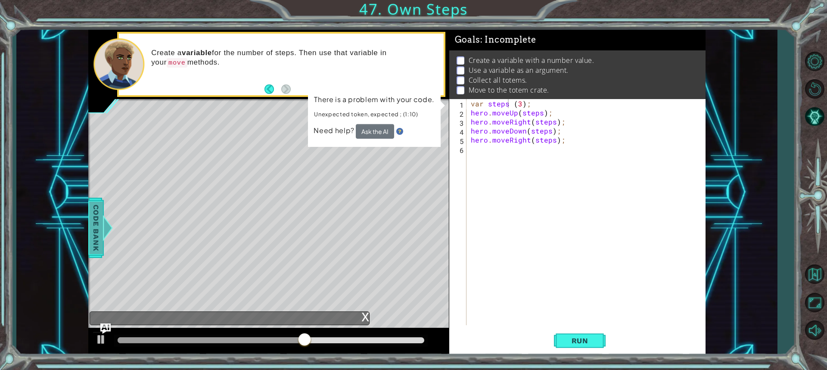
click at [94, 214] on span "Code Bank" at bounding box center [96, 228] width 14 height 53
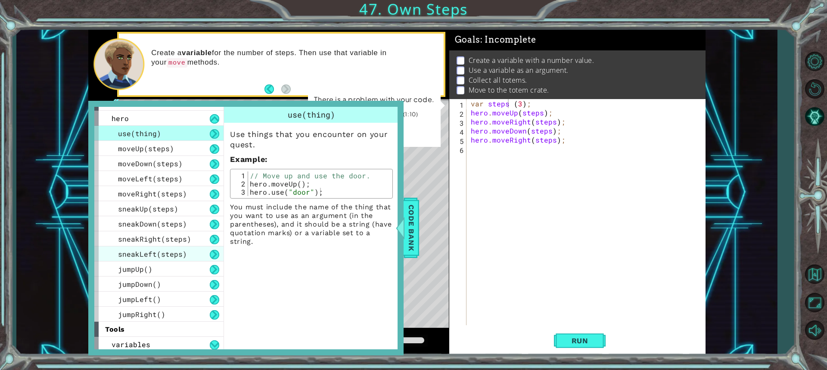
scroll to position [14, 0]
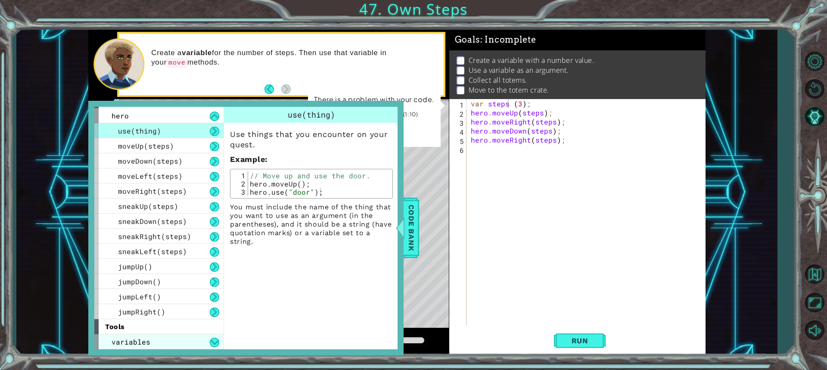
click at [208, 338] on div "variables" at bounding box center [158, 341] width 129 height 15
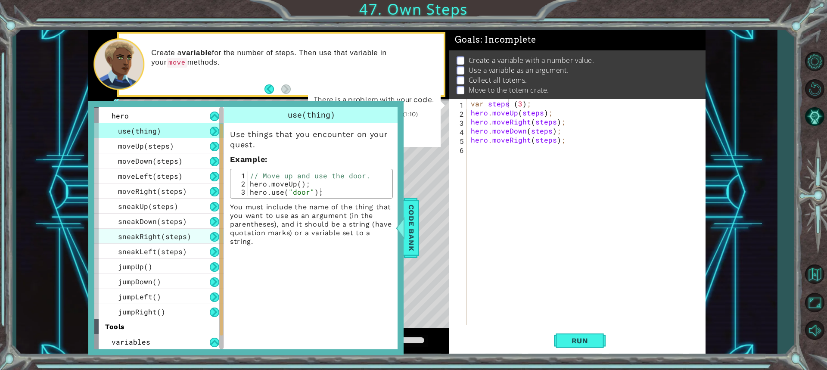
scroll to position [29, 0]
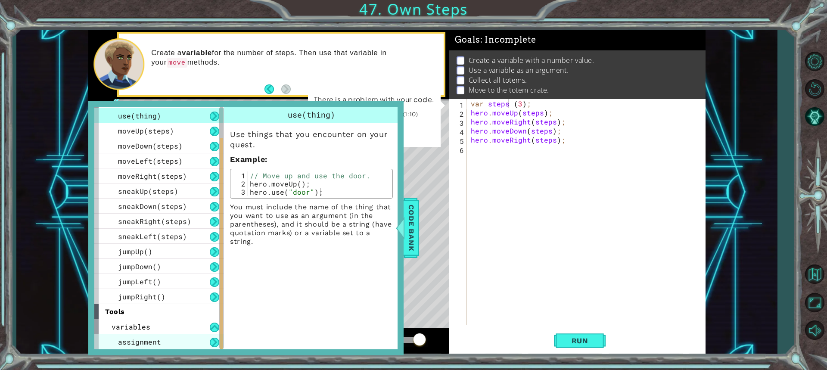
click at [194, 338] on div "assignment" at bounding box center [158, 341] width 129 height 15
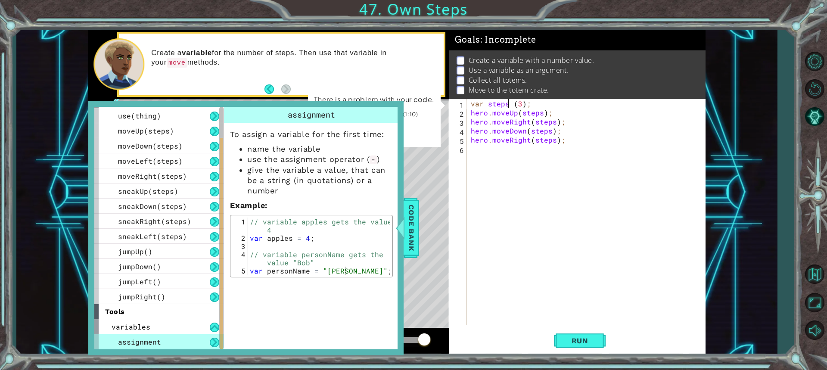
click at [508, 102] on div "var steps ( 3 ) ; hero . moveUp ( steps ) ; hero . moveRight ( steps ) ; hero .…" at bounding box center [588, 221] width 238 height 244
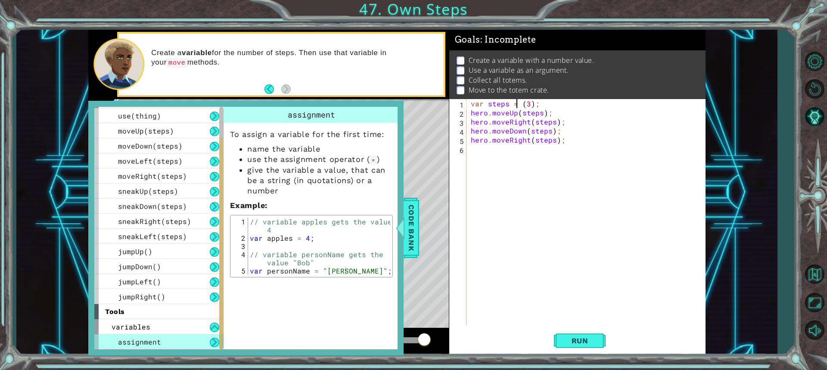
scroll to position [0, 3]
drag, startPoint x: 508, startPoint y: 102, endPoint x: 518, endPoint y: 102, distance: 9.9
click at [518, 102] on div "var steps = 3 ) ; hero . moveUp ( steps ) ; hero . moveRight ( steps ) ; hero .…" at bounding box center [588, 221] width 238 height 244
type textarea "var steps = 3;"
click at [609, 341] on div "Run" at bounding box center [580, 340] width 256 height 25
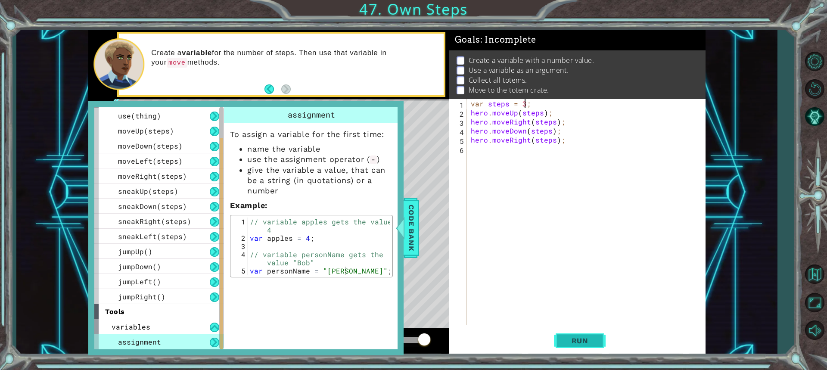
click at [603, 341] on button "Run" at bounding box center [580, 340] width 52 height 25
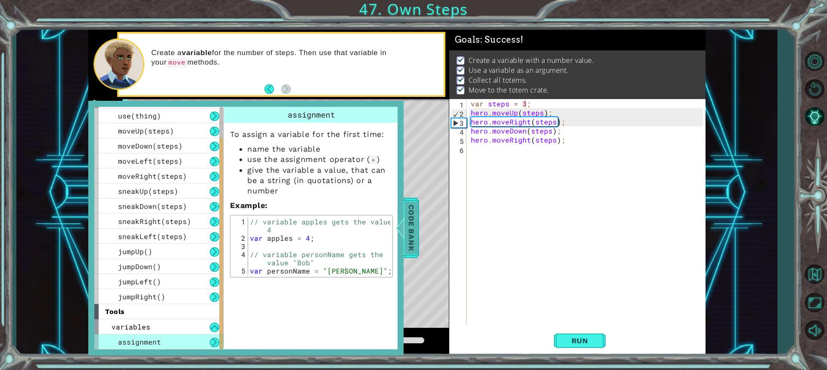
click at [413, 224] on span "Code Bank" at bounding box center [411, 228] width 14 height 53
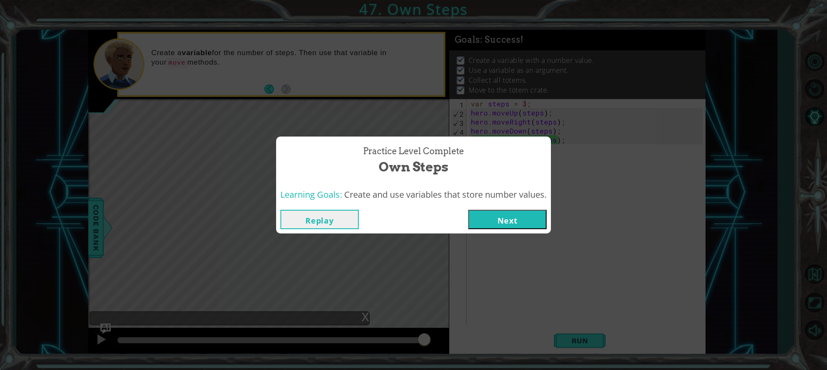
click at [525, 225] on button "Next" at bounding box center [507, 219] width 78 height 19
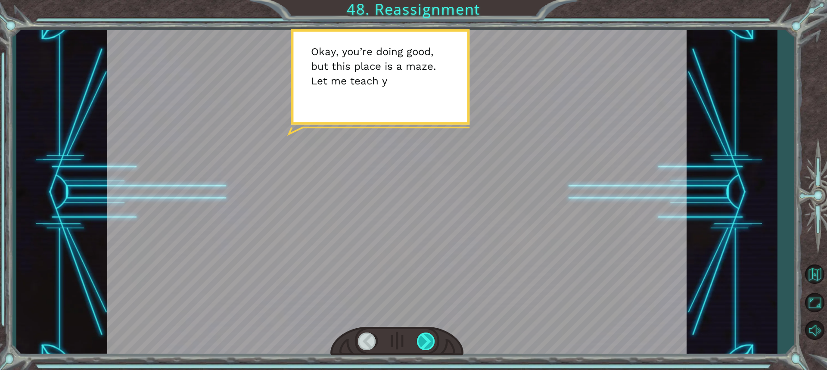
click at [431, 338] on div at bounding box center [426, 341] width 19 height 18
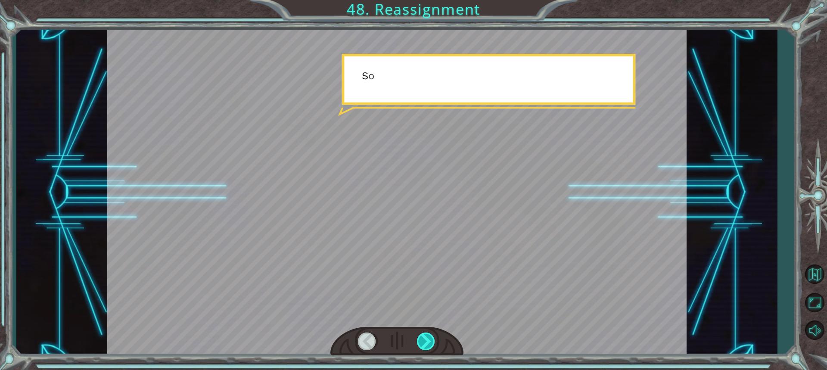
click at [431, 338] on div at bounding box center [426, 341] width 19 height 18
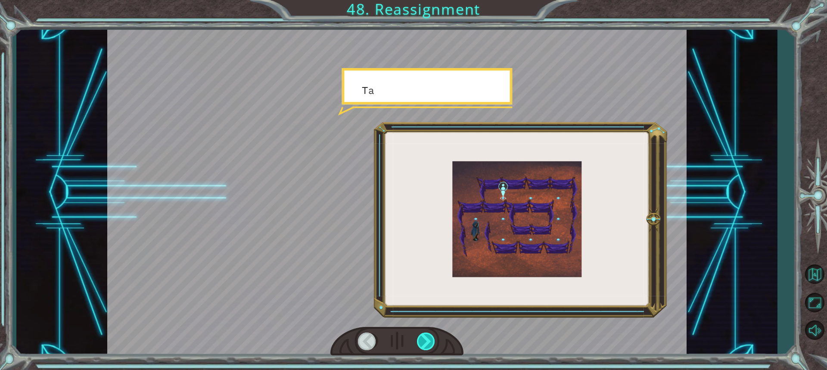
click at [431, 338] on div at bounding box center [426, 341] width 19 height 18
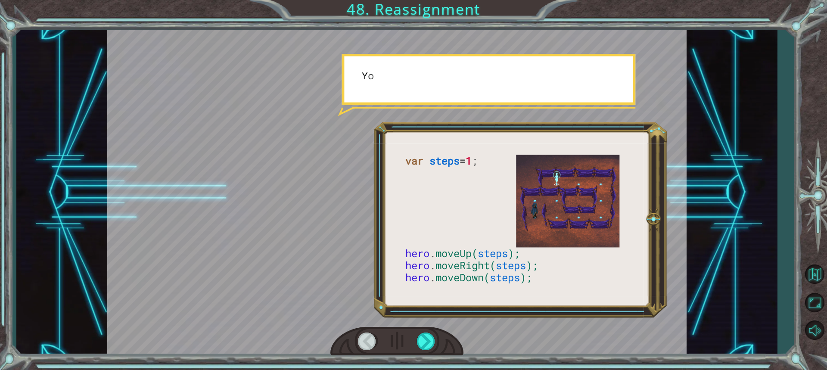
drag, startPoint x: 431, startPoint y: 338, endPoint x: 438, endPoint y: 390, distance: 52.6
click at [438, 369] on html "var steps = 1 ; hero . moveUp( steps ); hero . moveRight( steps ); hero . moveD…" at bounding box center [413, 185] width 827 height 370
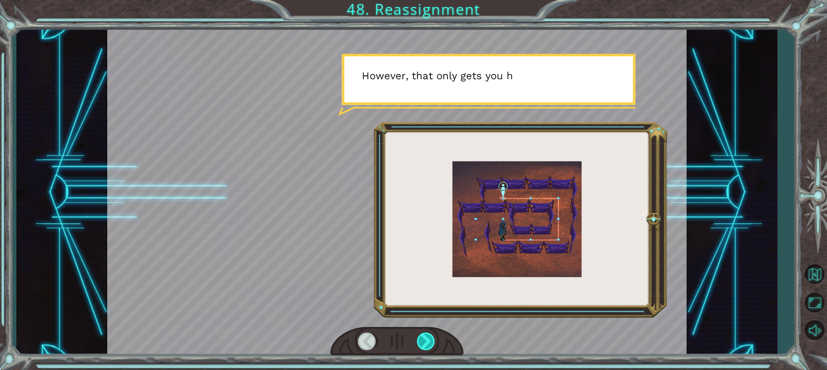
click at [425, 341] on div at bounding box center [426, 341] width 19 height 18
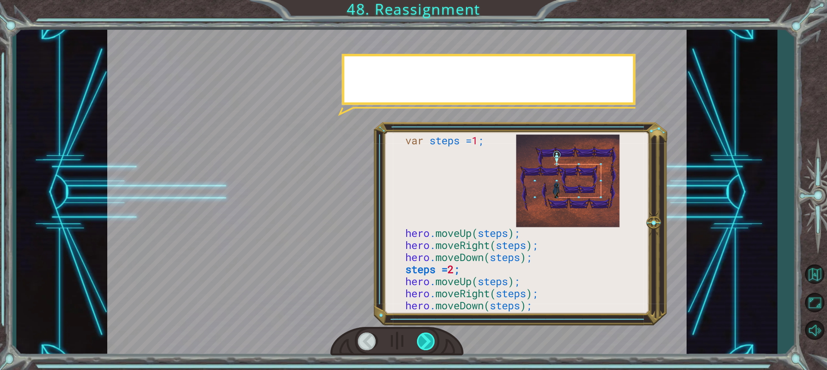
click at [425, 341] on div at bounding box center [426, 341] width 19 height 18
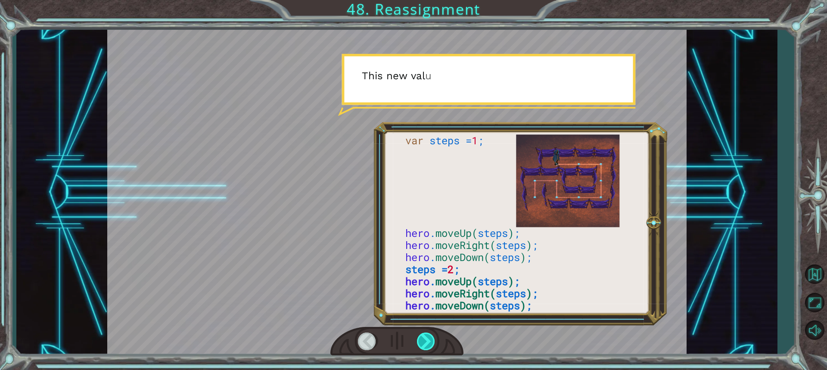
click at [425, 341] on div at bounding box center [426, 341] width 19 height 18
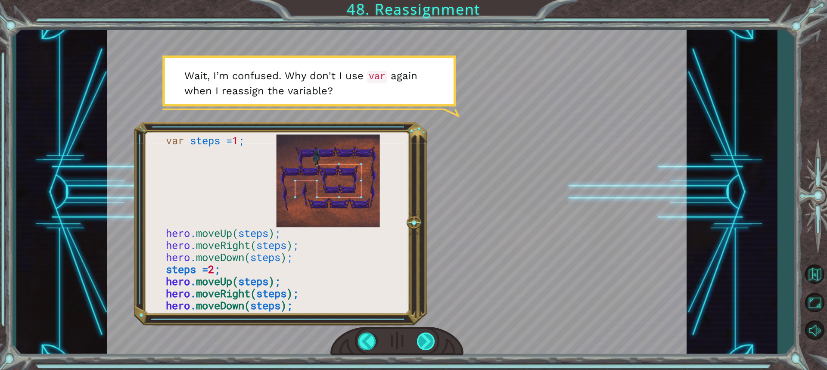
click at [425, 341] on div at bounding box center [426, 341] width 19 height 18
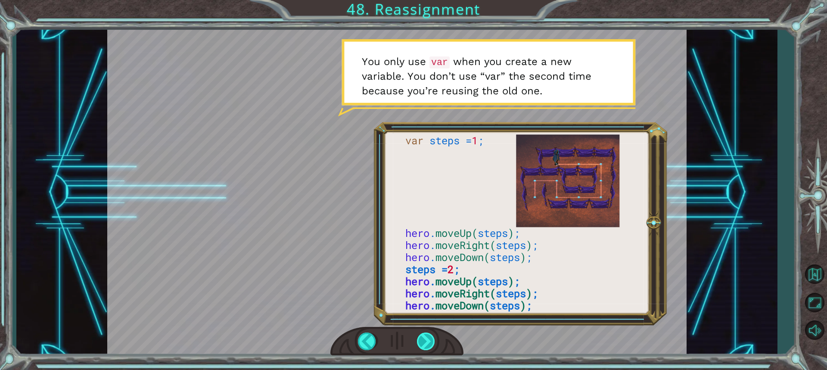
click at [425, 341] on div at bounding box center [426, 341] width 19 height 18
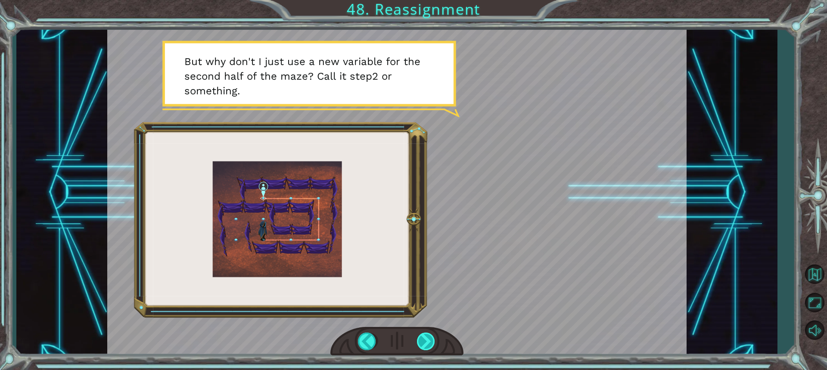
click at [425, 341] on div at bounding box center [426, 341] width 19 height 18
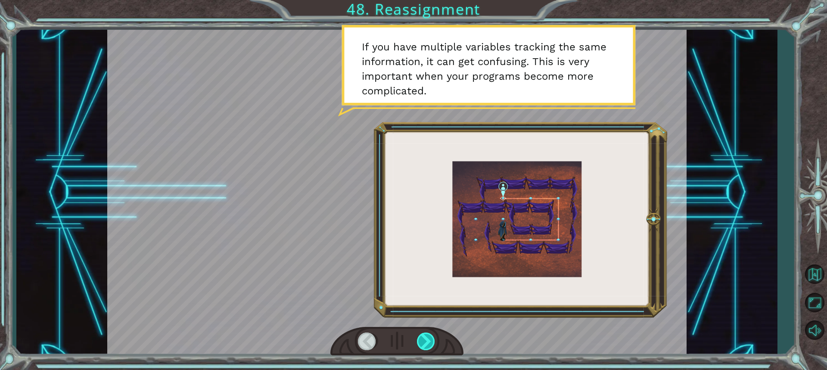
click at [425, 341] on div at bounding box center [426, 341] width 19 height 18
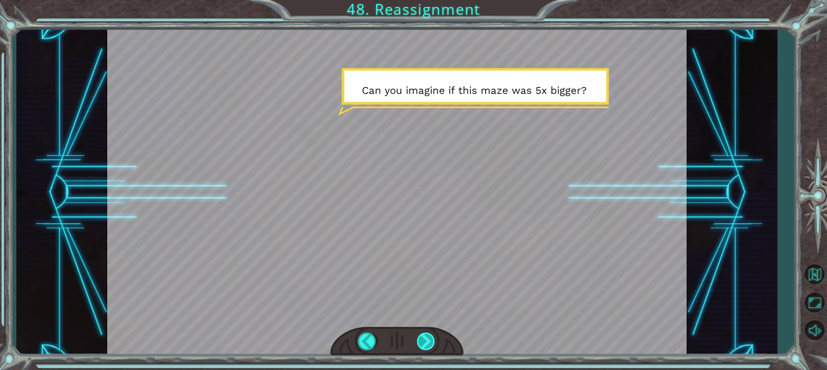
click at [425, 341] on div at bounding box center [426, 341] width 19 height 18
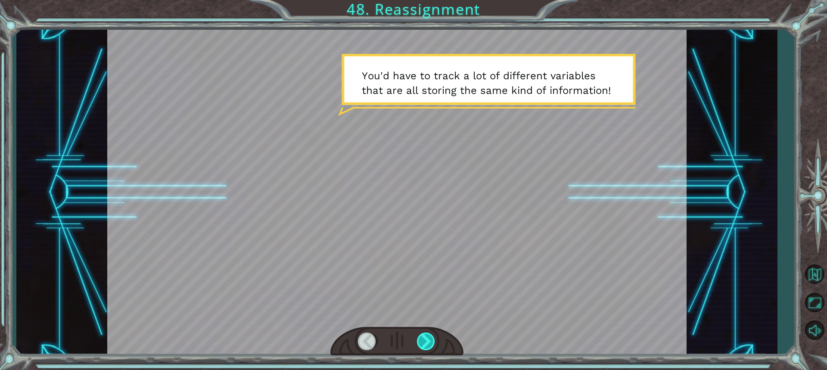
click at [425, 341] on div at bounding box center [426, 341] width 19 height 18
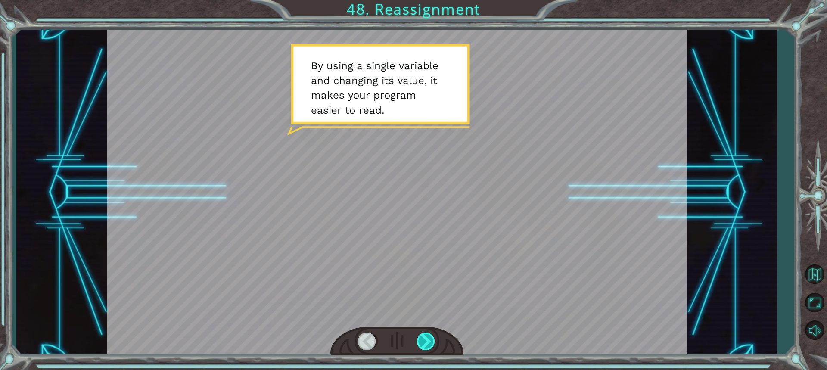
click at [425, 341] on div at bounding box center [426, 341] width 19 height 18
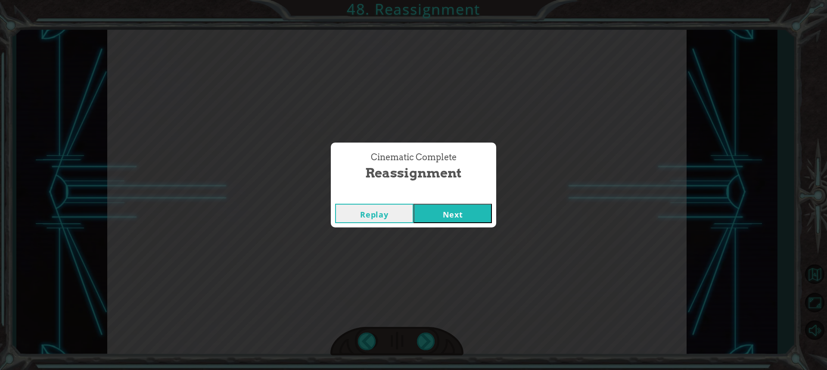
click at [452, 213] on button "Next" at bounding box center [452, 213] width 78 height 19
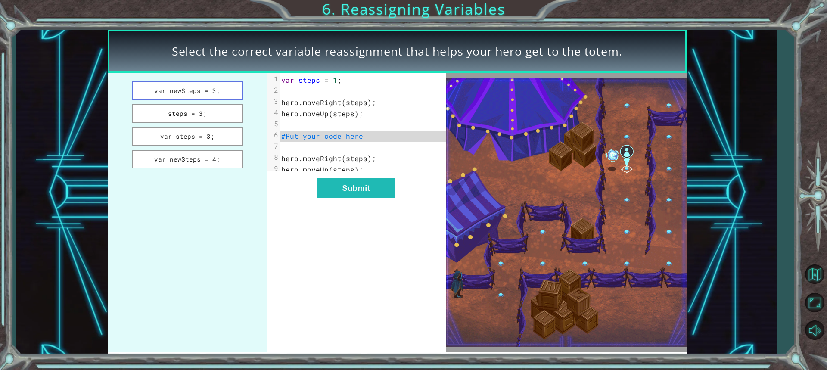
click at [205, 90] on button "var newSteps = 3;" at bounding box center [187, 90] width 111 height 19
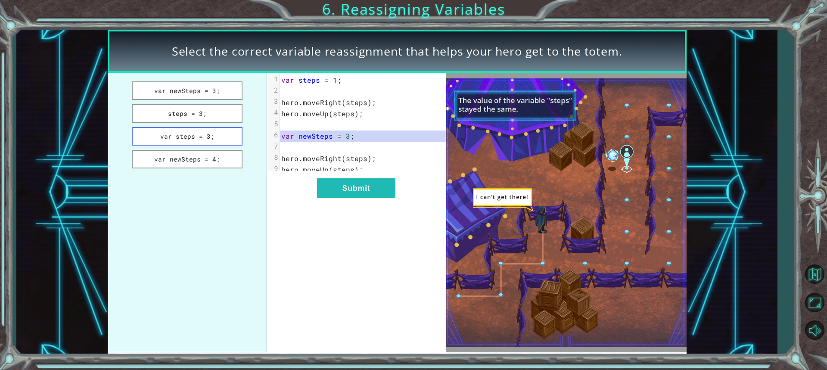
click at [187, 137] on button "var steps = 3;" at bounding box center [187, 136] width 111 height 19
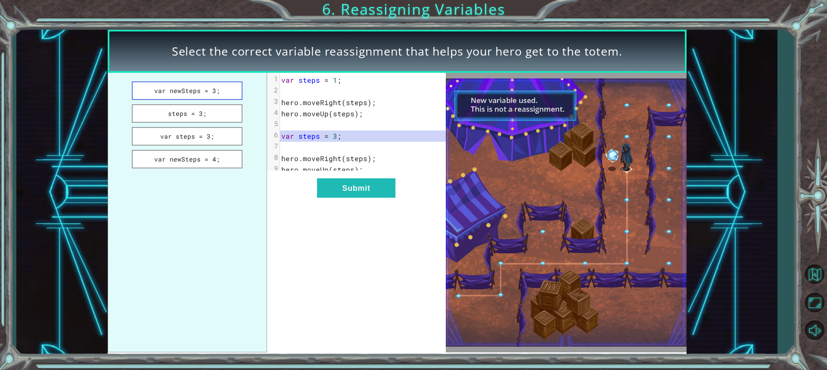
click at [219, 92] on button "var newSteps = 3;" at bounding box center [187, 90] width 111 height 19
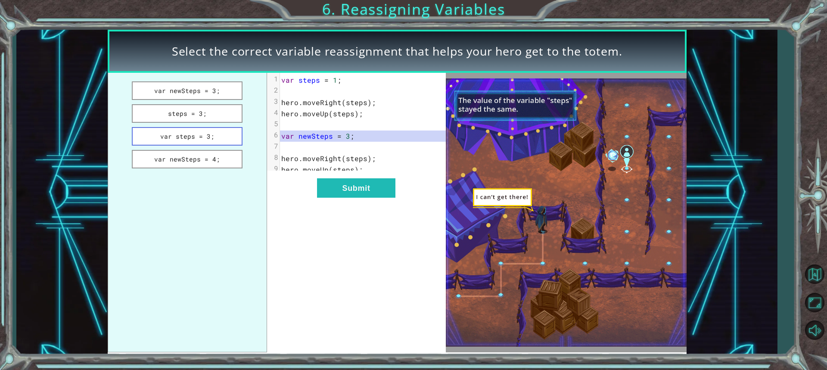
click at [199, 139] on button "var steps = 3;" at bounding box center [187, 136] width 111 height 19
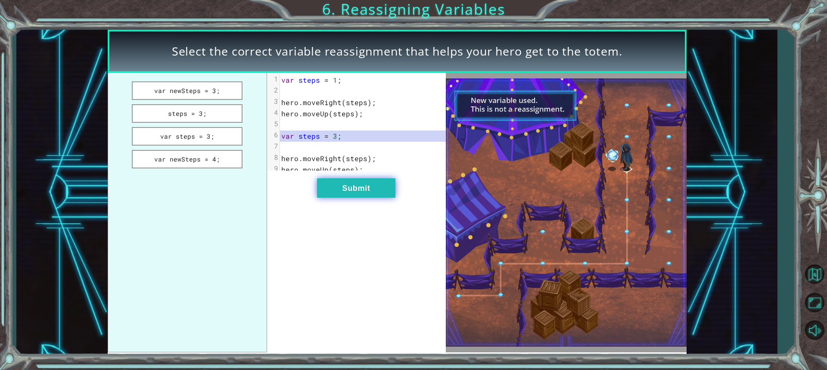
click at [347, 187] on button "Submit" at bounding box center [356, 187] width 78 height 19
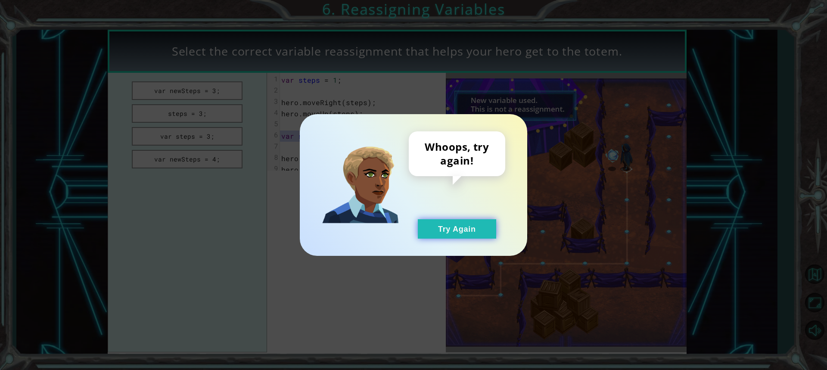
click at [439, 227] on button "Try Again" at bounding box center [457, 228] width 78 height 19
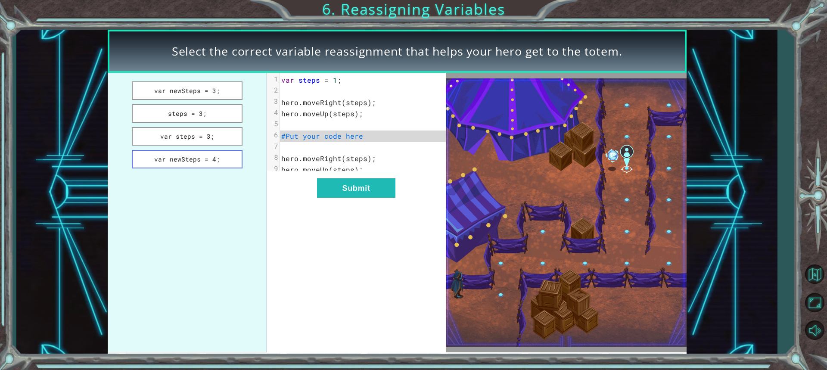
click at [216, 158] on button "var newSteps = 4;" at bounding box center [187, 159] width 111 height 19
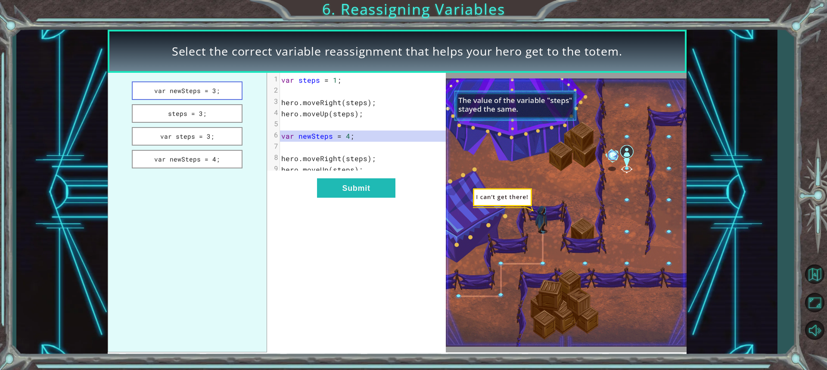
click at [194, 97] on button "var newSteps = 3;" at bounding box center [187, 90] width 111 height 19
click at [201, 109] on button "steps = 3;" at bounding box center [187, 113] width 111 height 19
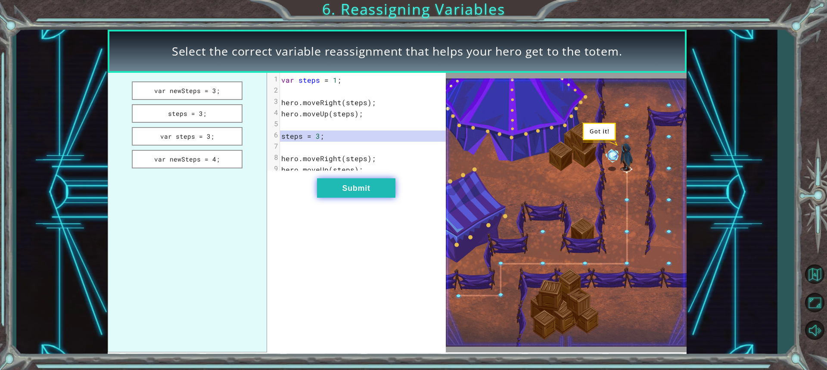
click at [344, 198] on button "Submit" at bounding box center [356, 187] width 78 height 19
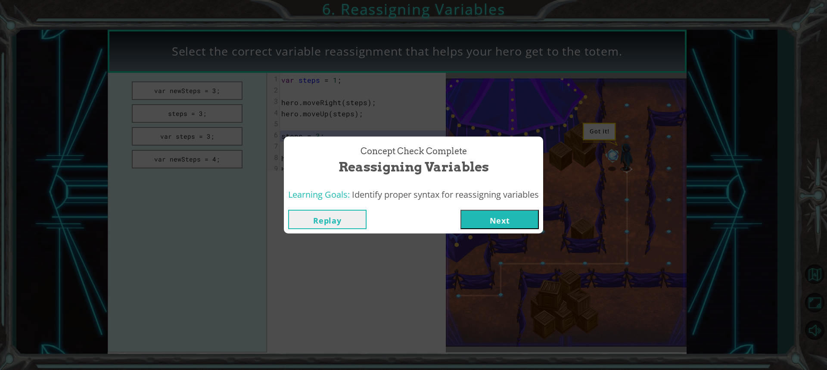
click at [515, 217] on button "Next" at bounding box center [499, 219] width 78 height 19
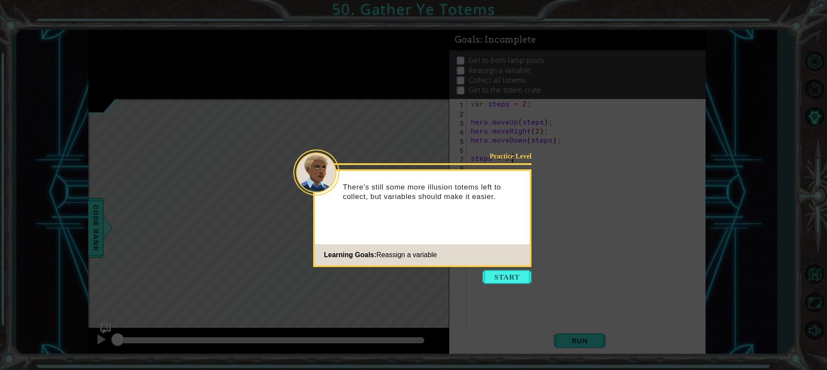
click at [506, 268] on icon at bounding box center [413, 185] width 827 height 370
click at [505, 276] on button "Start" at bounding box center [506, 277] width 49 height 14
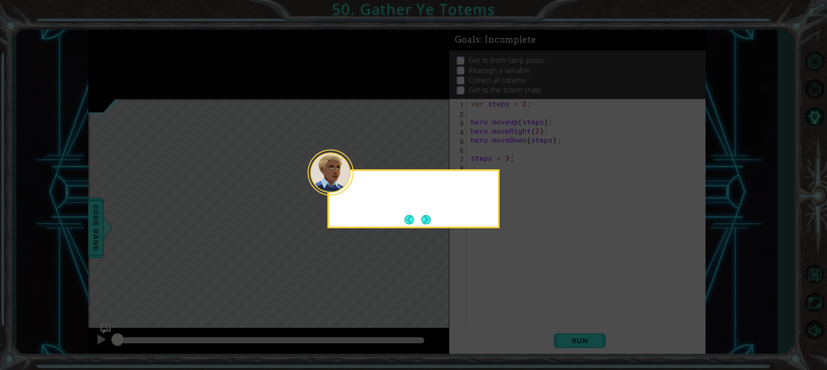
click at [505, 276] on icon at bounding box center [413, 185] width 827 height 370
click at [427, 218] on button "Next" at bounding box center [425, 219] width 9 height 9
click at [427, 218] on icon at bounding box center [413, 185] width 827 height 370
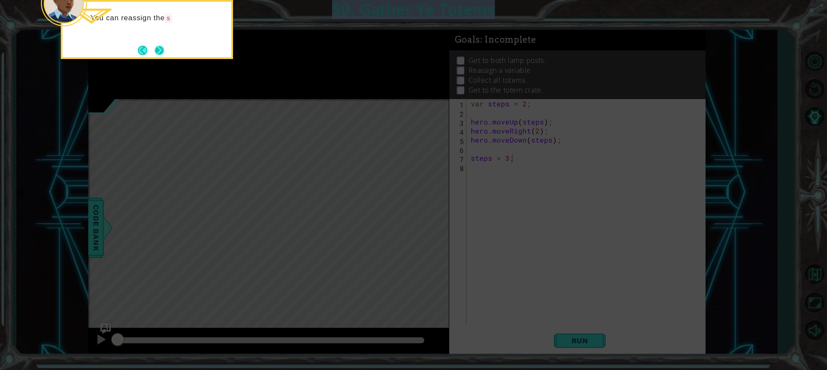
click at [160, 51] on button "Next" at bounding box center [159, 50] width 9 height 9
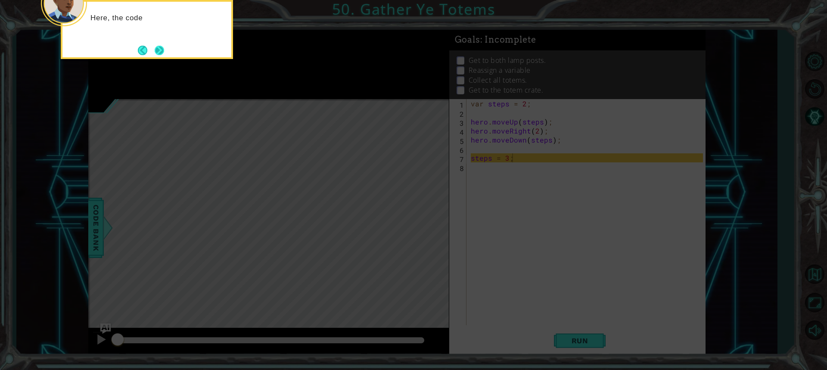
click at [160, 47] on button "Next" at bounding box center [159, 50] width 9 height 9
click at [161, 47] on button "Next" at bounding box center [159, 50] width 9 height 9
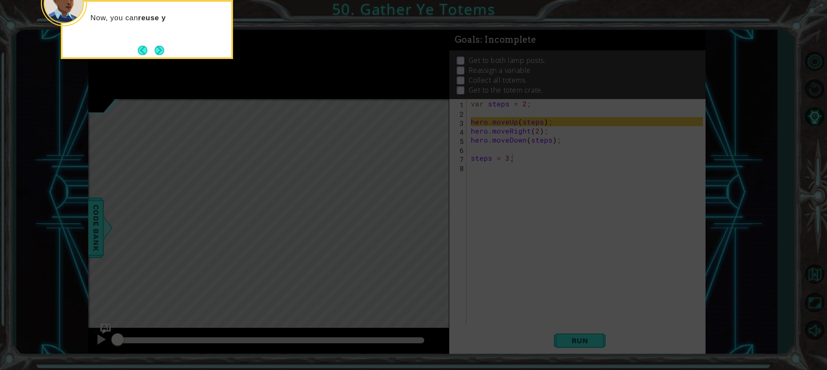
click at [161, 47] on button "Next" at bounding box center [159, 50] width 9 height 9
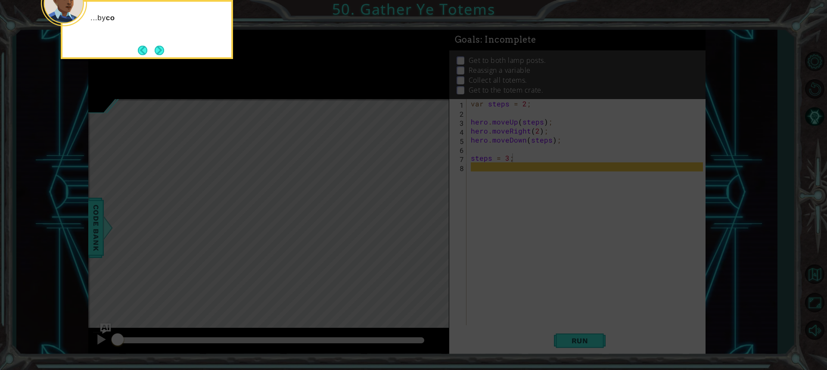
click at [161, 47] on button "Next" at bounding box center [159, 50] width 9 height 9
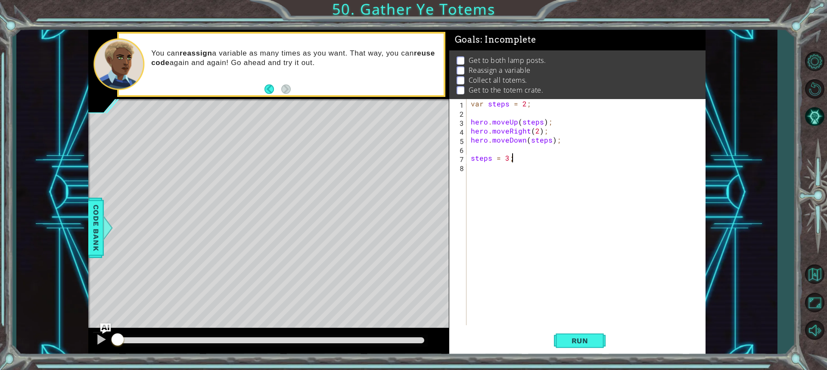
click at [487, 149] on div "var steps = 2 ; hero . moveUp ( steps ) ; hero . moveRight ( 2 ) ; hero . moveD…" at bounding box center [588, 221] width 238 height 244
type textarea "hero.moveDown(steps);"
click at [475, 159] on div "var steps = 2 ; hero . moveUp ( steps ) ; hero . moveRight ( 2 ) ; hero . moveD…" at bounding box center [588, 221] width 238 height 244
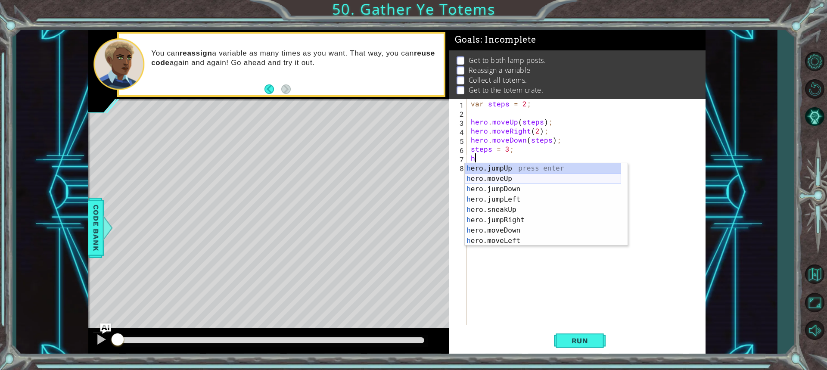
click at [516, 177] on div "h ero.jumpUp press enter h ero.moveUp press enter h ero.jumpDown press enter h …" at bounding box center [543, 214] width 156 height 103
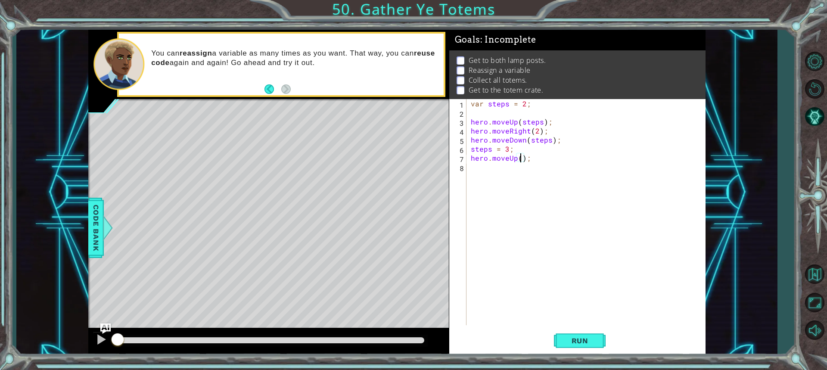
scroll to position [0, 3]
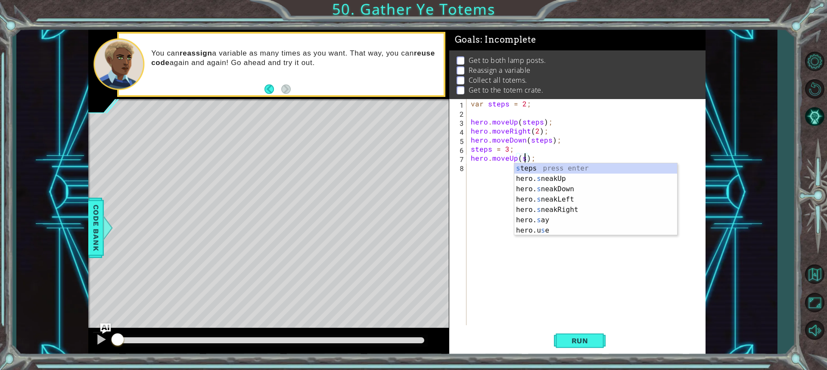
type textarea "hero.moveUp(steps);"
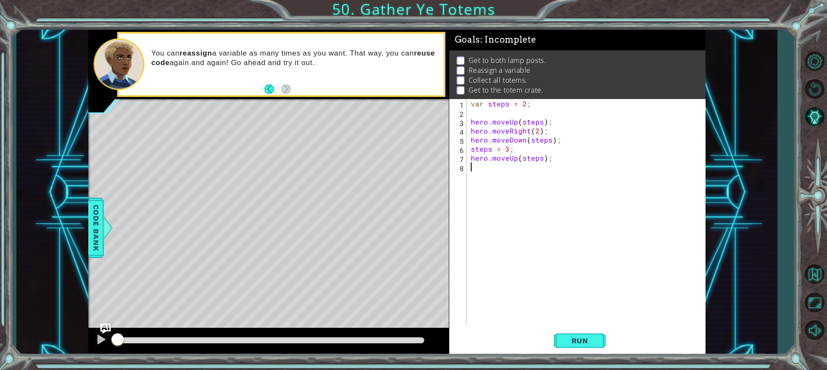
click at [495, 172] on div "var steps = 2 ; hero . moveUp ( steps ) ; hero . moveRight ( 2 ) ; hero . moveD…" at bounding box center [588, 221] width 238 height 244
click at [510, 174] on div "ste ps press enter" at bounding box center [546, 187] width 163 height 31
type textarea "steps = 2;"
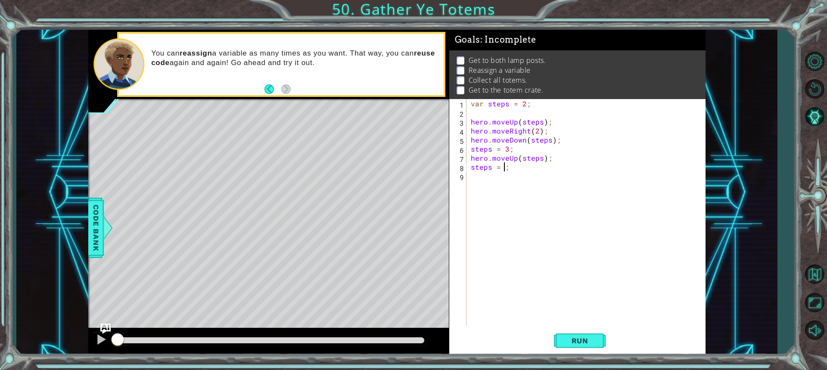
scroll to position [0, 2]
click at [557, 165] on div "var steps = 2 ; hero . moveUp ( steps ) ; hero . moveRight ( 2 ) ; hero . moveD…" at bounding box center [588, 221] width 238 height 244
click at [481, 183] on div "var steps = 2 ; hero . moveUp ( steps ) ; hero . moveRight ( 2 ) ; hero . moveD…" at bounding box center [588, 221] width 238 height 244
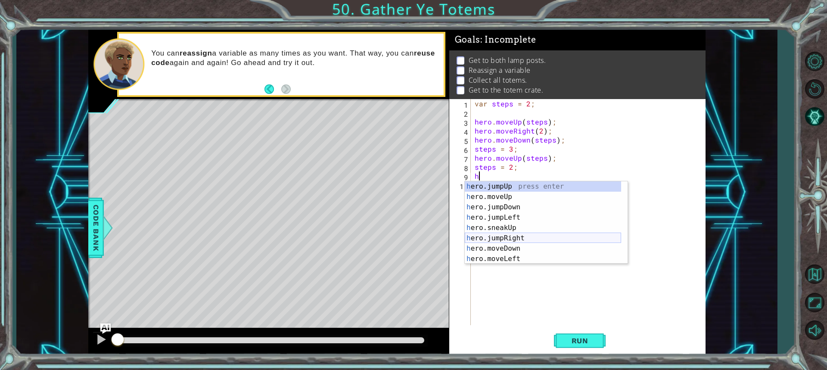
scroll to position [26, 0]
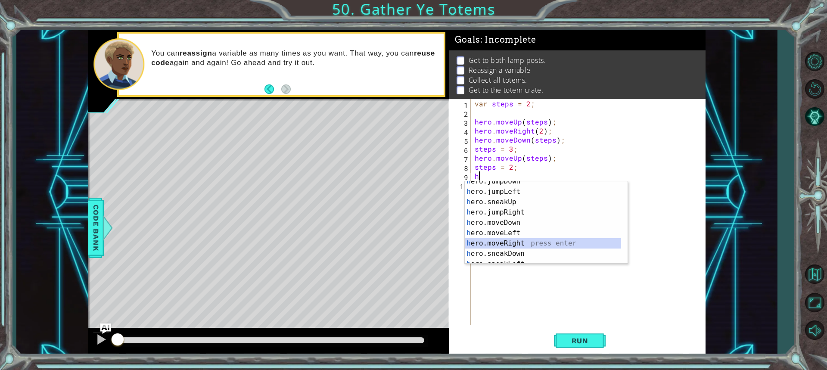
click at [530, 242] on div "h ero.jumpDown press enter h ero.jumpLeft press enter h ero.sneakUp press enter…" at bounding box center [543, 227] width 156 height 103
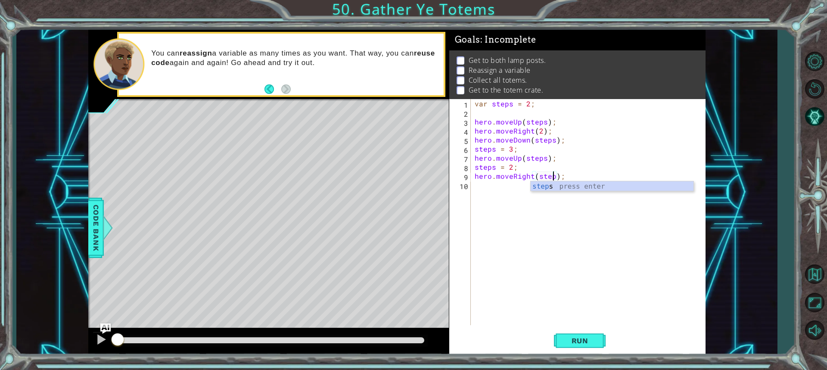
type textarea "hero.moveRight(steps);"
click at [500, 195] on div "var steps = 2 ; hero . moveUp ( steps ) ; hero . moveRight ( 2 ) ; hero . moveD…" at bounding box center [590, 221] width 234 height 244
type textarea "steps = 3;"
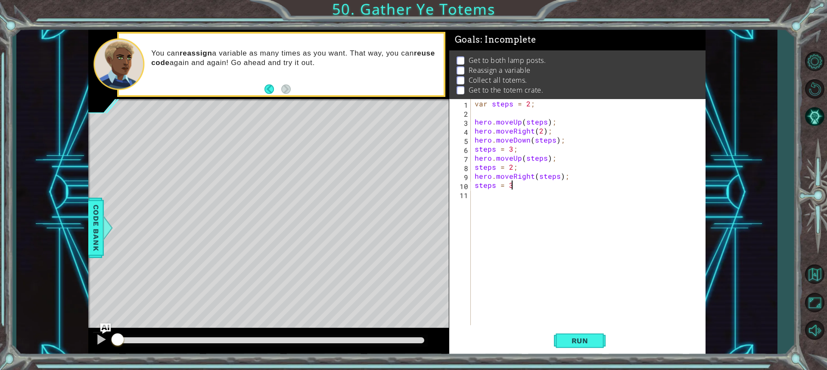
scroll to position [0, 2]
click at [500, 195] on div "var steps = 2 ; hero . moveUp ( steps ) ; hero . moveRight ( 2 ) ; hero . moveD…" at bounding box center [590, 221] width 234 height 244
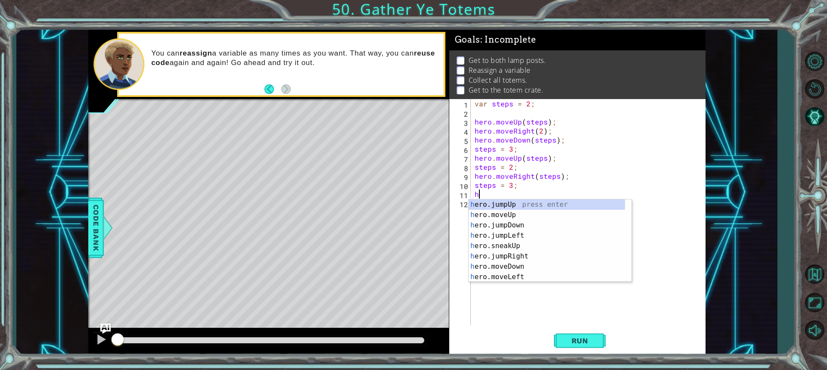
scroll to position [0, 0]
click at [535, 263] on div "he ro.jumpUp press enter he ro.jumpDown press enter he ro.jumpLeft press enter …" at bounding box center [547, 250] width 156 height 103
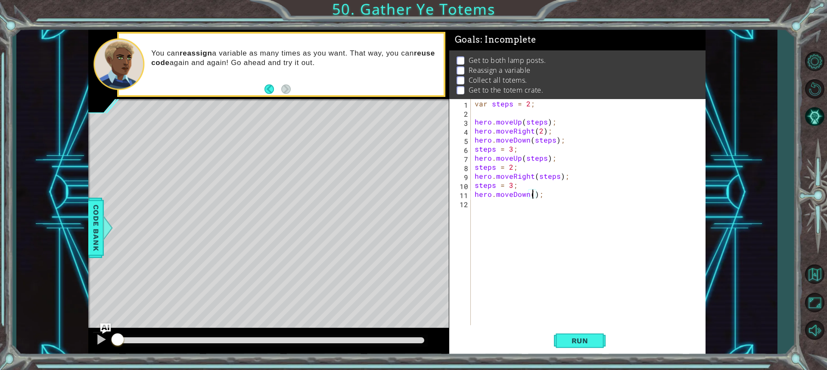
scroll to position [0, 4]
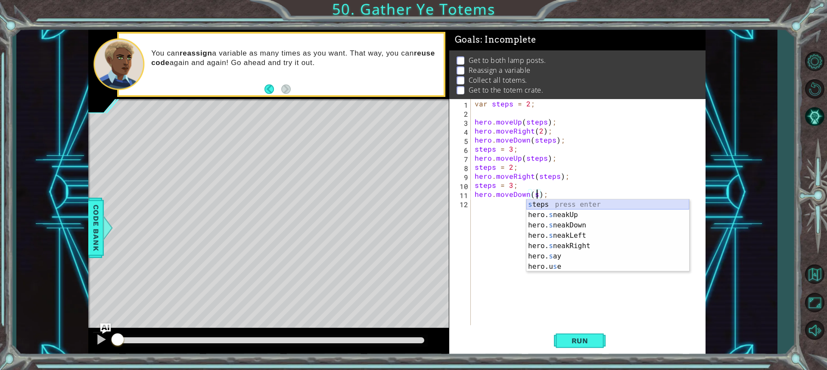
click at [584, 201] on div "s teps press enter hero. s neakUp press enter hero. s neakDown press enter hero…" at bounding box center [607, 245] width 163 height 93
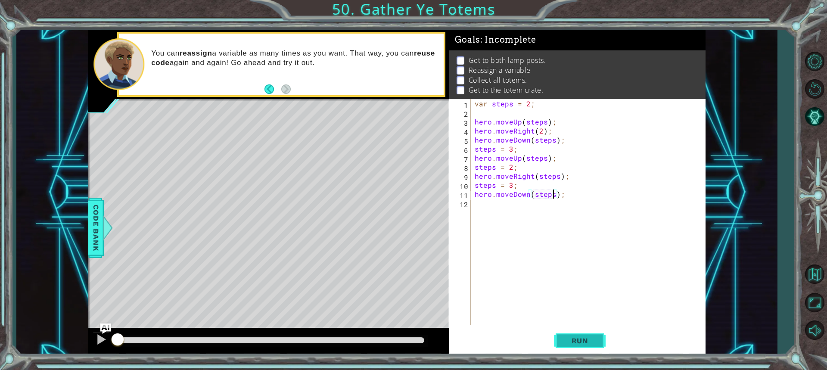
type textarea "hero.moveDown(steps);"
click at [596, 339] on span "Run" at bounding box center [580, 340] width 34 height 9
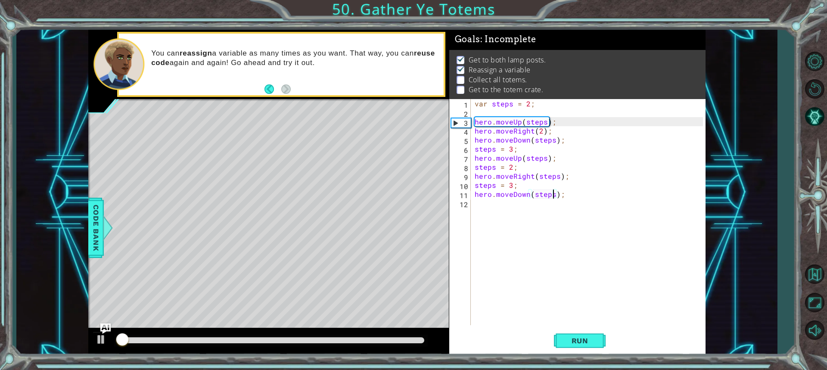
scroll to position [6, 0]
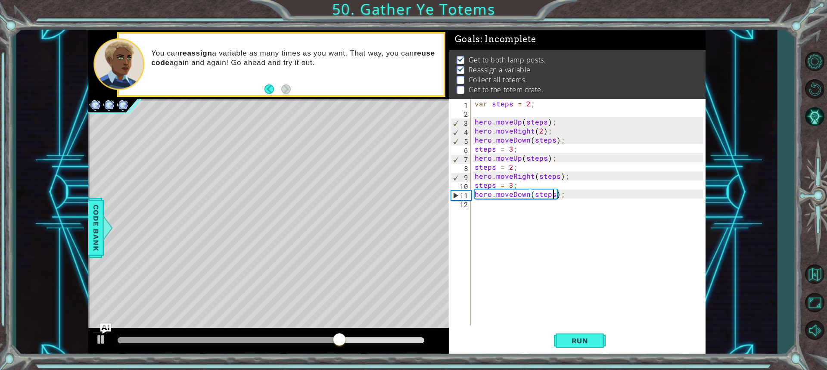
click at [500, 205] on div "var steps = 2 ; hero . moveUp ( steps ) ; hero . moveRight ( 2 ) ; hero . moveD…" at bounding box center [590, 221] width 234 height 244
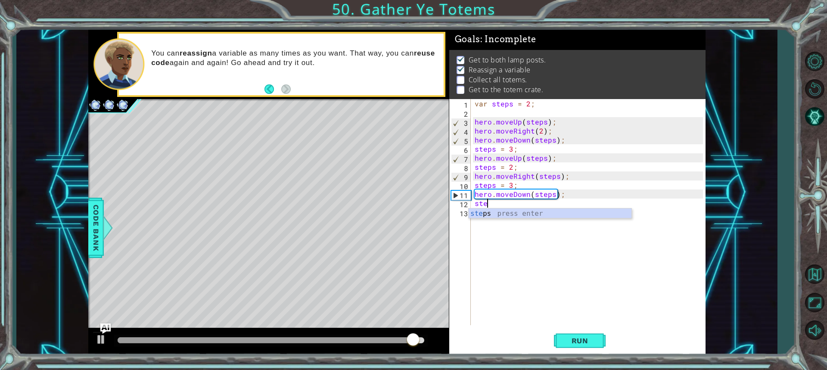
scroll to position [0, 0]
click at [505, 214] on div "step s press enter" at bounding box center [550, 223] width 163 height 31
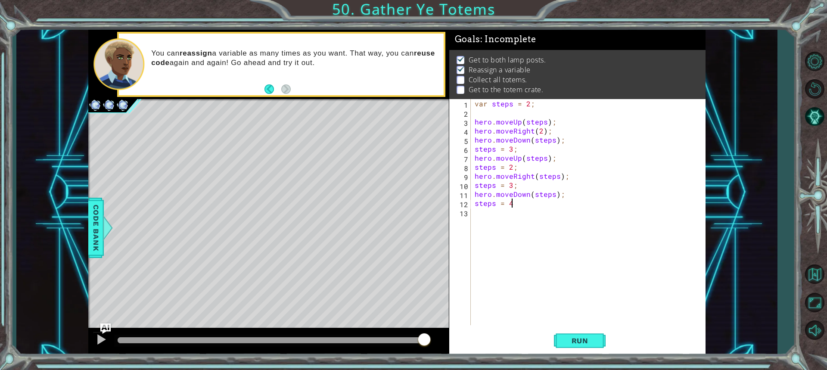
scroll to position [0, 2]
type textarea "steps = 4;"
click at [480, 214] on div "var steps = 2 ; hero . moveUp ( steps ) ; hero . moveRight ( 2 ) ; hero . moveD…" at bounding box center [590, 221] width 234 height 244
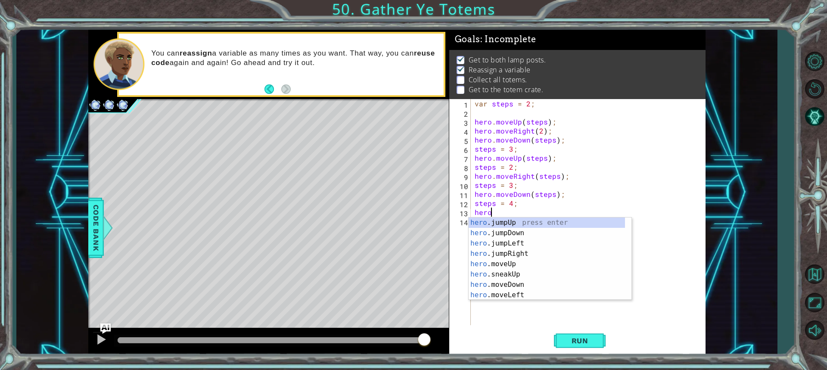
scroll to position [0, 0]
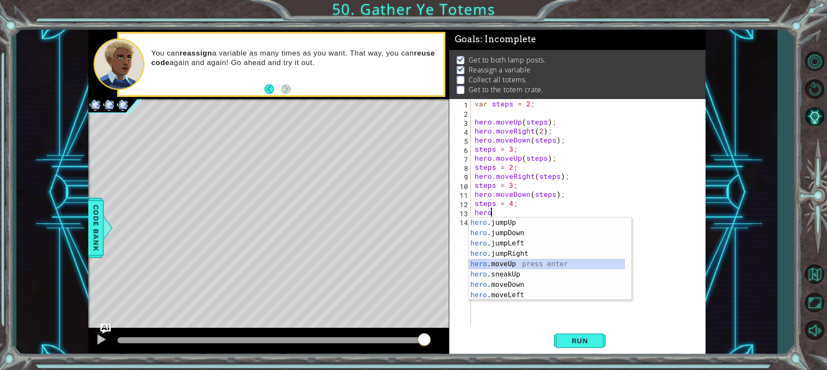
click at [545, 263] on div "hero .jumpUp press enter hero .jumpDown press enter hero .jumpLeft press enter …" at bounding box center [547, 268] width 156 height 103
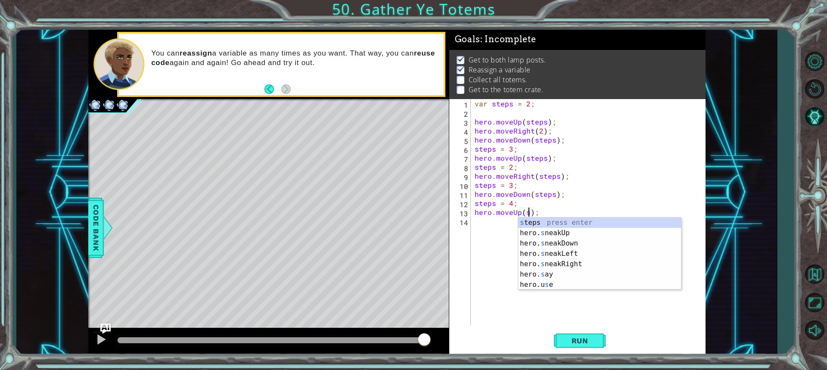
scroll to position [0, 3]
click at [554, 223] on div "s teps press enter hero. s neakUp press enter hero. s neakDown press enter hero…" at bounding box center [599, 263] width 163 height 93
type textarea "hero.moveUp(steps);"
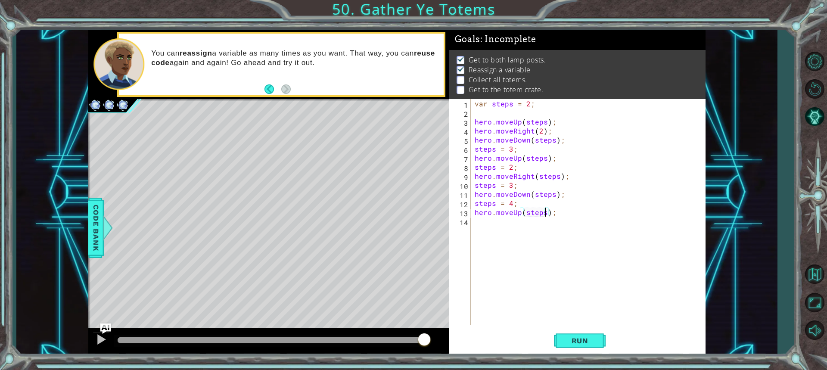
click at [478, 222] on div "var steps = 2 ; hero . moveUp ( steps ) ; hero . moveRight ( 2 ) ; hero . moveD…" at bounding box center [590, 221] width 234 height 244
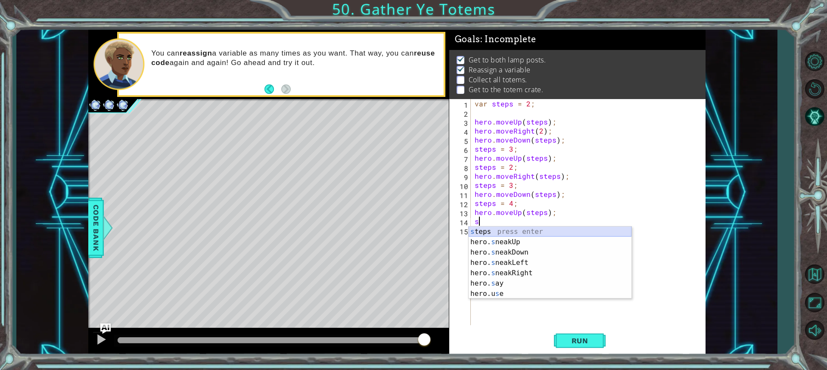
click at [625, 229] on div "s teps press enter hero. s neakUp press enter hero. s neakDown press enter hero…" at bounding box center [550, 273] width 163 height 93
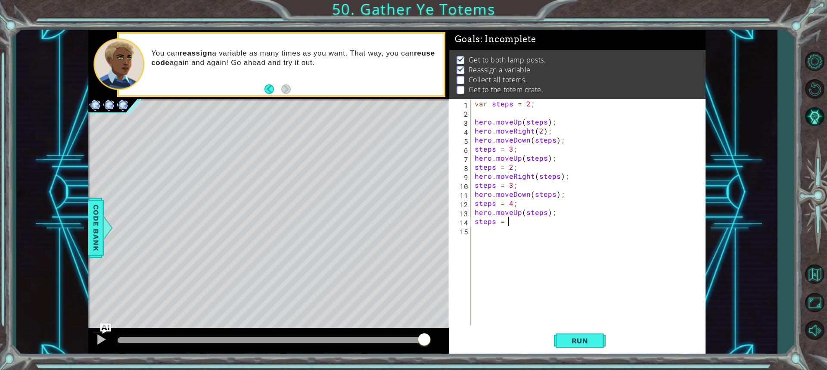
scroll to position [0, 2]
type textarea "steps = 2;"
click at [485, 232] on div "var steps = 2 ; hero . moveUp ( steps ) ; hero . moveRight ( 2 ) ; hero . moveD…" at bounding box center [590, 221] width 234 height 244
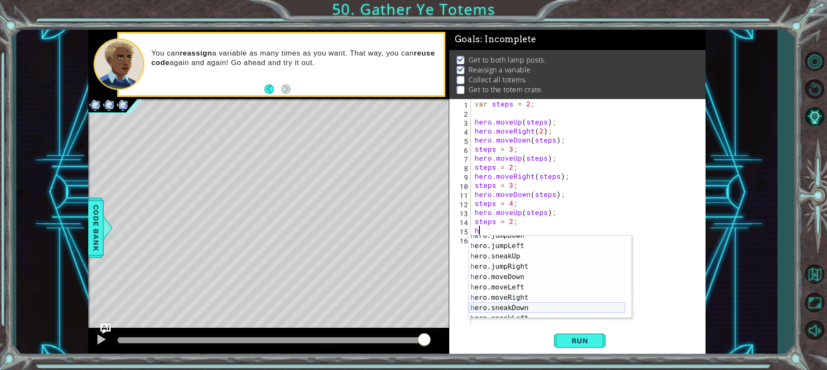
scroll to position [26, 0]
click at [527, 296] on div "h ero.jumpDown press enter h ero.jumpLeft press enter h ero.sneakUp press enter…" at bounding box center [547, 281] width 156 height 103
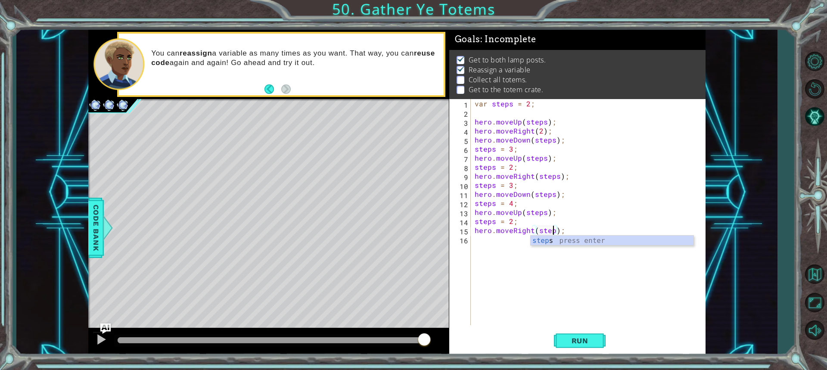
type textarea "hero.moveRight(steps);"
click at [489, 248] on div "var steps = 2 ; hero . moveUp ( steps ) ; hero . moveRight ( 2 ) ; hero . moveD…" at bounding box center [590, 221] width 234 height 244
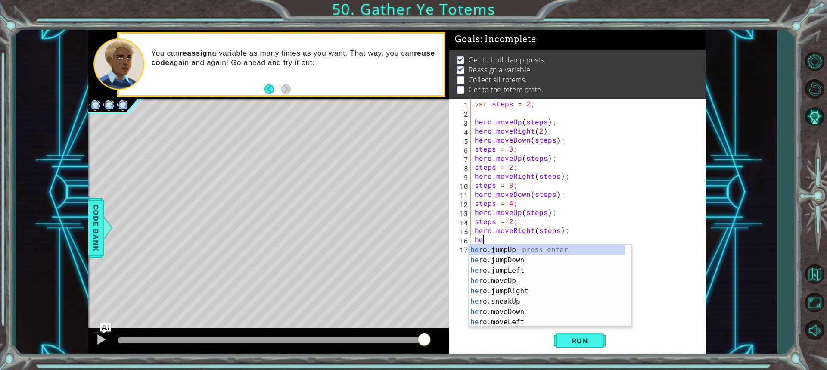
type textarea "h"
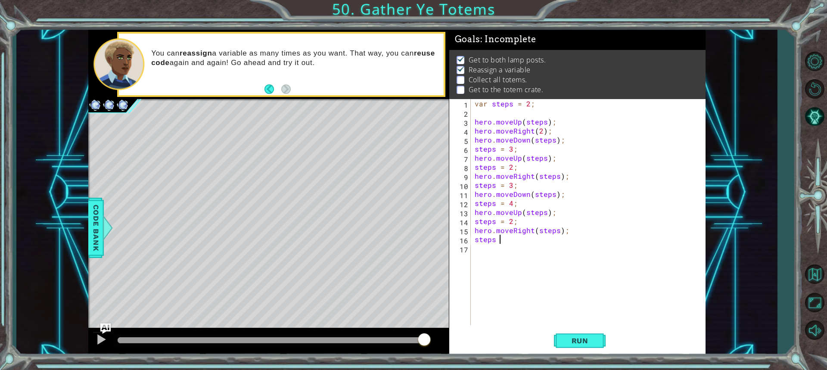
scroll to position [0, 1]
type textarea "steps = 4;"
click at [475, 256] on div "var steps = 2 ; hero . moveUp ( steps ) ; hero . moveRight ( 2 ) ; hero . moveD…" at bounding box center [590, 221] width 234 height 244
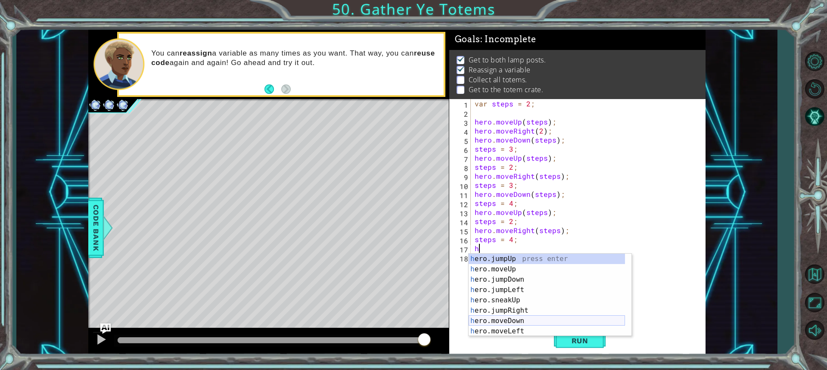
click at [553, 320] on div "h ero.jumpUp press enter h ero.moveUp press enter h ero.jumpDown press enter h …" at bounding box center [547, 305] width 156 height 103
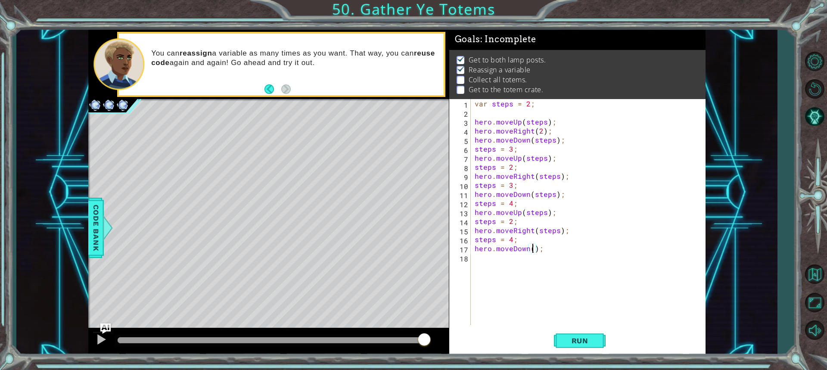
scroll to position [0, 4]
type textarea "hero.moveDown(steps);"
click at [589, 335] on button "Run" at bounding box center [580, 340] width 52 height 25
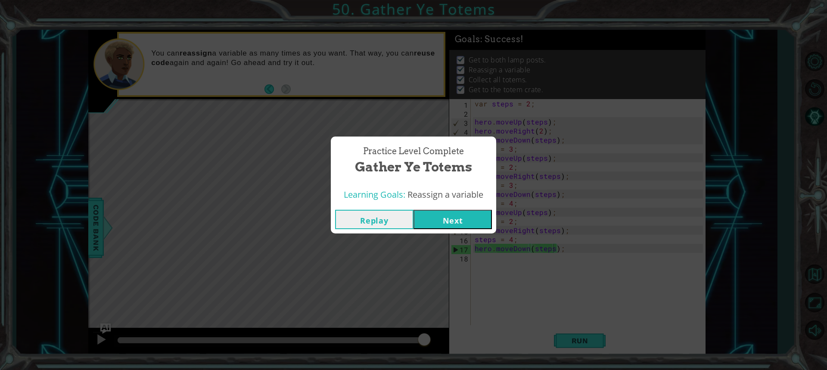
drag, startPoint x: 480, startPoint y: 218, endPoint x: 482, endPoint y: 231, distance: 13.1
click at [482, 231] on div "Replay Next" at bounding box center [413, 219] width 165 height 28
click at [485, 211] on button "Next" at bounding box center [452, 219] width 78 height 19
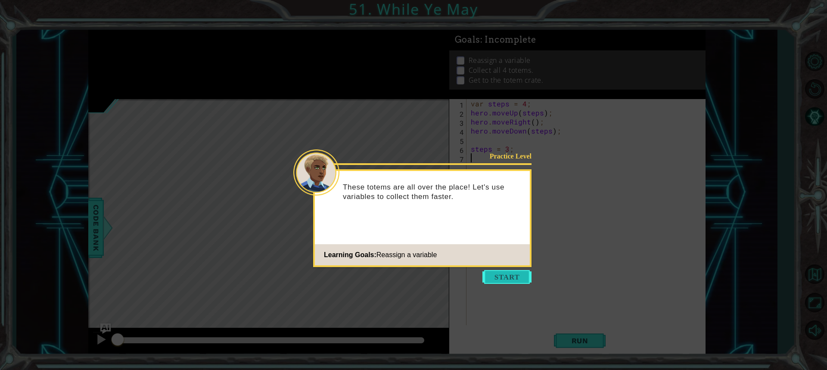
click at [500, 273] on button "Start" at bounding box center [506, 277] width 49 height 14
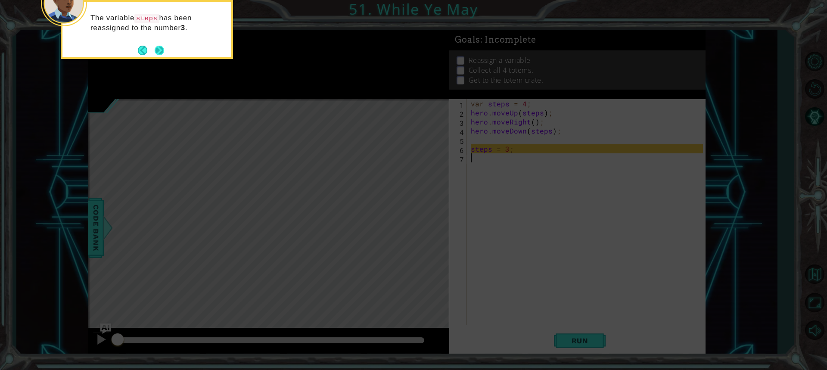
click at [155, 48] on button "Next" at bounding box center [159, 50] width 9 height 9
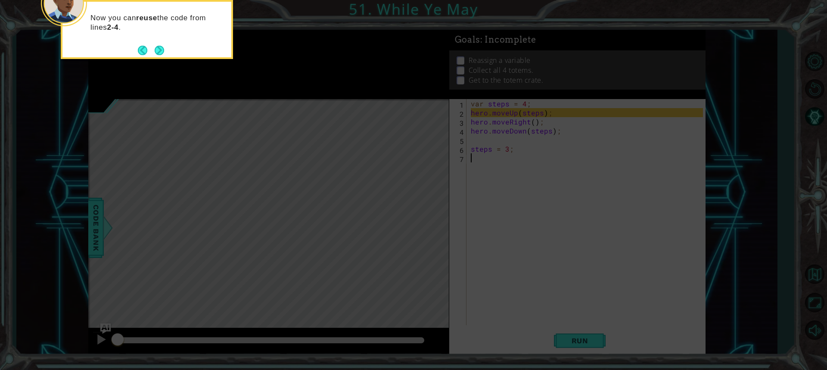
click at [155, 48] on button "Next" at bounding box center [159, 50] width 9 height 9
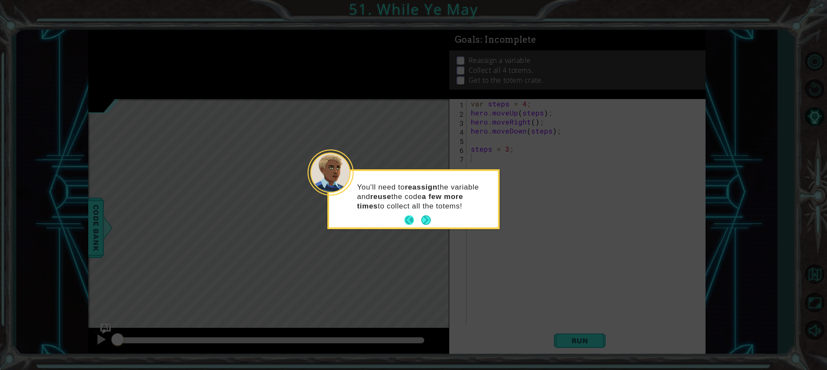
click at [416, 217] on button "Back" at bounding box center [412, 219] width 17 height 9
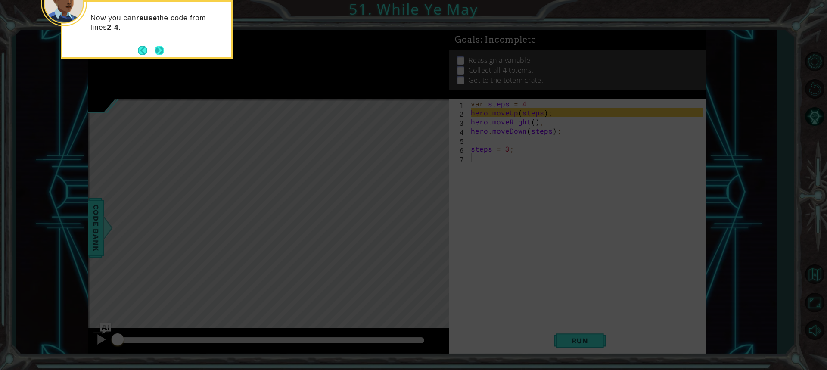
click at [155, 50] on button "Next" at bounding box center [159, 50] width 10 height 10
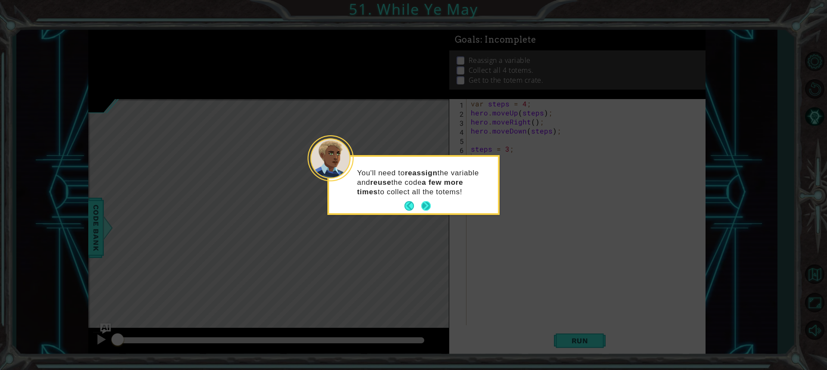
click at [428, 202] on button "Next" at bounding box center [425, 205] width 9 height 9
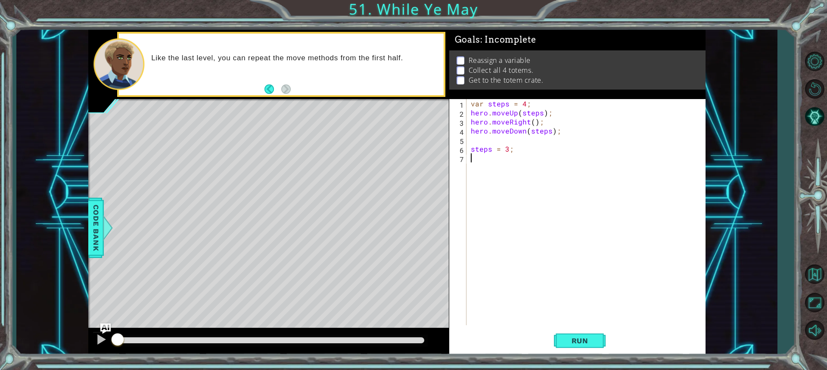
click at [552, 112] on div "var steps = 4 ; hero . moveUp ( steps ) ; hero . moveRight ( ) ; hero . moveDow…" at bounding box center [588, 221] width 238 height 244
type textarea "hero.moveUp(steps);"
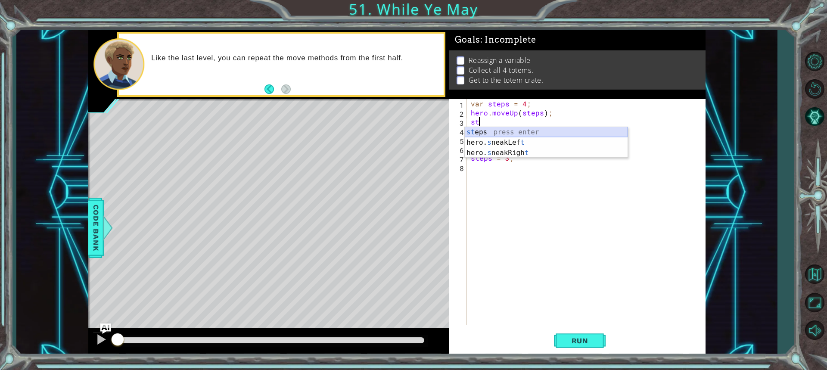
click at [478, 134] on div "st eps press enter hero. s neakLef t press enter hero. s neakRigh t press enter" at bounding box center [546, 153] width 163 height 52
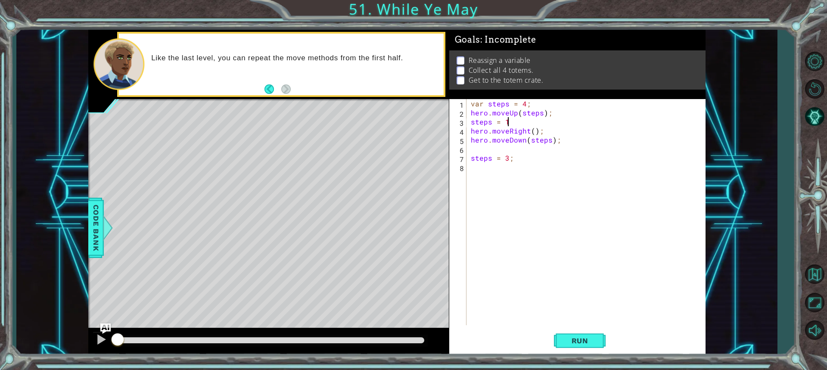
scroll to position [0, 2]
click at [548, 134] on div "var steps = 4 ; hero . moveUp ( steps ) ; steps = 1 ; hero . moveRight ( ) ; he…" at bounding box center [588, 221] width 238 height 244
type textarea "hero.moveRight();"
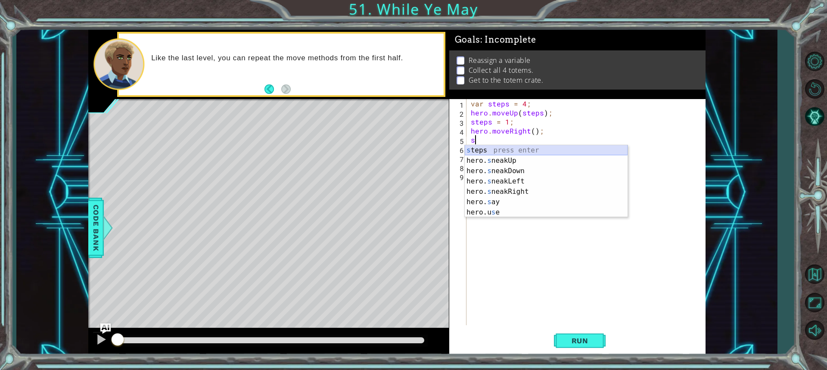
click at [514, 148] on div "s teps press enter hero. s neakUp press enter hero. s neakDown press enter hero…" at bounding box center [546, 191] width 163 height 93
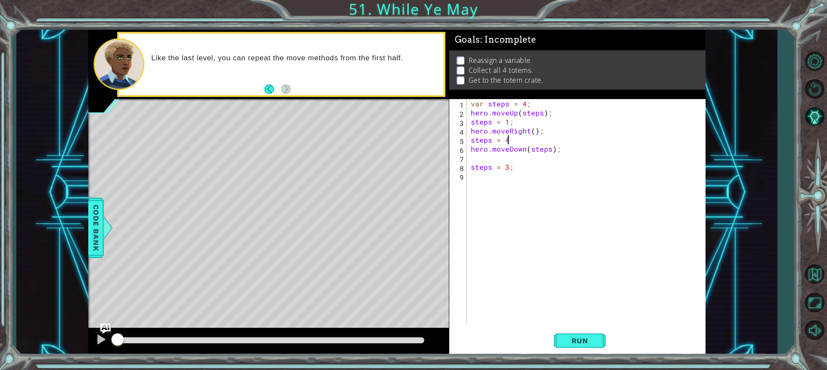
scroll to position [0, 2]
click at [517, 167] on div "var steps = 4 ; hero . moveUp ( steps ) ; steps = 1 ; hero . moveRight ( ) ; st…" at bounding box center [588, 221] width 238 height 244
type textarea "steps = 3;"
click at [499, 155] on div "var steps = 4 ; hero . moveUp ( steps ) ; steps = 1 ; hero . moveRight ( ) ; st…" at bounding box center [588, 221] width 238 height 244
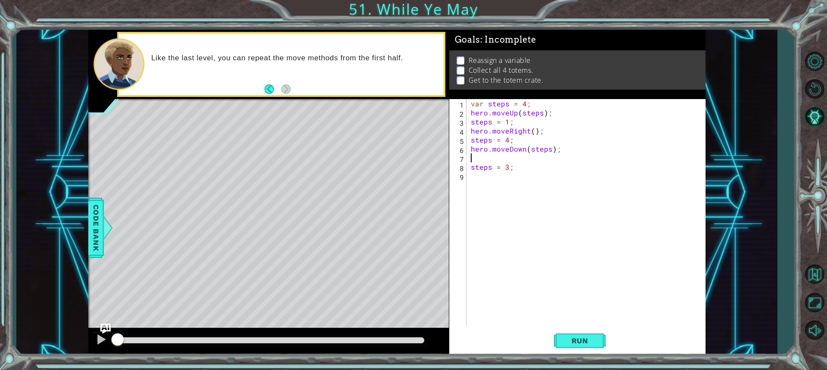
type textarea "hero.moveDown(steps);"
click at [521, 162] on div "var steps = 4 ; hero . moveUp ( steps ) ; steps = 1 ; hero . moveRight ( ) ; st…" at bounding box center [588, 221] width 238 height 244
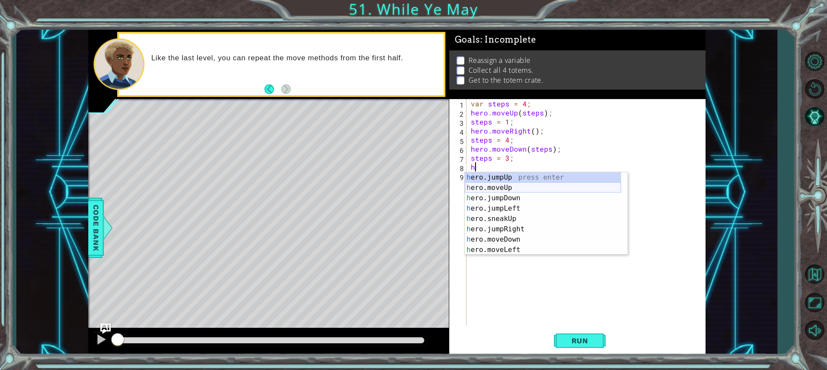
click at [492, 187] on div "h ero.jumpUp press enter h ero.moveUp press enter h ero.jumpDown press enter h …" at bounding box center [543, 223] width 156 height 103
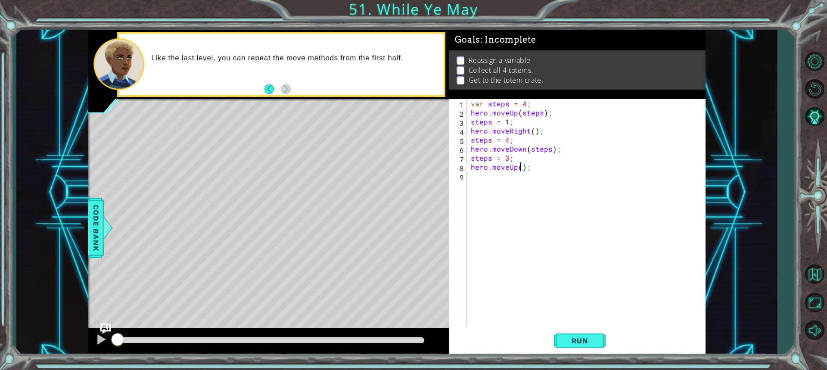
scroll to position [0, 3]
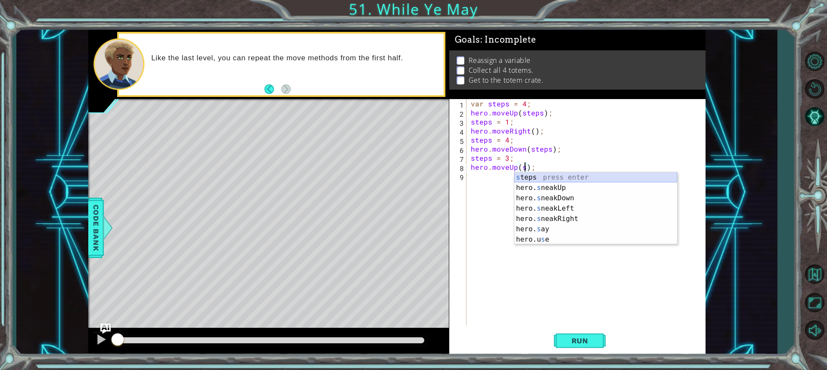
click at [557, 173] on div "s teps press enter hero. s neakUp press enter hero. s neakDown press enter hero…" at bounding box center [595, 218] width 163 height 93
type textarea "hero.moveUp(steps);"
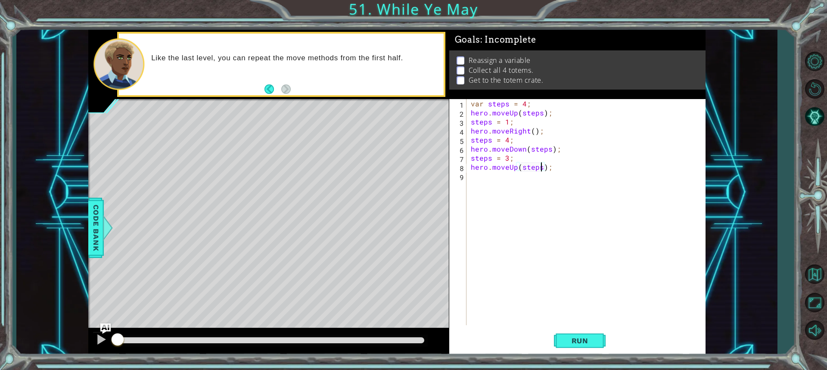
click at [481, 177] on div "var steps = 4 ; hero . moveUp ( steps ) ; steps = 1 ; hero . moveRight ( ) ; st…" at bounding box center [588, 221] width 238 height 244
type textarea "h"
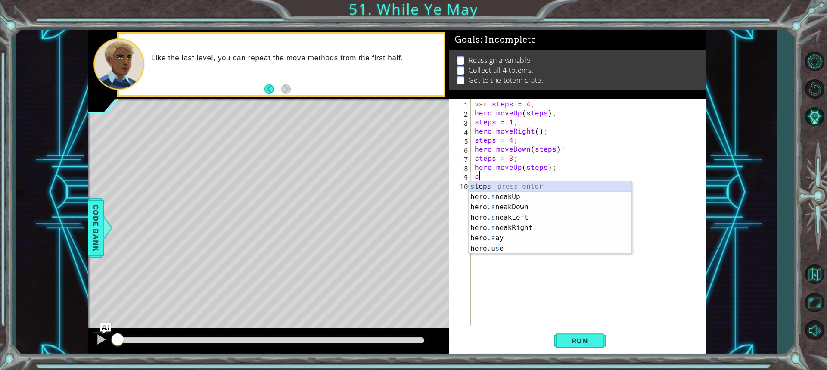
click at [504, 186] on div "s teps press enter hero. s neakUp press enter hero. s neakDown press enter hero…" at bounding box center [550, 227] width 163 height 93
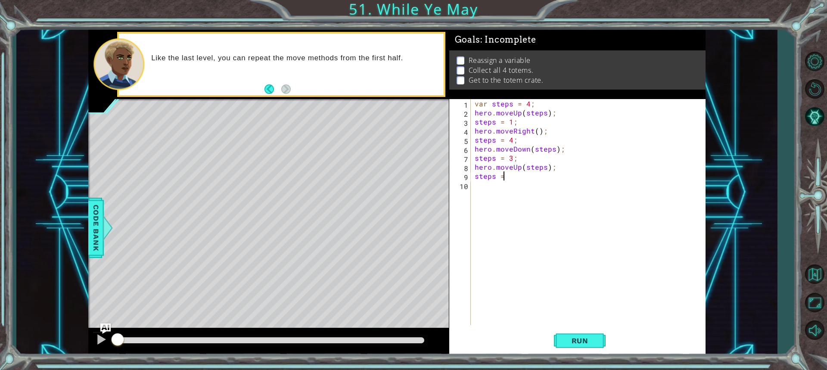
scroll to position [0, 1]
type textarea "steps = 1;"
click at [496, 186] on div "var steps = 4 ; hero . moveUp ( steps ) ; steps = 1 ; hero . moveRight ( ) ; st…" at bounding box center [590, 221] width 234 height 244
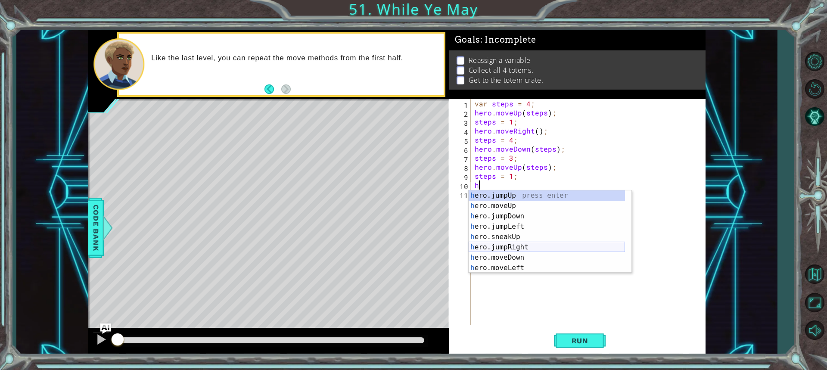
scroll to position [26, 0]
click at [513, 249] on div "h ero.jumpDown press enter h ero.jumpLeft press enter h ero.sneakUp press enter…" at bounding box center [547, 236] width 156 height 103
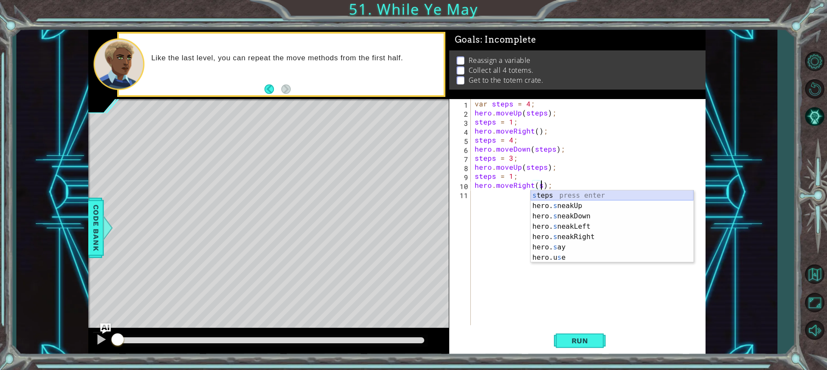
scroll to position [0, 4]
click at [599, 192] on div "s teps press enter hero. s neakUp press enter hero. s neakDown press enter hero…" at bounding box center [612, 236] width 163 height 93
type textarea "hero.moveRight(steps);"
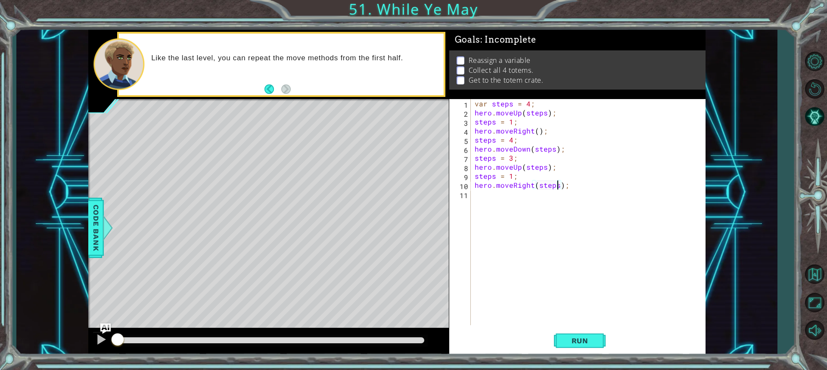
click at [481, 199] on div "var steps = 4 ; hero . moveUp ( steps ) ; steps = 1 ; hero . moveRight ( ) ; st…" at bounding box center [590, 221] width 234 height 244
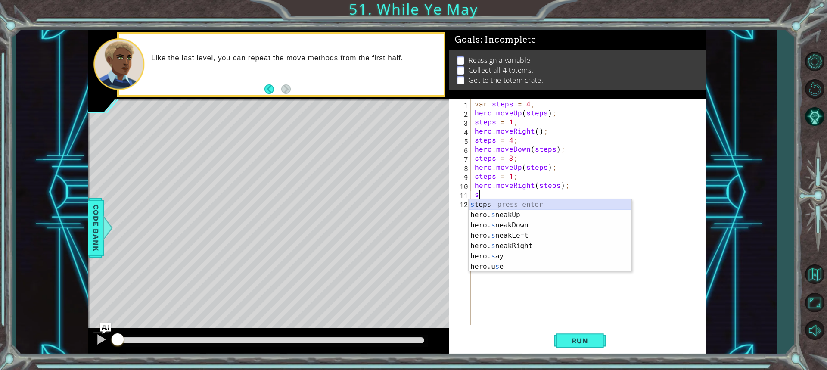
click at [486, 205] on div "s teps press enter hero. s neakUp press enter hero. s neakDown press enter hero…" at bounding box center [550, 245] width 163 height 93
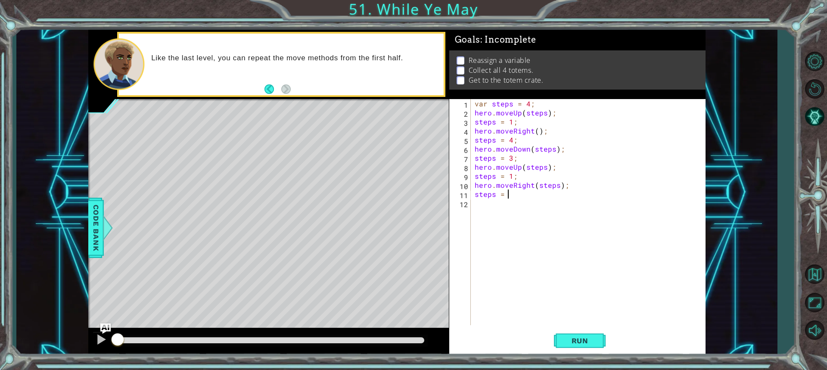
scroll to position [0, 2]
type textarea "steps = 3;"
click at [493, 202] on div "var steps = 4 ; hero . moveUp ( steps ) ; steps = 1 ; hero . moveRight ( ) ; st…" at bounding box center [590, 221] width 234 height 244
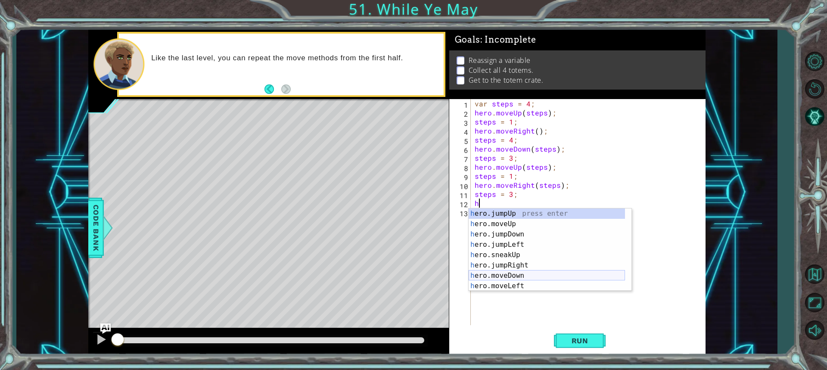
click at [525, 273] on div "h ero.jumpUp press enter h ero.moveUp press enter h ero.jumpDown press enter h …" at bounding box center [547, 259] width 156 height 103
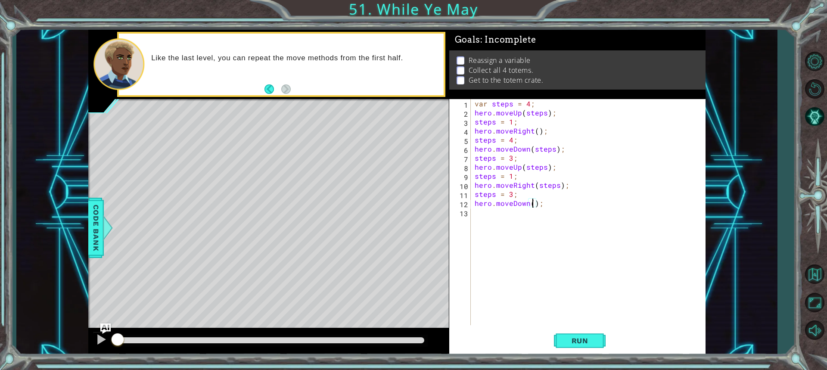
scroll to position [0, 4]
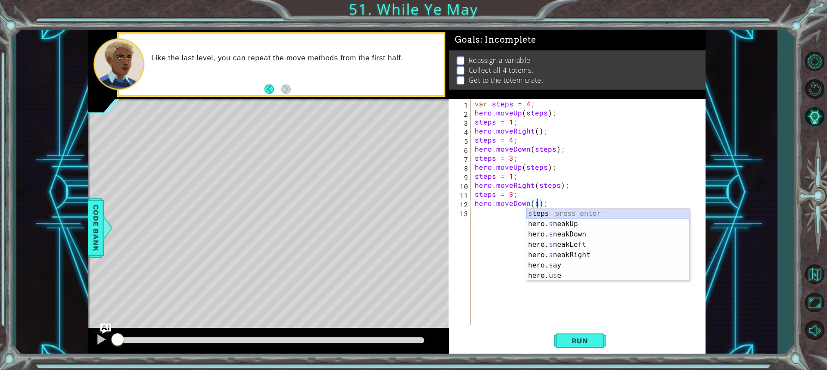
click at [570, 211] on div "s teps press enter hero. s neakUp press enter hero. s neakDown press enter hero…" at bounding box center [607, 254] width 163 height 93
type textarea "hero.moveDown(steps);"
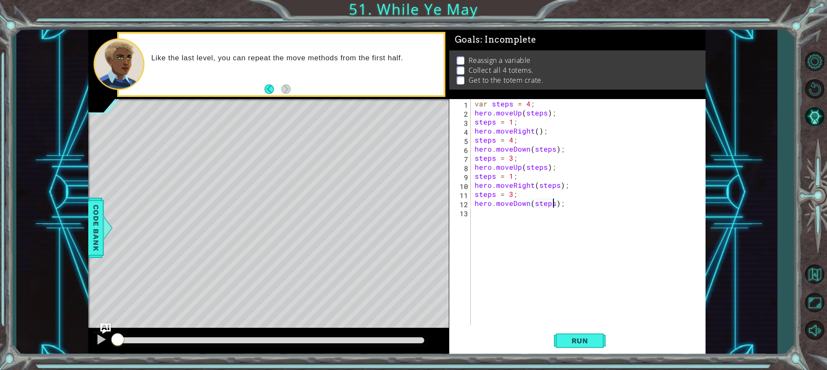
click at [492, 216] on div "var steps = 4 ; hero . moveUp ( steps ) ; steps = 1 ; hero . moveRight ( ) ; st…" at bounding box center [590, 221] width 234 height 244
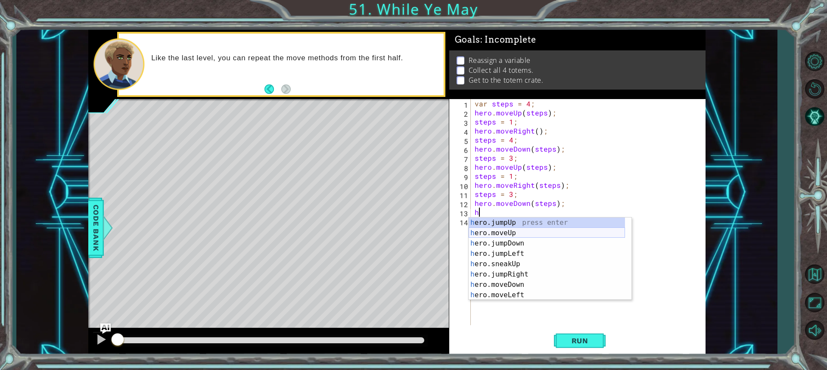
click at [512, 233] on div "h ero.jumpUp press enter h ero.moveUp press enter h ero.jumpDown press enter h …" at bounding box center [547, 268] width 156 height 103
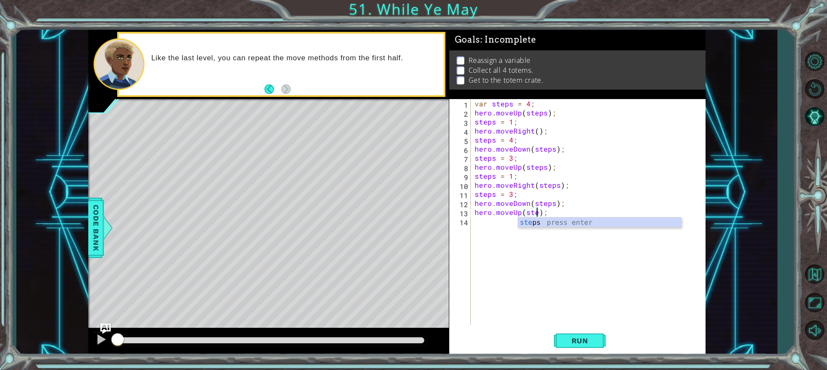
scroll to position [0, 4]
type textarea "hero.moveUp(steps);"
click at [556, 212] on div "var steps = 4 ; hero . moveUp ( steps ) ; steps = 1 ; hero . moveRight ( ) ; st…" at bounding box center [590, 221] width 234 height 244
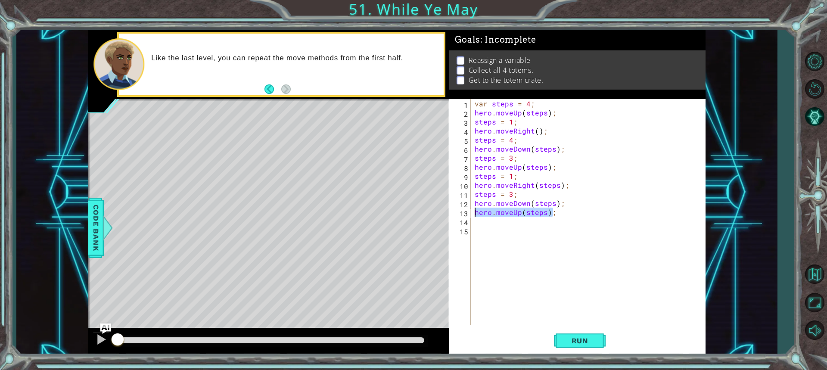
drag, startPoint x: 557, startPoint y: 215, endPoint x: 465, endPoint y: 213, distance: 92.2
click at [465, 213] on div "1 2 3 4 5 6 7 8 9 10 11 12 13 14 15 var steps = 4 ; hero . moveUp ( steps ) ; s…" at bounding box center [576, 212] width 254 height 226
click at [559, 205] on div "var steps = 4 ; hero . moveUp ( steps ) ; steps = 1 ; hero . moveRight ( ) ; st…" at bounding box center [590, 221] width 234 height 244
type textarea "hero.moveDown(steps);"
click at [495, 244] on div "var steps = 4 ; hero . moveUp ( steps ) ; steps = 1 ; hero . moveRight ( ) ; st…" at bounding box center [590, 221] width 234 height 244
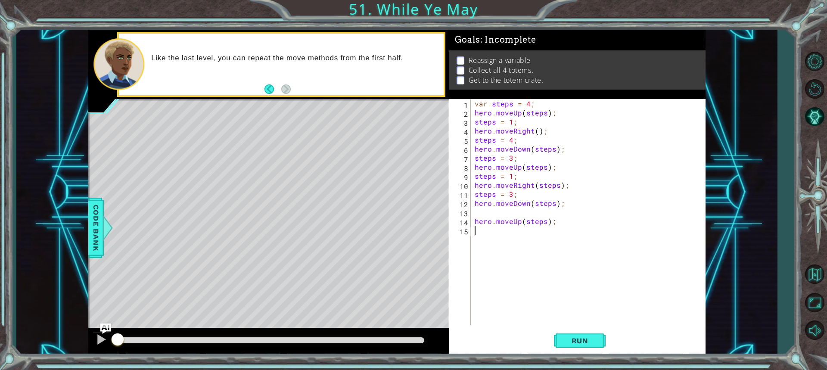
click at [553, 212] on div "var steps = 4 ; hero . moveUp ( steps ) ; steps = 1 ; hero . moveRight ( ) ; st…" at bounding box center [590, 221] width 234 height 244
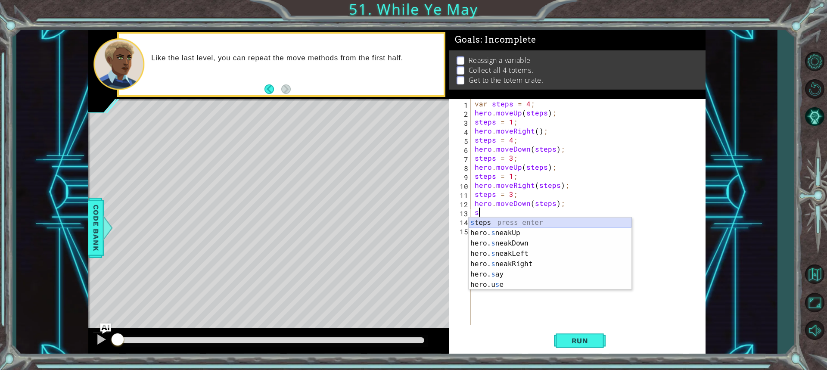
click at [545, 220] on div "s teps press enter hero. s neakUp press enter hero. s neakDown press enter hero…" at bounding box center [550, 263] width 163 height 93
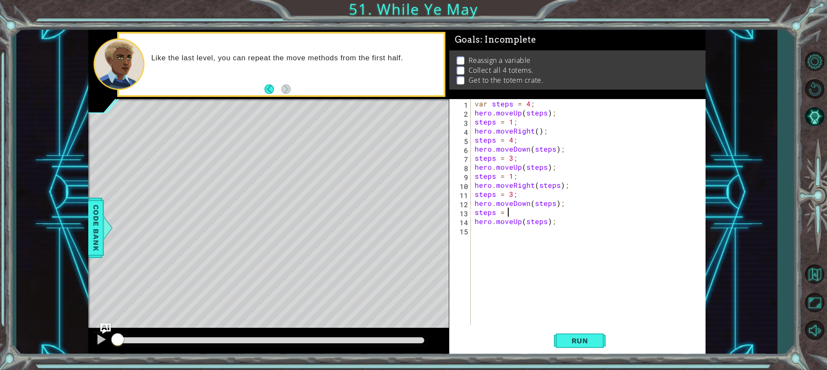
scroll to position [0, 2]
type textarea "steps = 2;"
click at [475, 230] on div "var steps = 4 ; hero . moveUp ( steps ) ; steps = 1 ; hero . moveRight ( ) ; st…" at bounding box center [590, 221] width 234 height 244
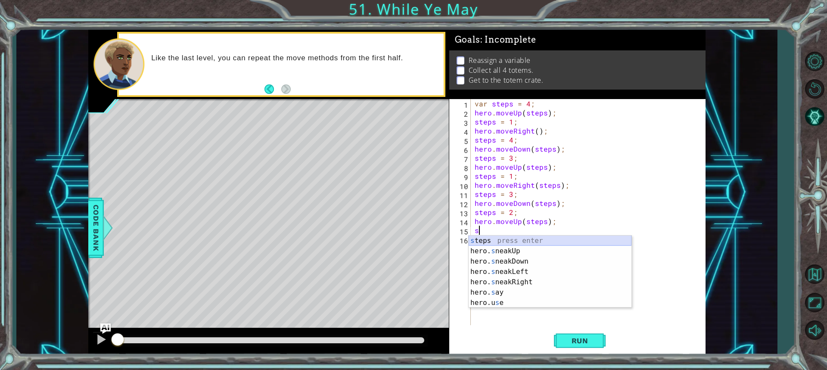
click at [557, 242] on div "s teps press enter hero. s neakUp press enter hero. s neakDown press enter hero…" at bounding box center [550, 282] width 163 height 93
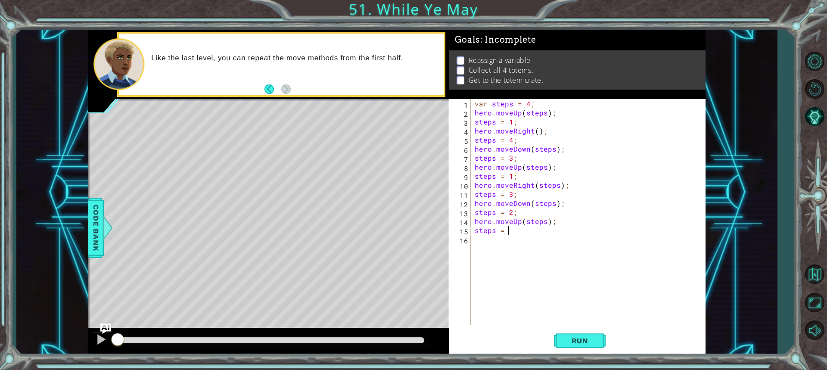
scroll to position [0, 2]
type textarea "steps = 1;"
click at [476, 240] on div "var steps = 4 ; hero . moveUp ( steps ) ; steps = 1 ; hero . moveRight ( ) ; st…" at bounding box center [590, 221] width 234 height 244
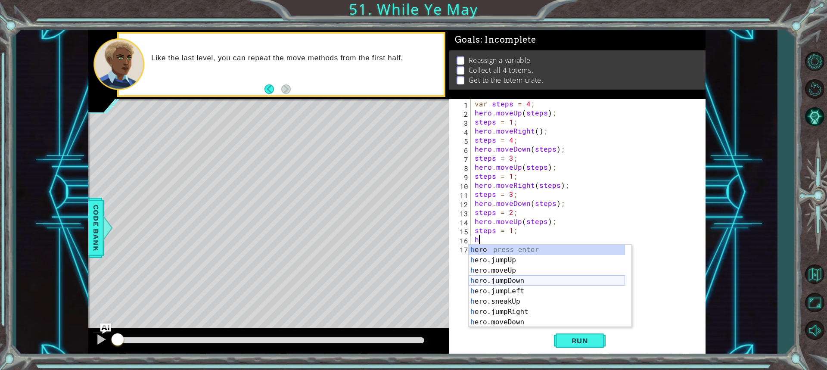
scroll to position [26, 0]
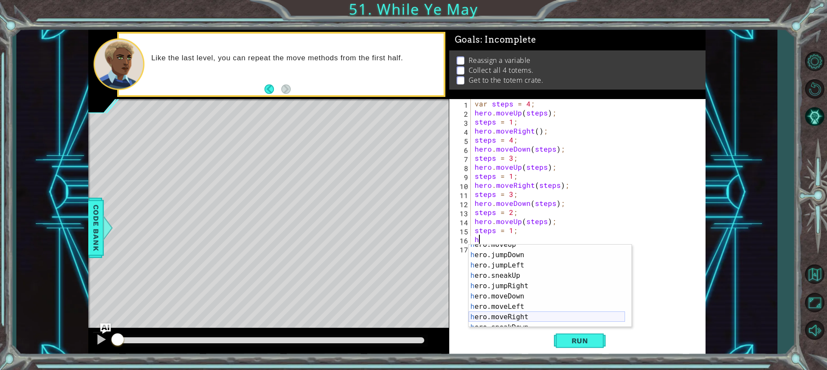
click at [556, 317] on div "h ero.moveUp press enter h ero.jumpDown press enter h ero.jumpLeft press enter …" at bounding box center [547, 290] width 156 height 103
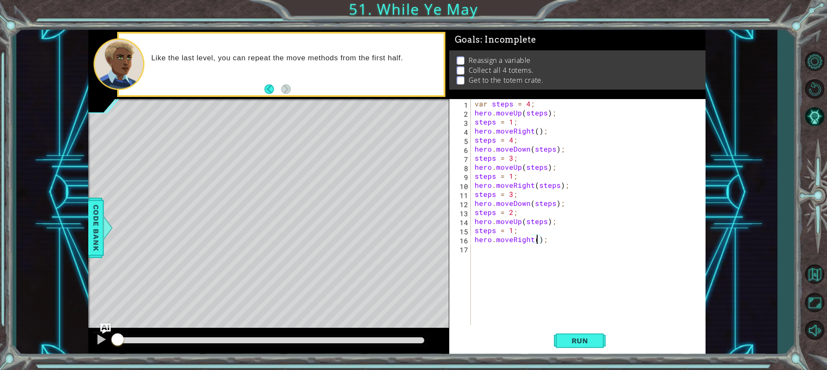
scroll to position [0, 4]
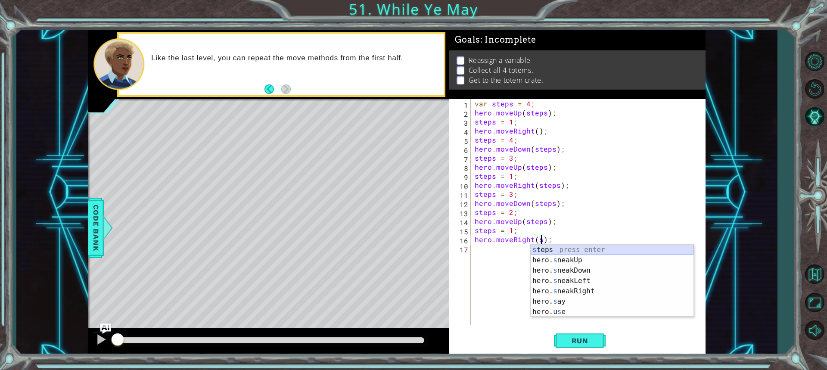
click at [592, 248] on div "s teps press enter hero. s neakUp press enter hero. s neakDown press enter hero…" at bounding box center [612, 291] width 163 height 93
type textarea "hero.moveRight(steps);"
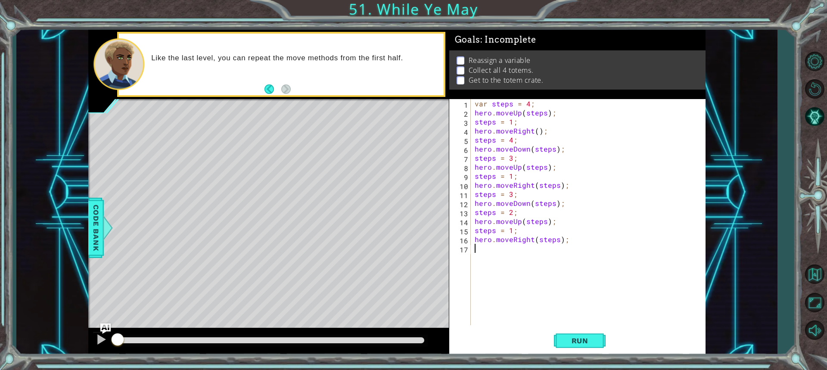
click at [498, 252] on div "var steps = 4 ; hero . moveUp ( steps ) ; steps = 1 ; hero . moveRight ( ) ; st…" at bounding box center [590, 221] width 234 height 244
type textarea "h"
click at [520, 259] on div "step s press enter" at bounding box center [550, 269] width 163 height 31
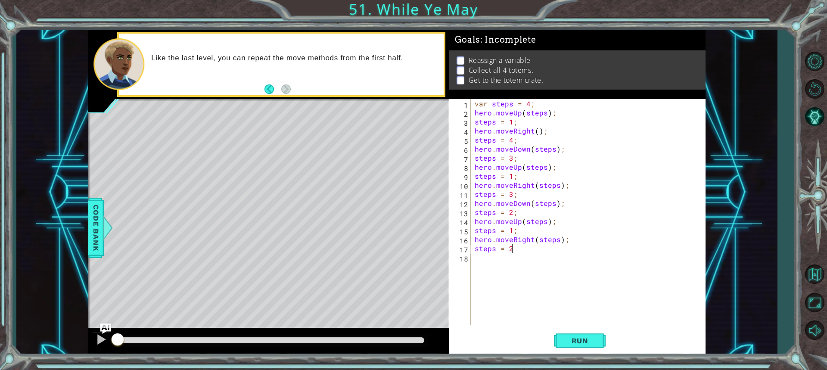
scroll to position [0, 2]
type textarea "steps = 2;"
click at [491, 262] on div "var steps = 4 ; hero . moveUp ( steps ) ; steps = 1 ; hero . moveRight ( ) ; st…" at bounding box center [590, 221] width 234 height 244
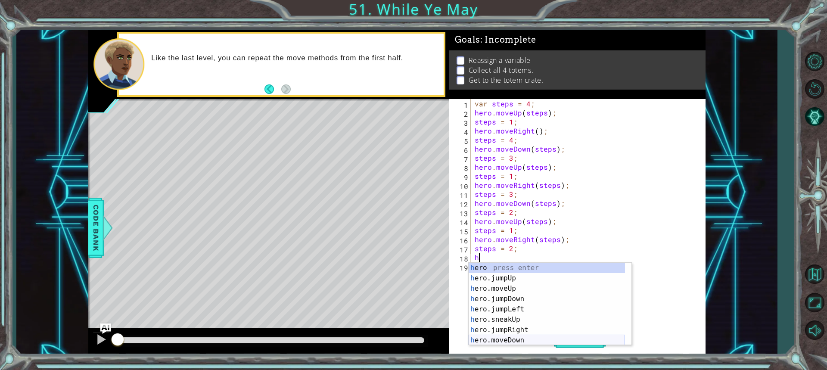
click at [556, 339] on div "h ero press enter h ero.jumpUp press enter h ero.moveUp press enter h ero.jumpD…" at bounding box center [547, 314] width 156 height 103
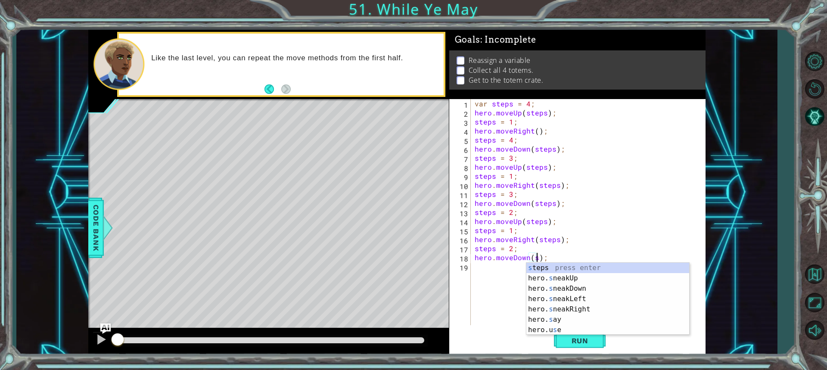
scroll to position [0, 4]
click at [673, 267] on div "s teps press enter hero. s neakUp press enter hero. s neakDown press enter hero…" at bounding box center [607, 309] width 163 height 93
type textarea "hero.moveDown(steps);"
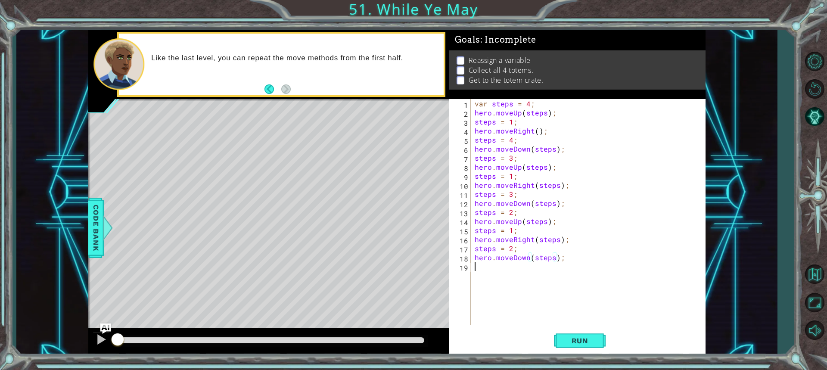
click at [496, 272] on div "var steps = 4 ; hero . moveUp ( steps ) ; steps = 1 ; hero . moveRight ( ) ; st…" at bounding box center [590, 221] width 234 height 244
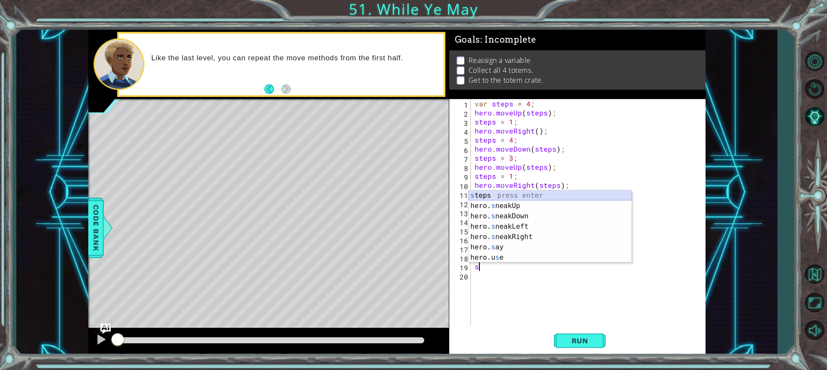
click at [511, 196] on div "s teps press enter hero. s neakUp press enter hero. s neakDown press enter hero…" at bounding box center [550, 236] width 163 height 93
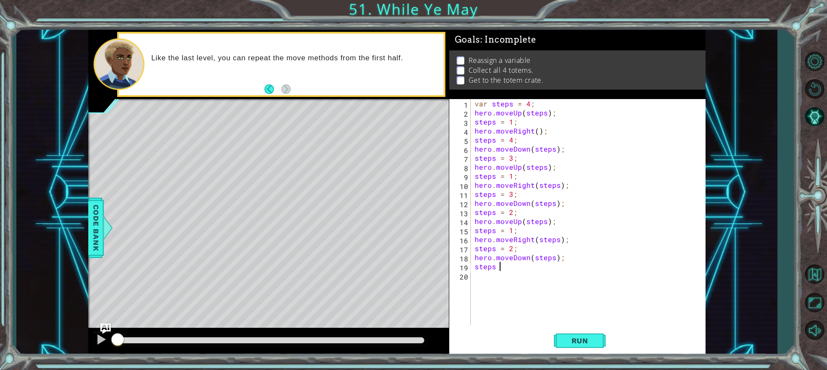
scroll to position [0, 1]
type textarea "steps = 1;"
click at [487, 276] on div "var steps = 4 ; hero . moveUp ( steps ) ; steps = 1 ; hero . moveRight ( ) ; st…" at bounding box center [590, 221] width 234 height 244
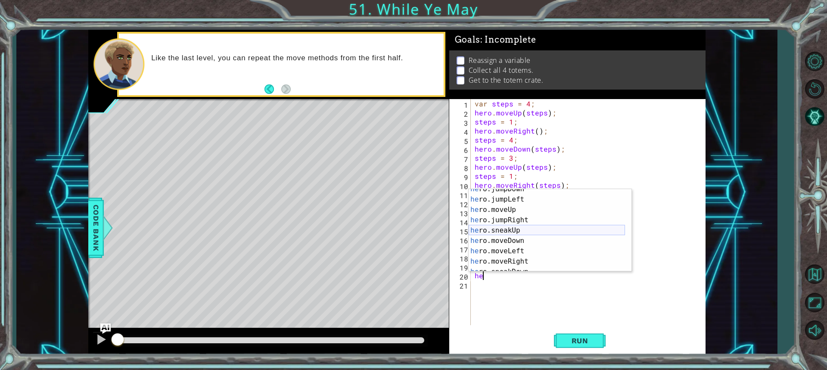
scroll to position [0, 0]
click at [517, 233] on div "he ro press enter he ro.jumpUp press enter he ro.jumpDown press enter he ro.jum…" at bounding box center [547, 240] width 156 height 103
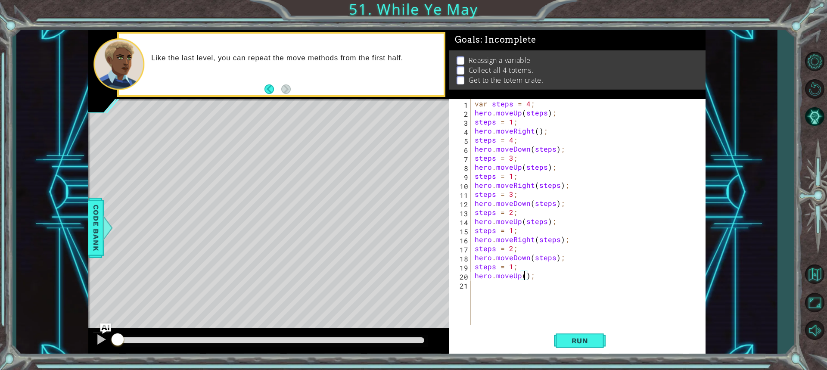
scroll to position [0, 3]
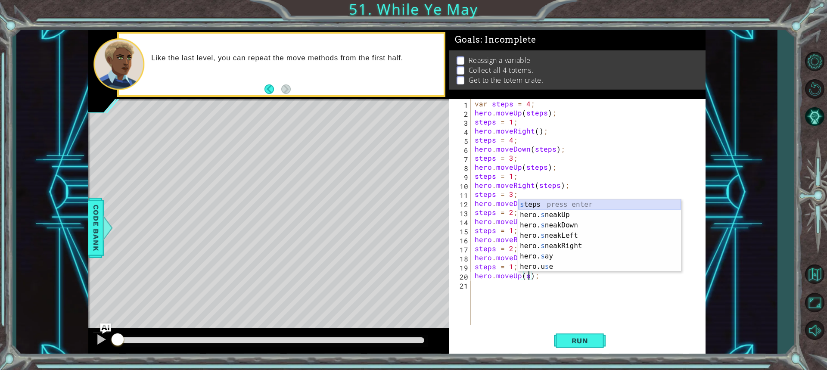
click at [562, 207] on div "s teps press enter hero. s neakUp press enter hero. s neakDown press enter hero…" at bounding box center [599, 245] width 163 height 93
type textarea "hero.moveUp(steps);"
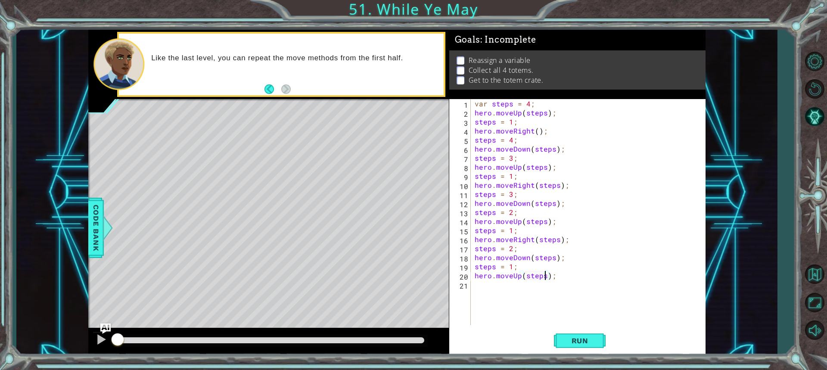
click at [487, 286] on div "var steps = 4 ; hero . moveUp ( steps ) ; steps = 1 ; hero . moveRight ( ) ; st…" at bounding box center [590, 221] width 234 height 244
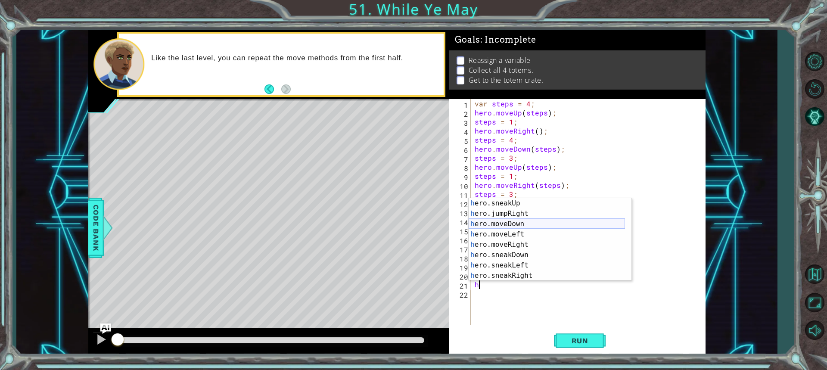
scroll to position [52, 0]
click at [517, 248] on div "h ero.sneakUp press enter h ero.jumpRight press enter h ero.moveDown press ente…" at bounding box center [547, 249] width 156 height 103
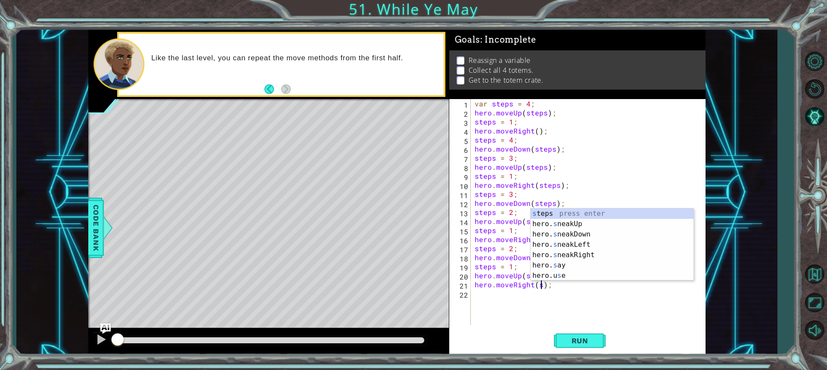
scroll to position [0, 4]
click at [565, 215] on div "s teps press enter hero. s neakUp press enter hero. s neakDown press enter hero…" at bounding box center [612, 254] width 163 height 93
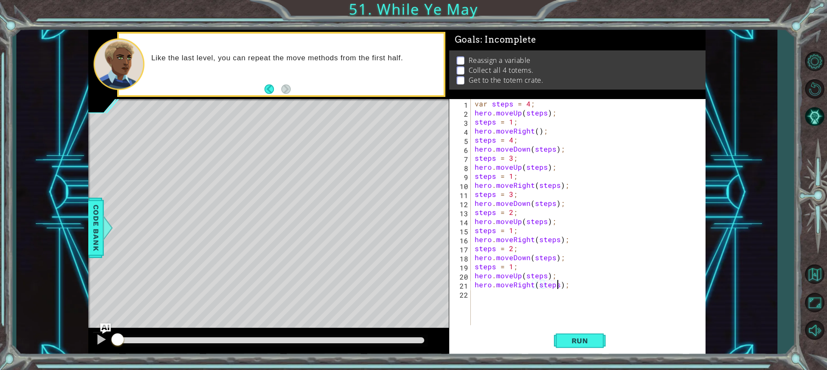
type textarea "hero.moveRight(steps);"
click at [503, 298] on div "var steps = 4 ; hero . moveUp ( steps ) ; steps = 1 ; hero . moveRight ( ) ; st…" at bounding box center [590, 221] width 234 height 244
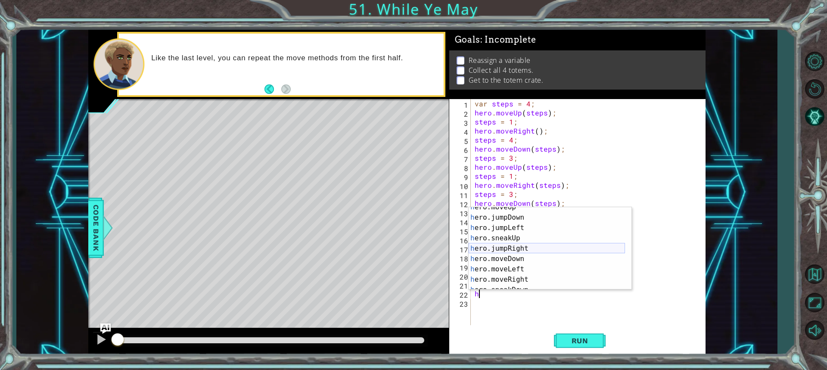
scroll to position [26, 0]
click at [531, 258] on div "h ero.moveUp press enter h ero.jumpDown press enter h ero.jumpLeft press enter …" at bounding box center [547, 253] width 156 height 103
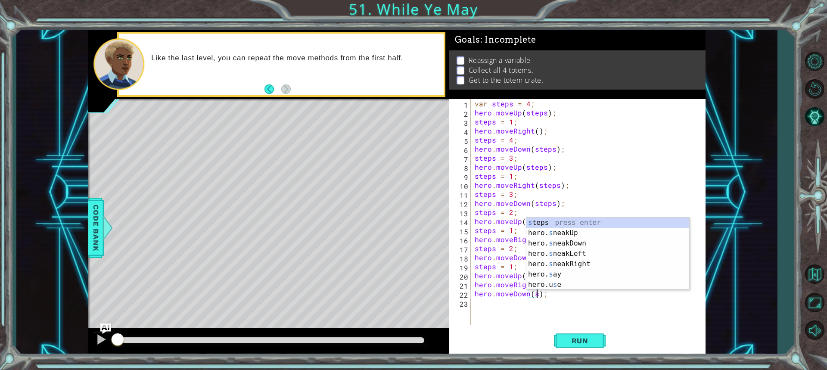
scroll to position [0, 4]
click at [568, 226] on div "s teps press enter hero. s neakUp press enter hero. s neakDown press enter hero…" at bounding box center [607, 263] width 163 height 93
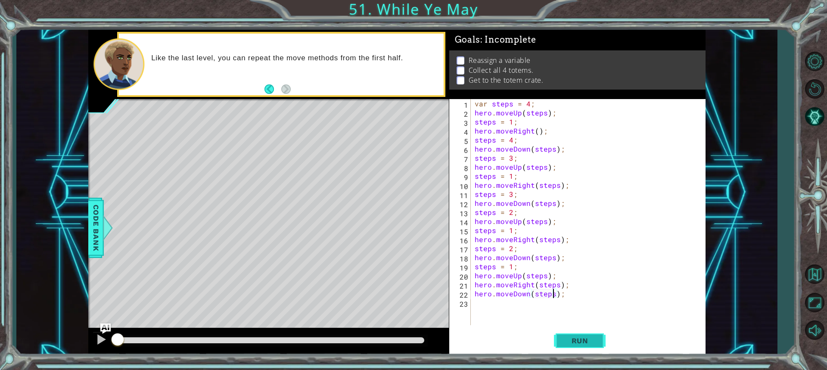
type textarea "hero.moveDown(steps);"
click at [573, 336] on span "Run" at bounding box center [580, 340] width 34 height 9
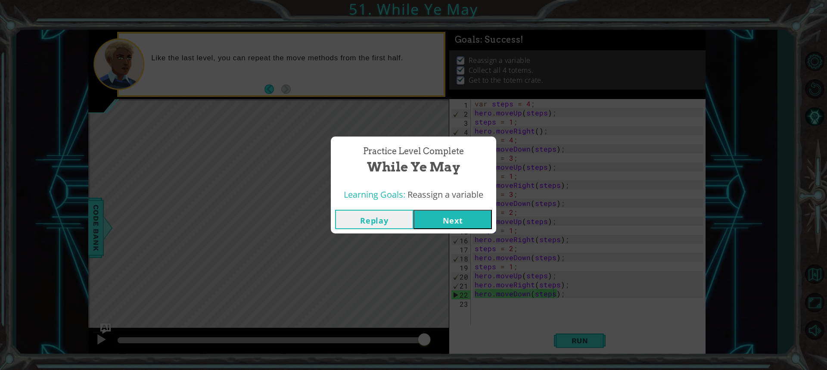
click at [482, 224] on button "Next" at bounding box center [452, 219] width 78 height 19
